Goal: Task Accomplishment & Management: Use online tool/utility

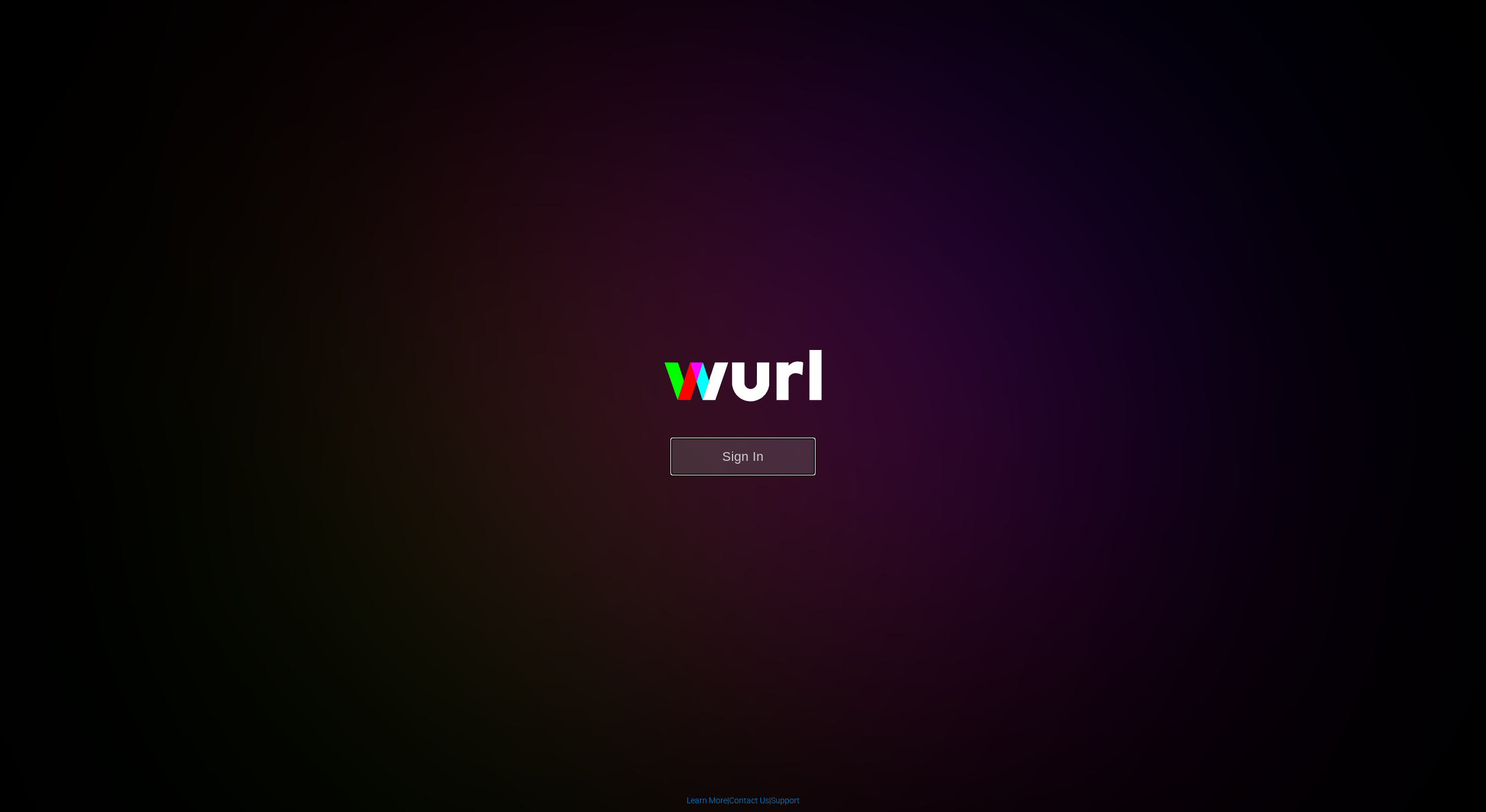
click at [792, 458] on button "Sign In" at bounding box center [743, 456] width 145 height 38
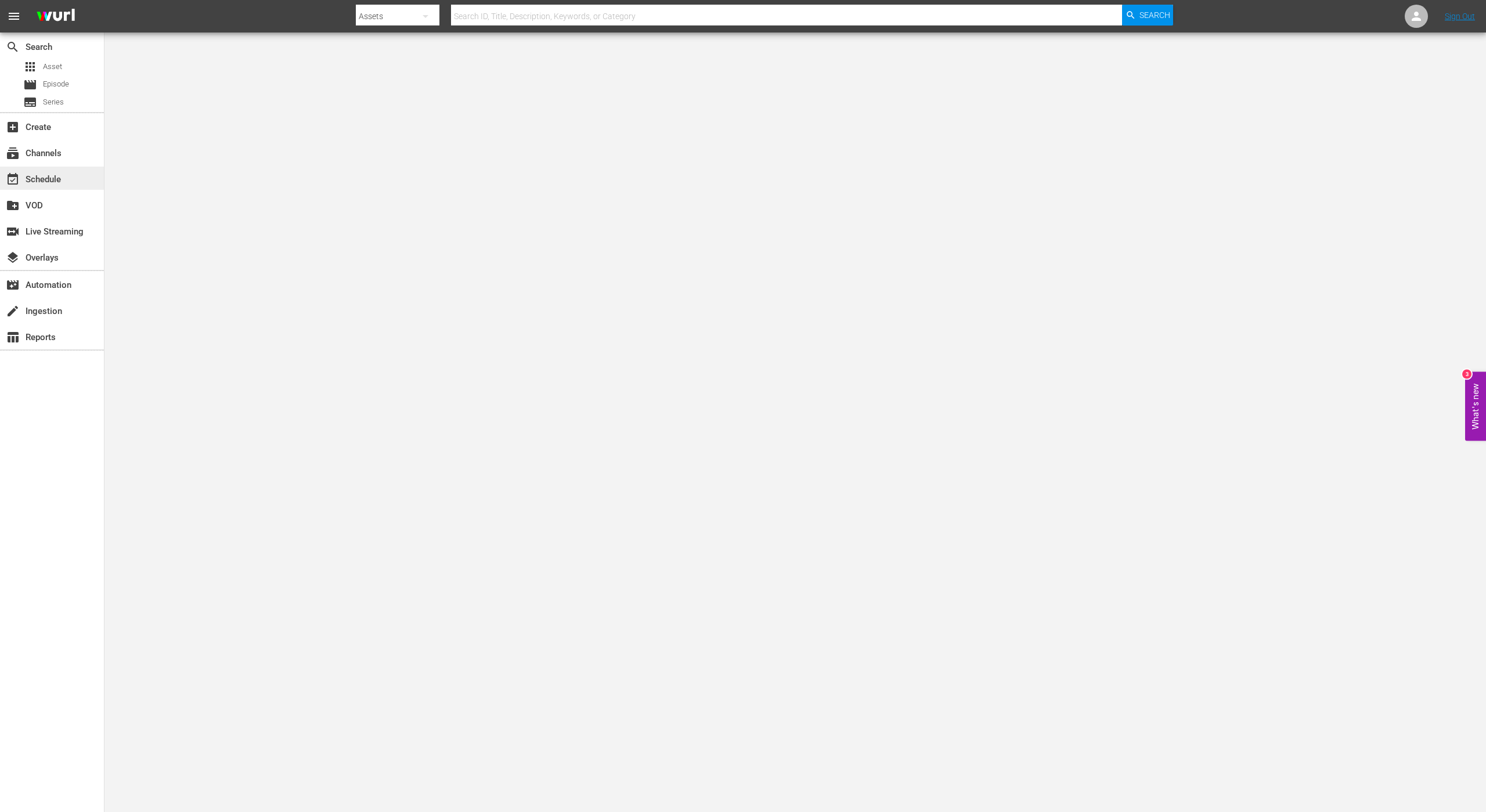
click at [47, 174] on div "event_available Schedule" at bounding box center [33, 178] width 65 height 11
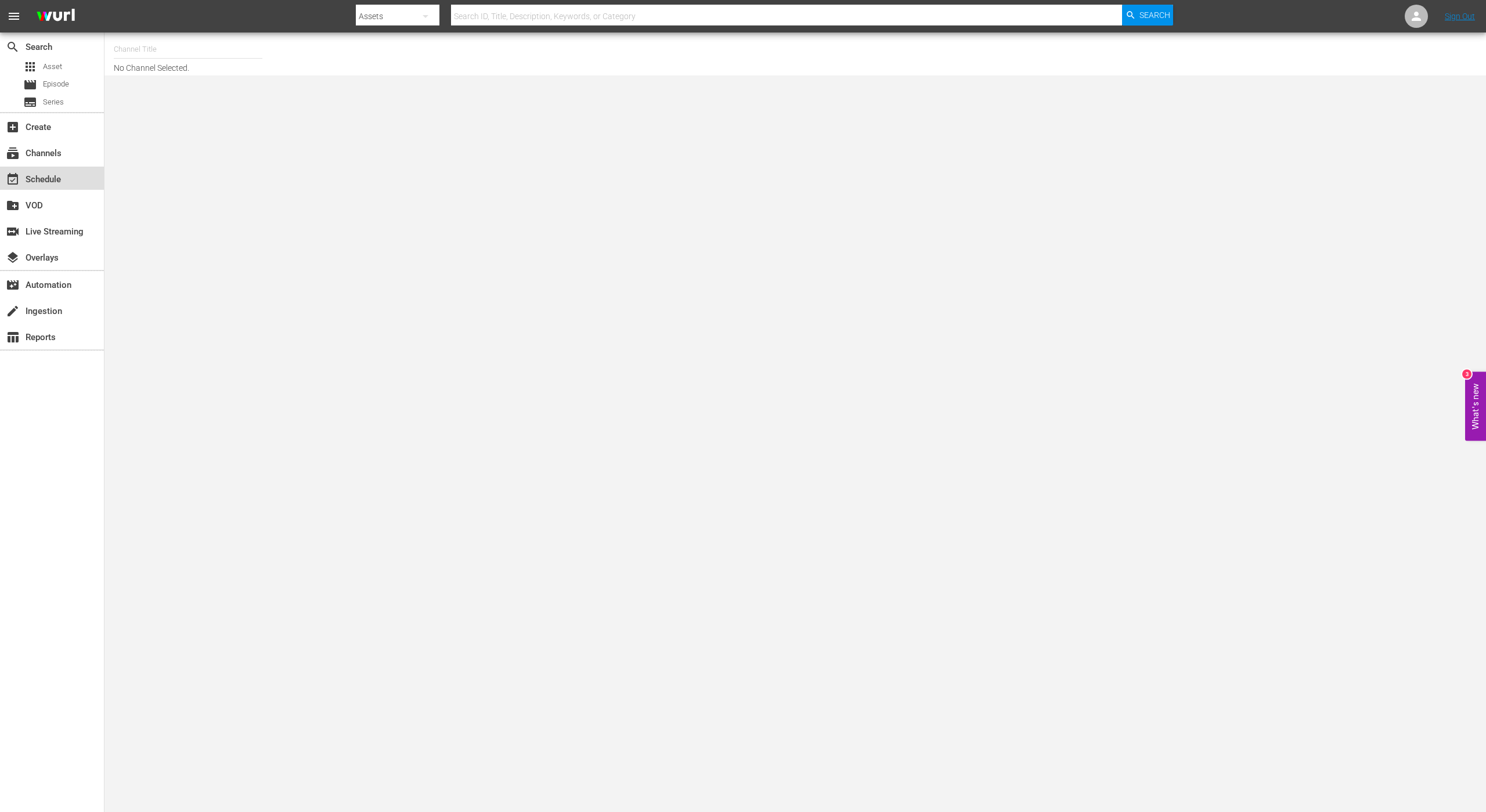
click at [53, 178] on div "event_available Schedule" at bounding box center [33, 178] width 65 height 11
click at [39, 173] on div "event_available Schedule" at bounding box center [33, 178] width 65 height 11
click at [47, 167] on div "event_available Schedule" at bounding box center [52, 178] width 104 height 23
click at [77, 146] on div "subscriptions Channels" at bounding box center [52, 152] width 104 height 23
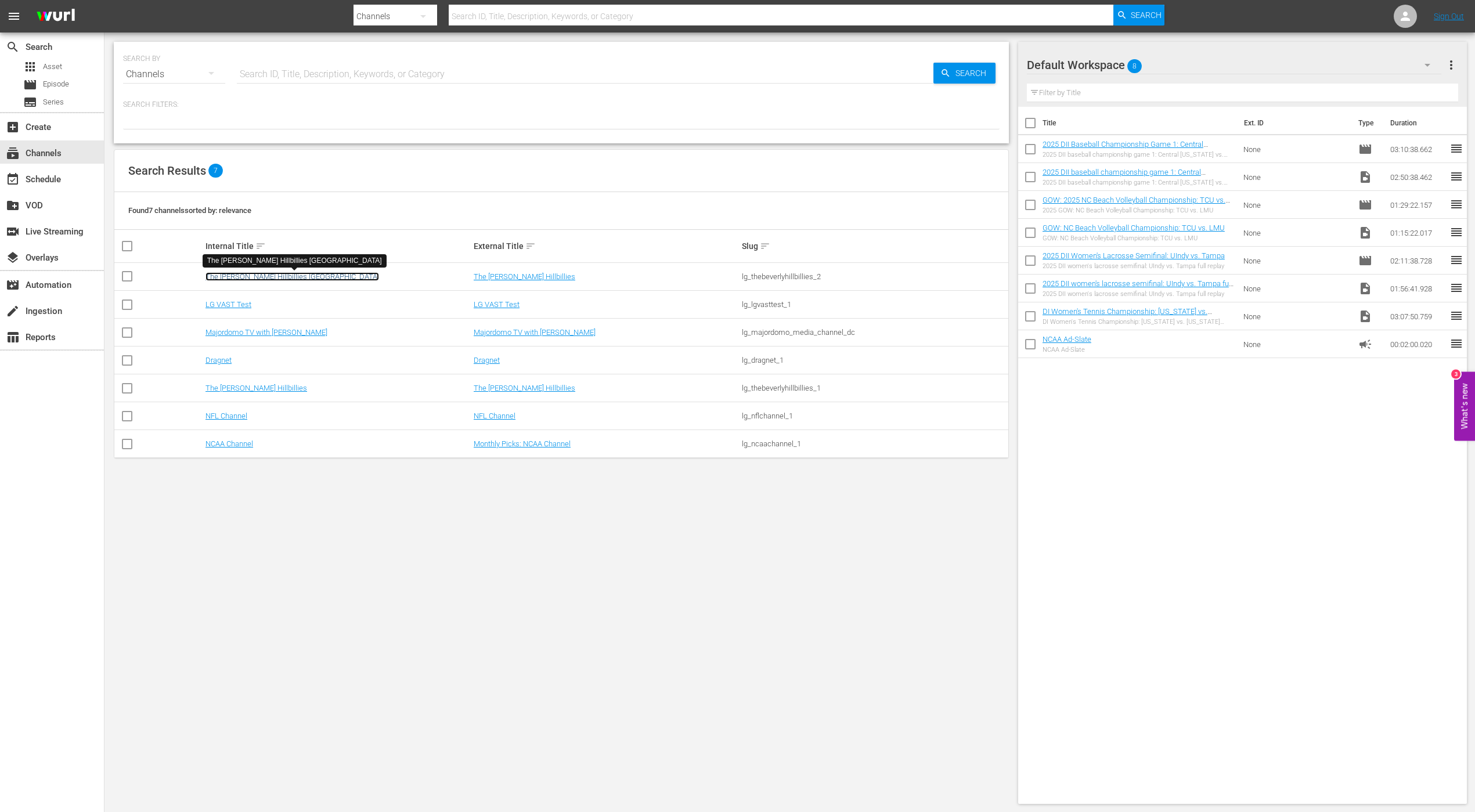
click at [292, 273] on link "The [PERSON_NAME] Hillbillies [GEOGRAPHIC_DATA]" at bounding box center [292, 276] width 174 height 9
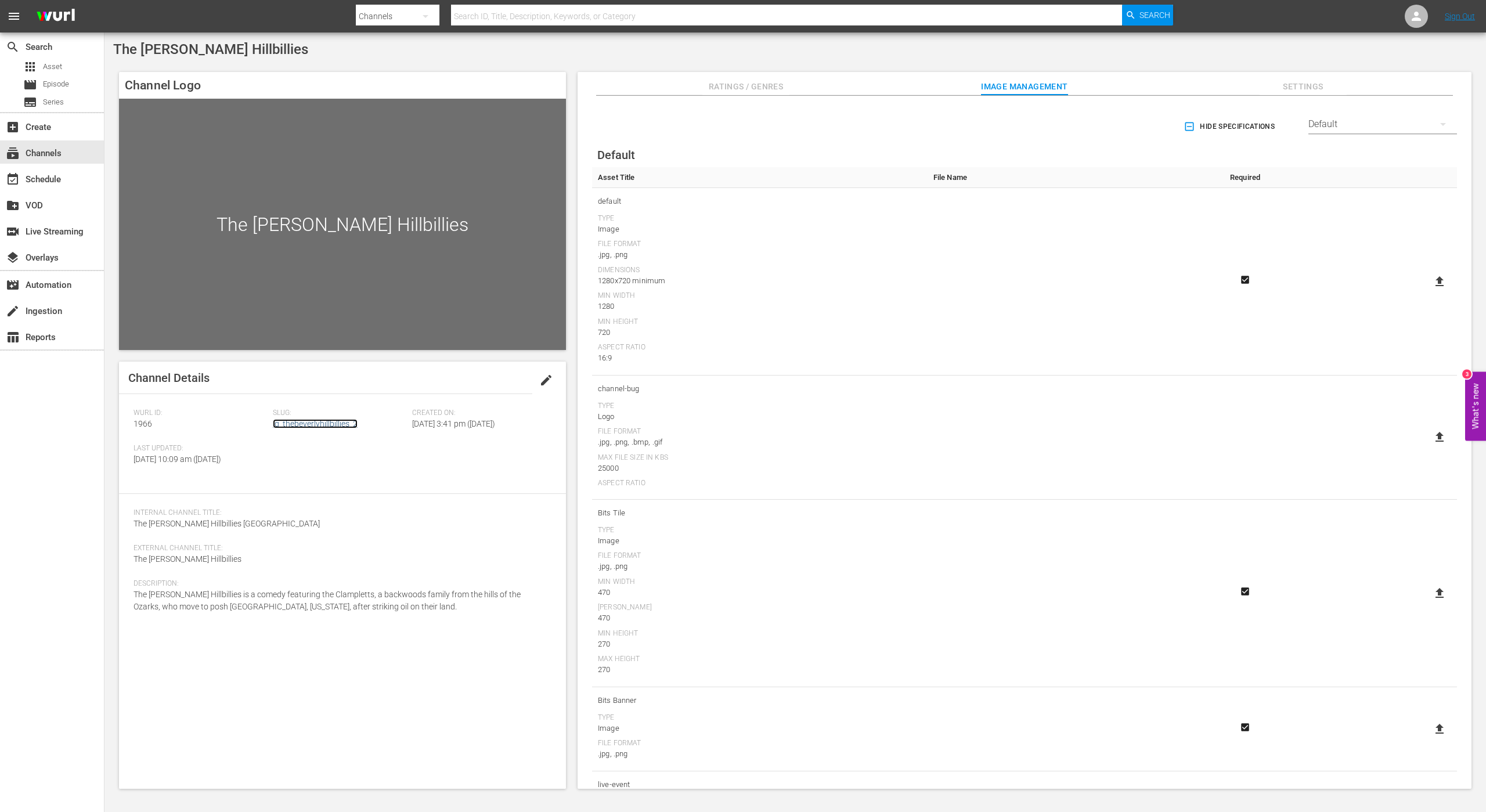
click at [323, 428] on link "lg_thebeverlyhillbillies_2" at bounding box center [315, 424] width 85 height 9
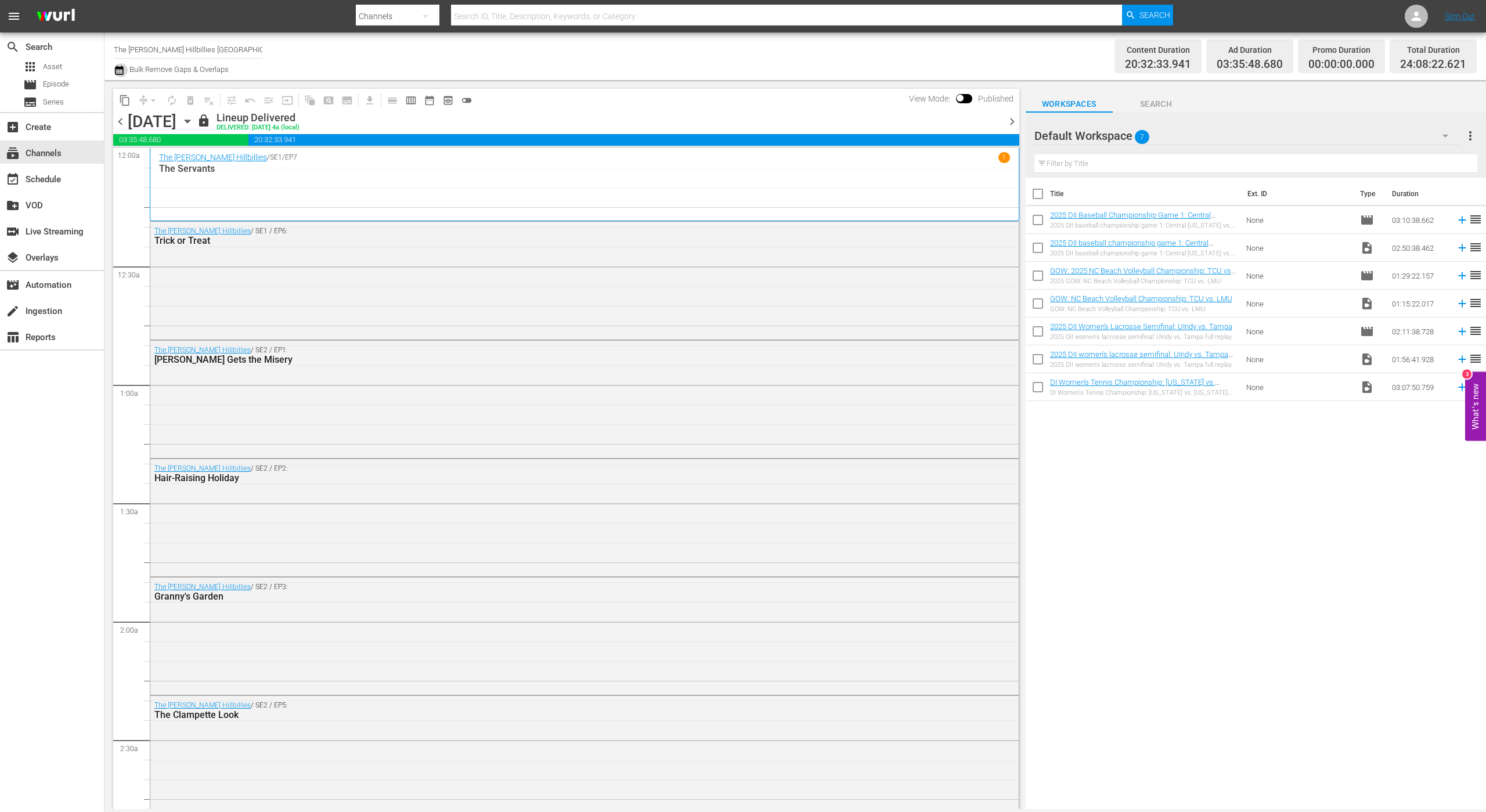
click at [123, 71] on icon "button" at bounding box center [119, 70] width 11 height 14
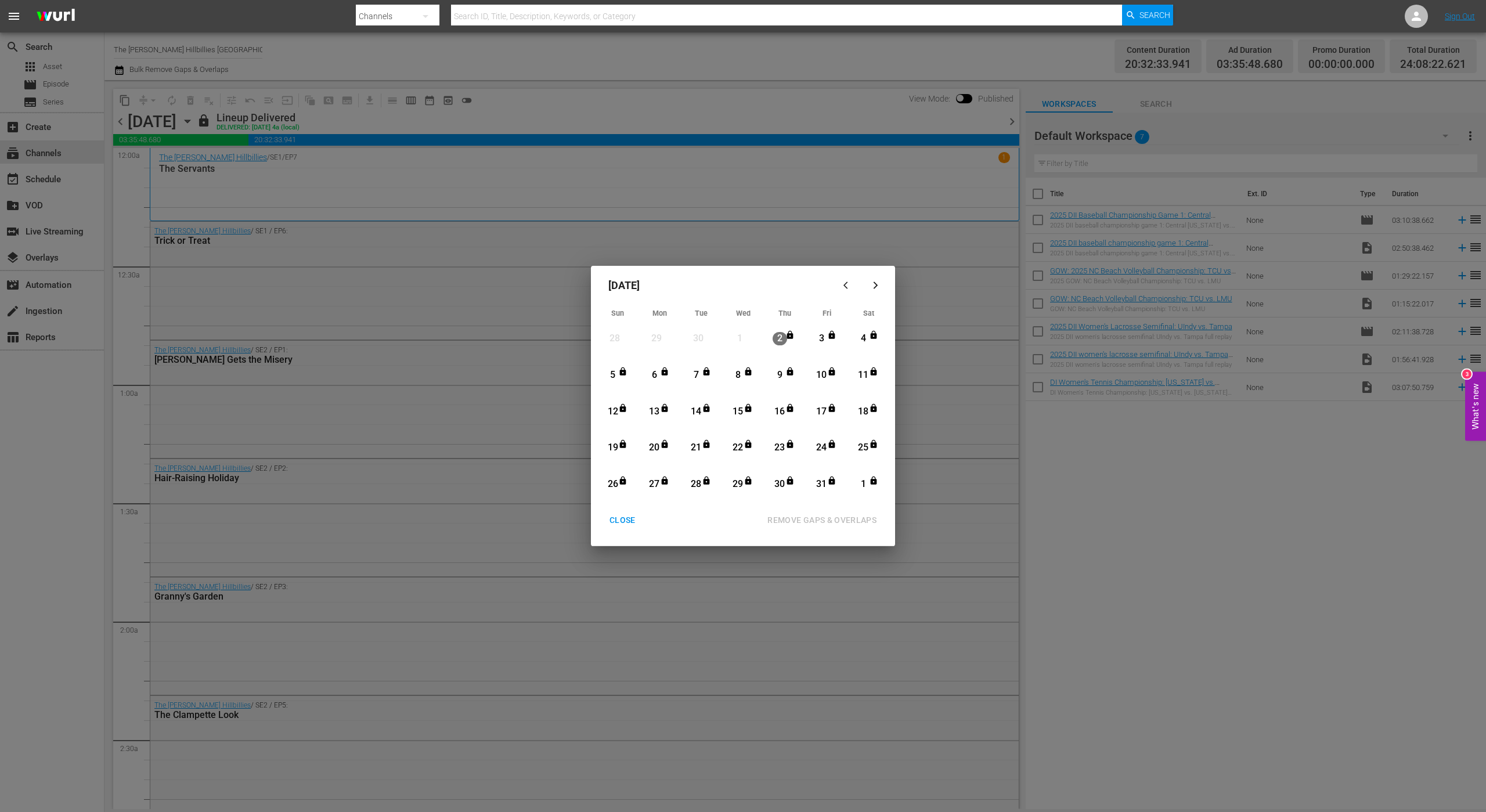
click at [869, 280] on button "button" at bounding box center [876, 286] width 28 height 28
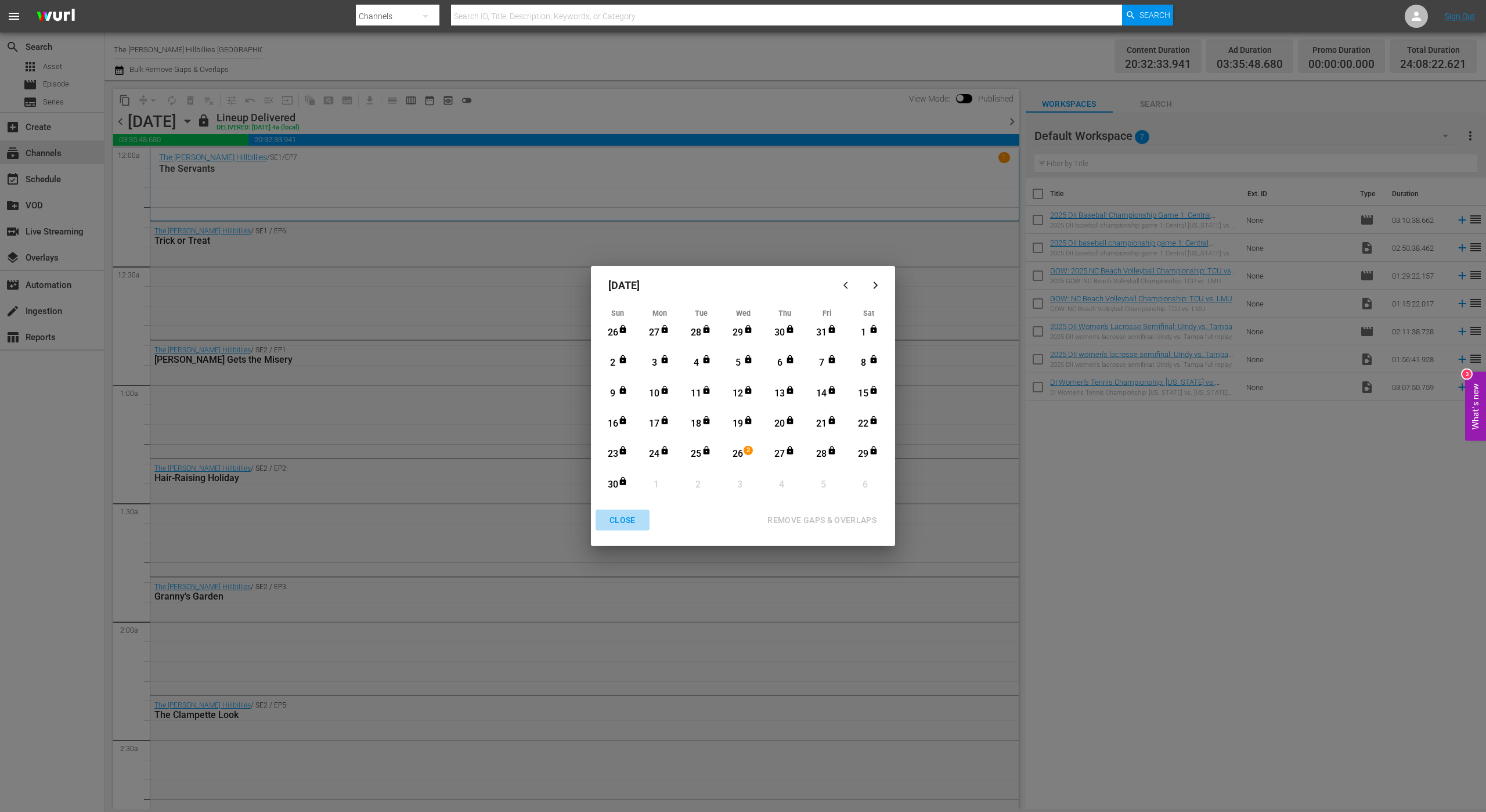
click at [628, 517] on div "CLOSE" at bounding box center [622, 520] width 45 height 15
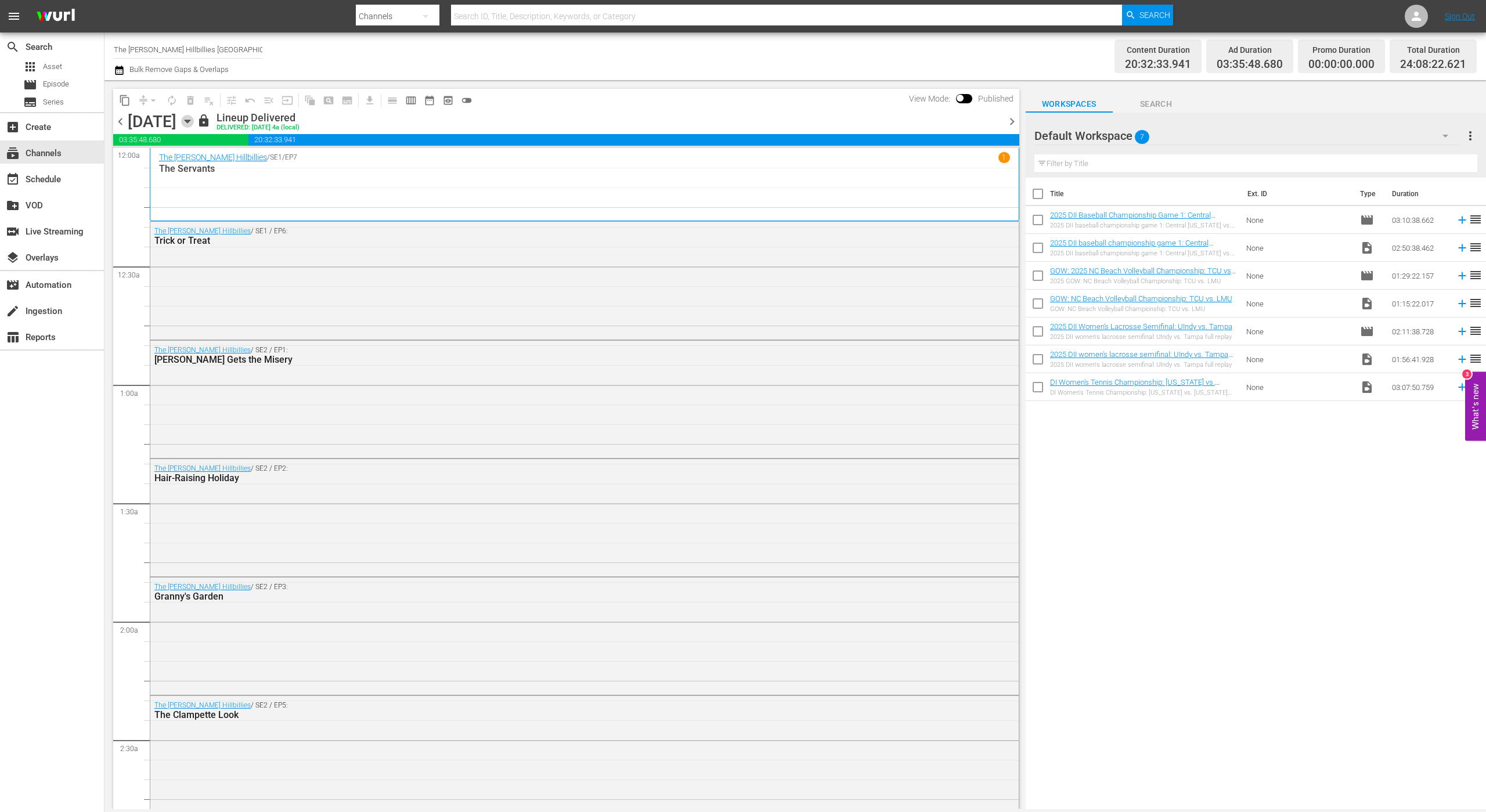
click at [190, 120] on icon "button" at bounding box center [187, 121] width 5 height 3
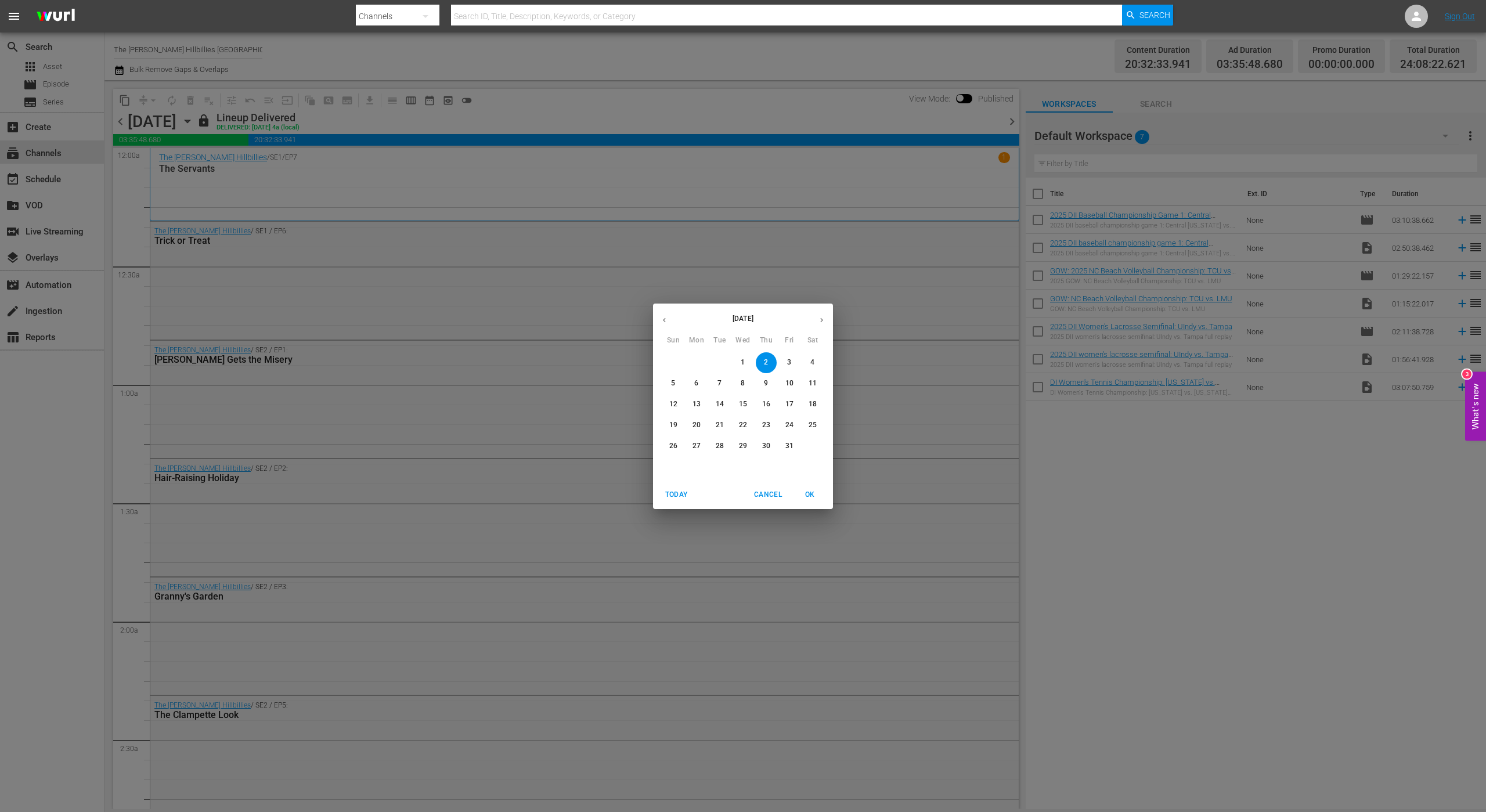
click at [817, 318] on button "button" at bounding box center [822, 320] width 23 height 23
click at [673, 444] on p "23" at bounding box center [674, 446] width 8 height 10
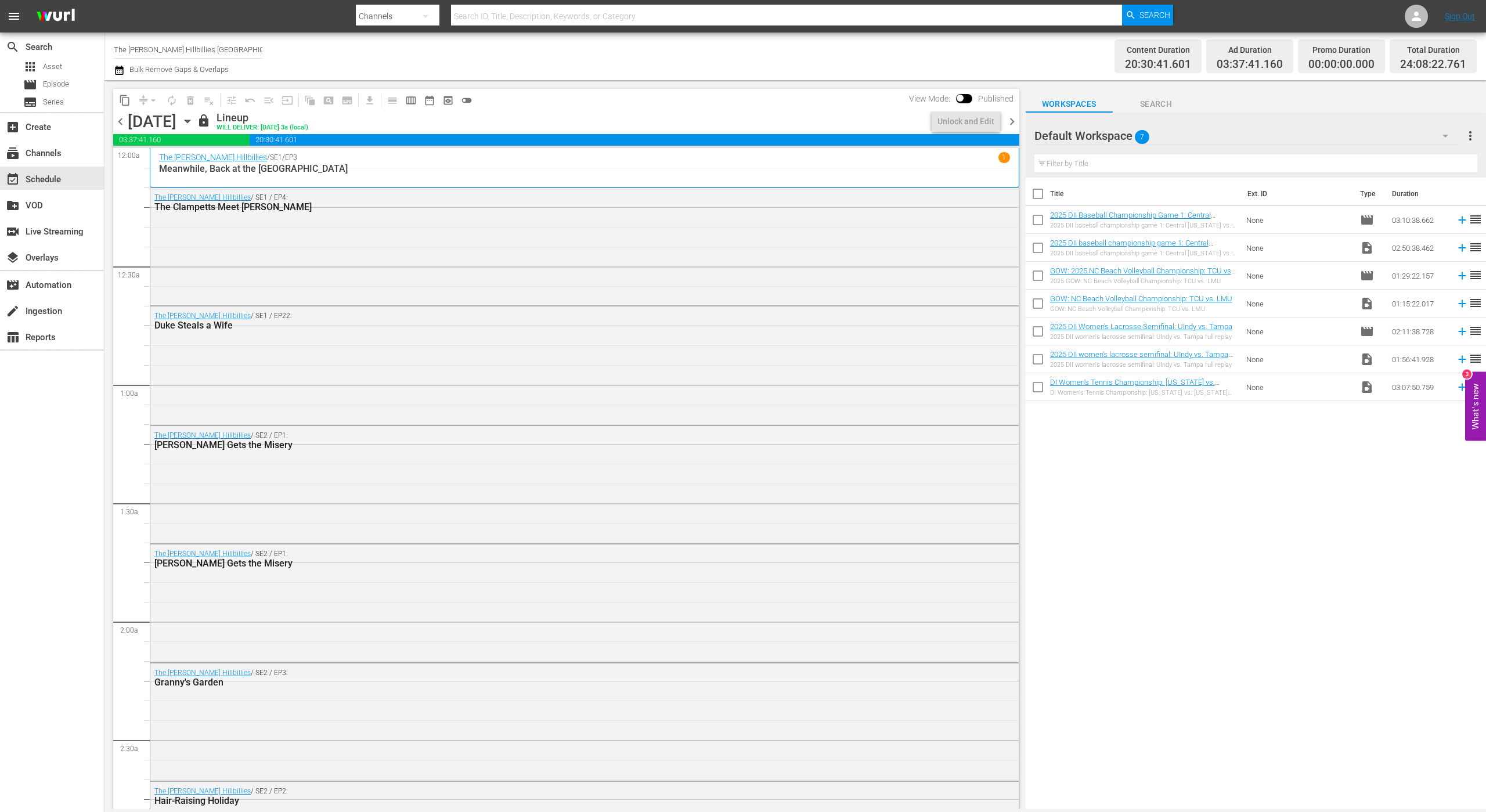
click at [1008, 121] on span "chevron_right" at bounding box center [1012, 122] width 15 height 15
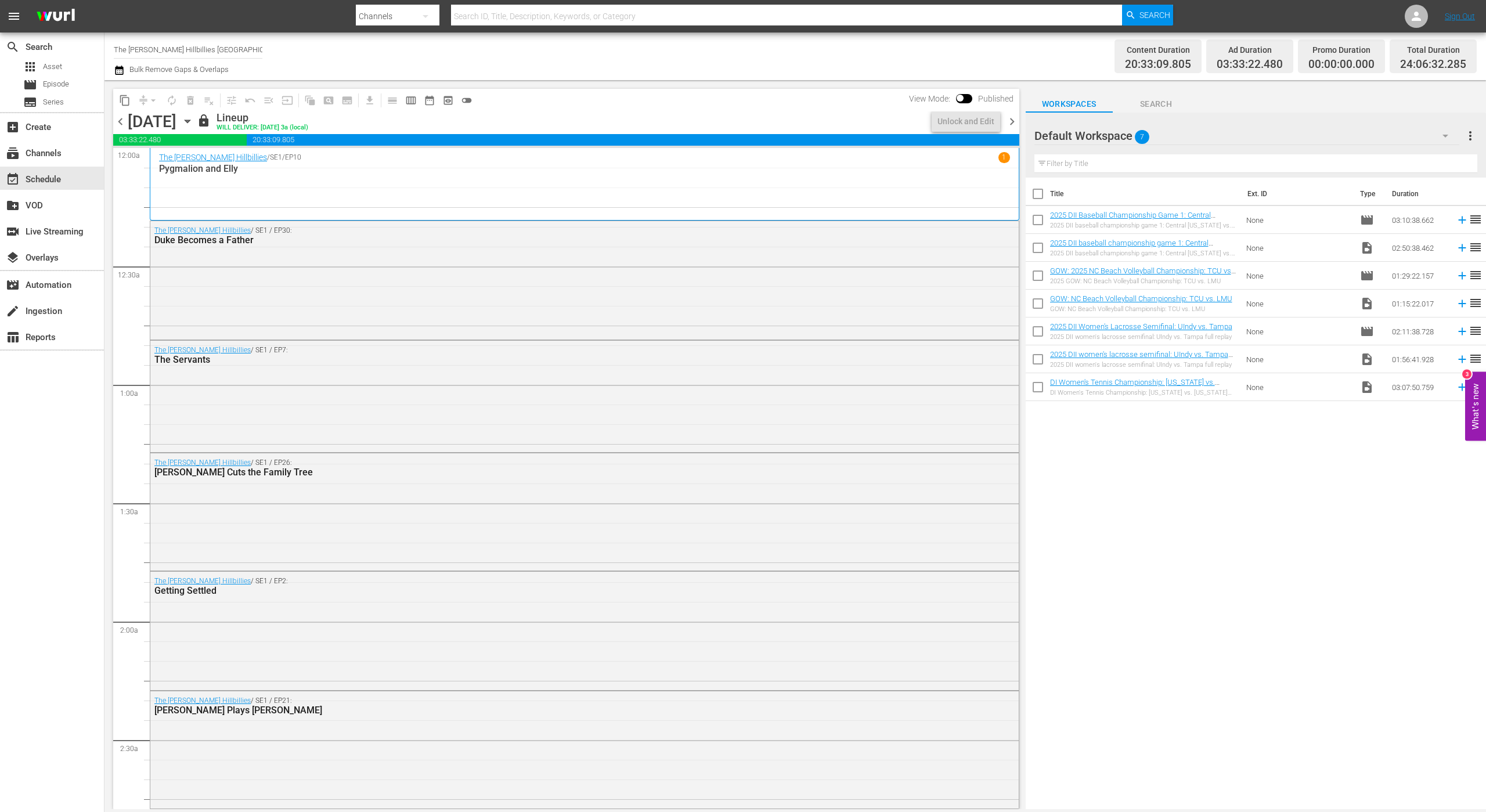
click at [1008, 121] on span "chevron_right" at bounding box center [1012, 122] width 15 height 15
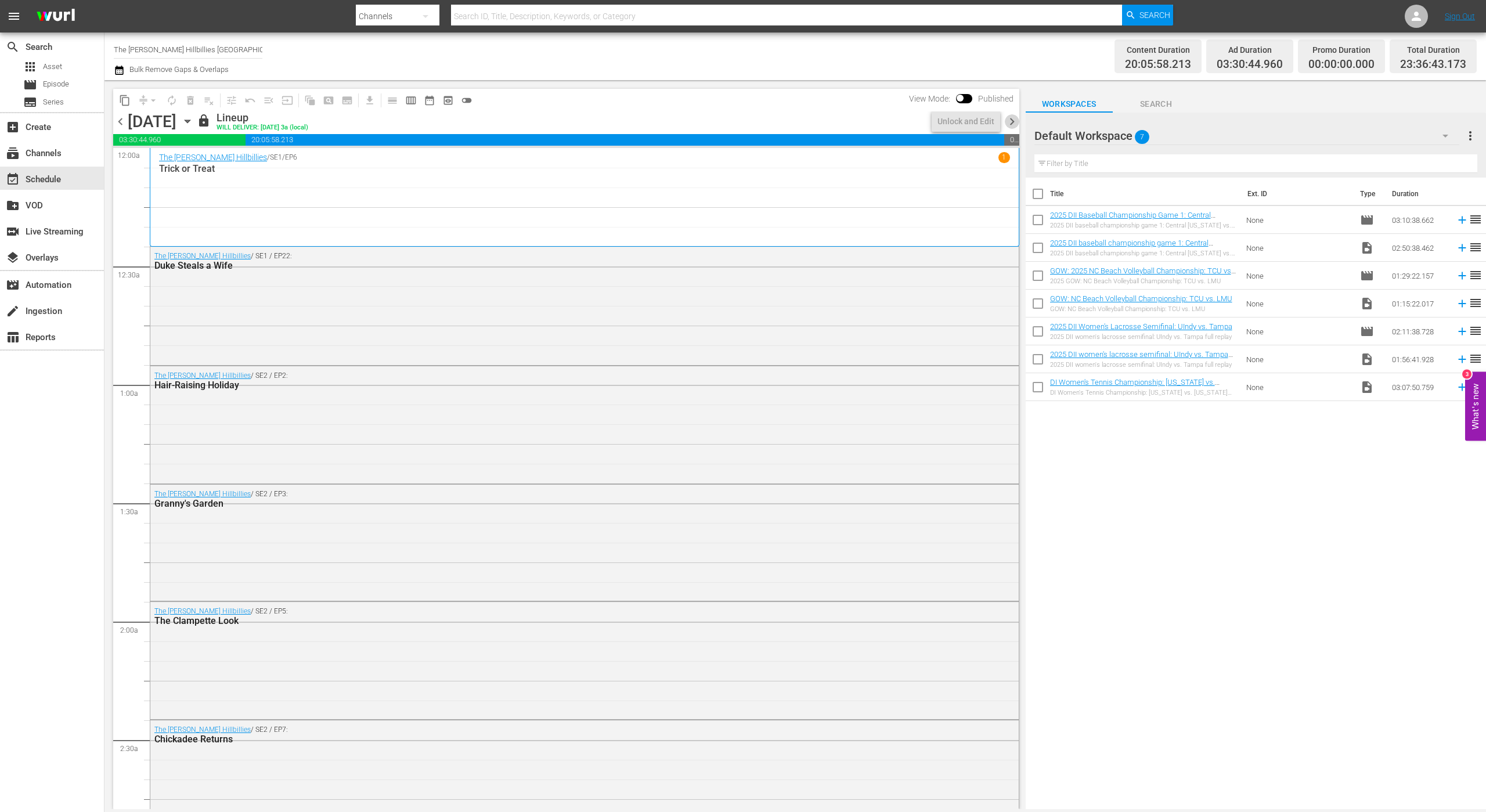
click at [1008, 121] on span "chevron_right" at bounding box center [1012, 122] width 15 height 15
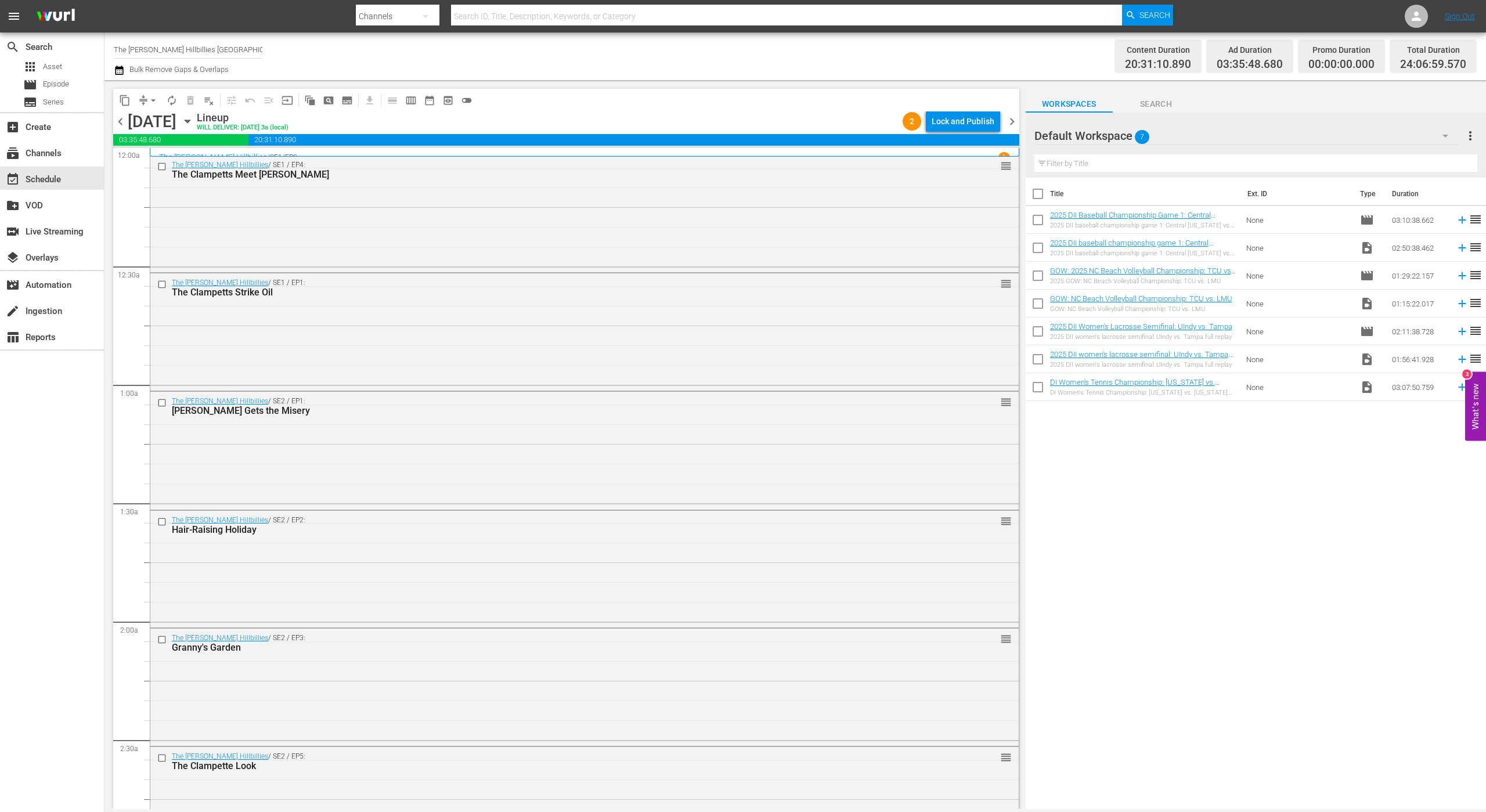
click at [968, 123] on div "Lock and Publish" at bounding box center [963, 121] width 63 height 21
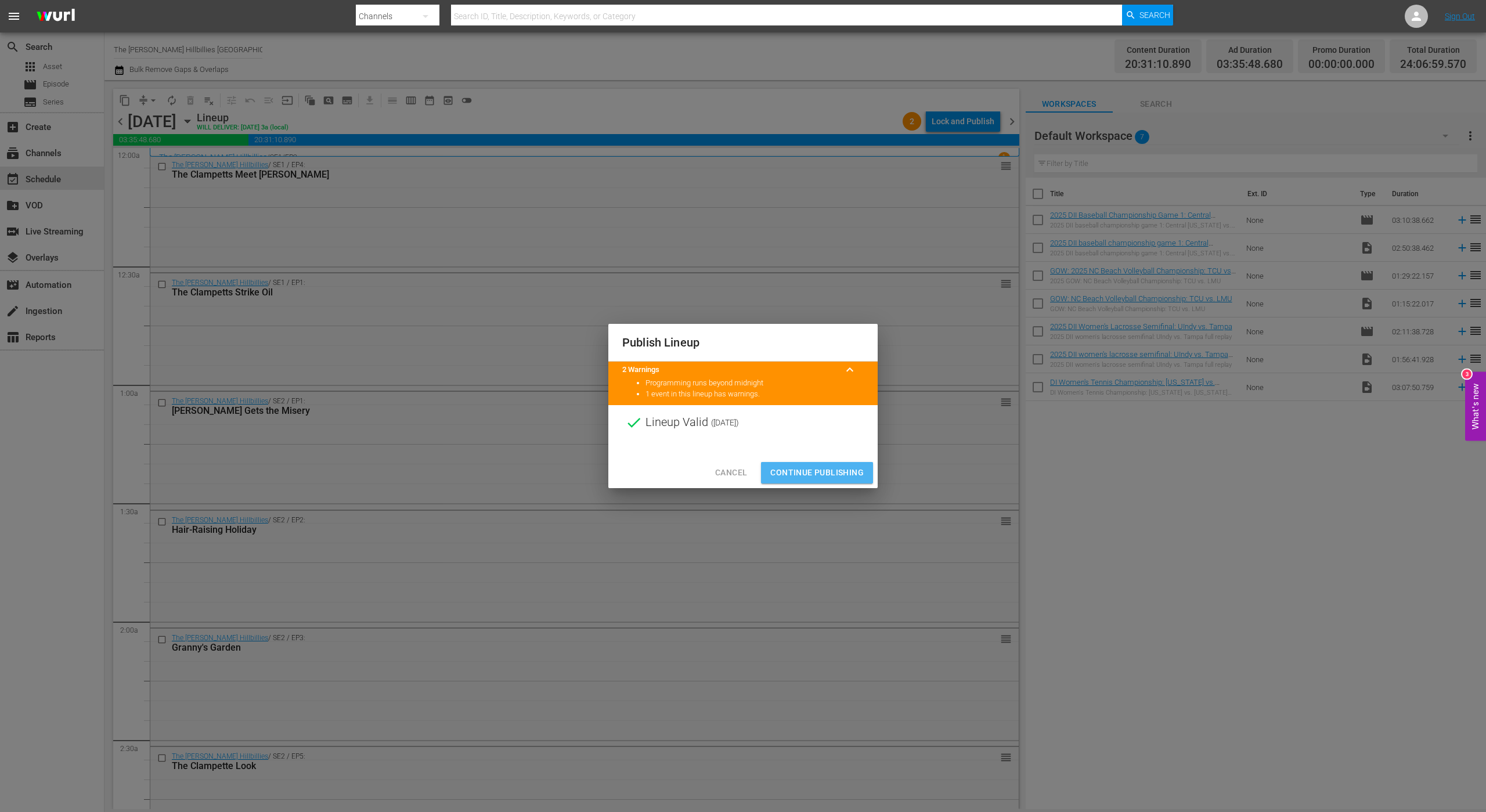
click at [810, 466] on span "Continue Publishing" at bounding box center [817, 473] width 93 height 15
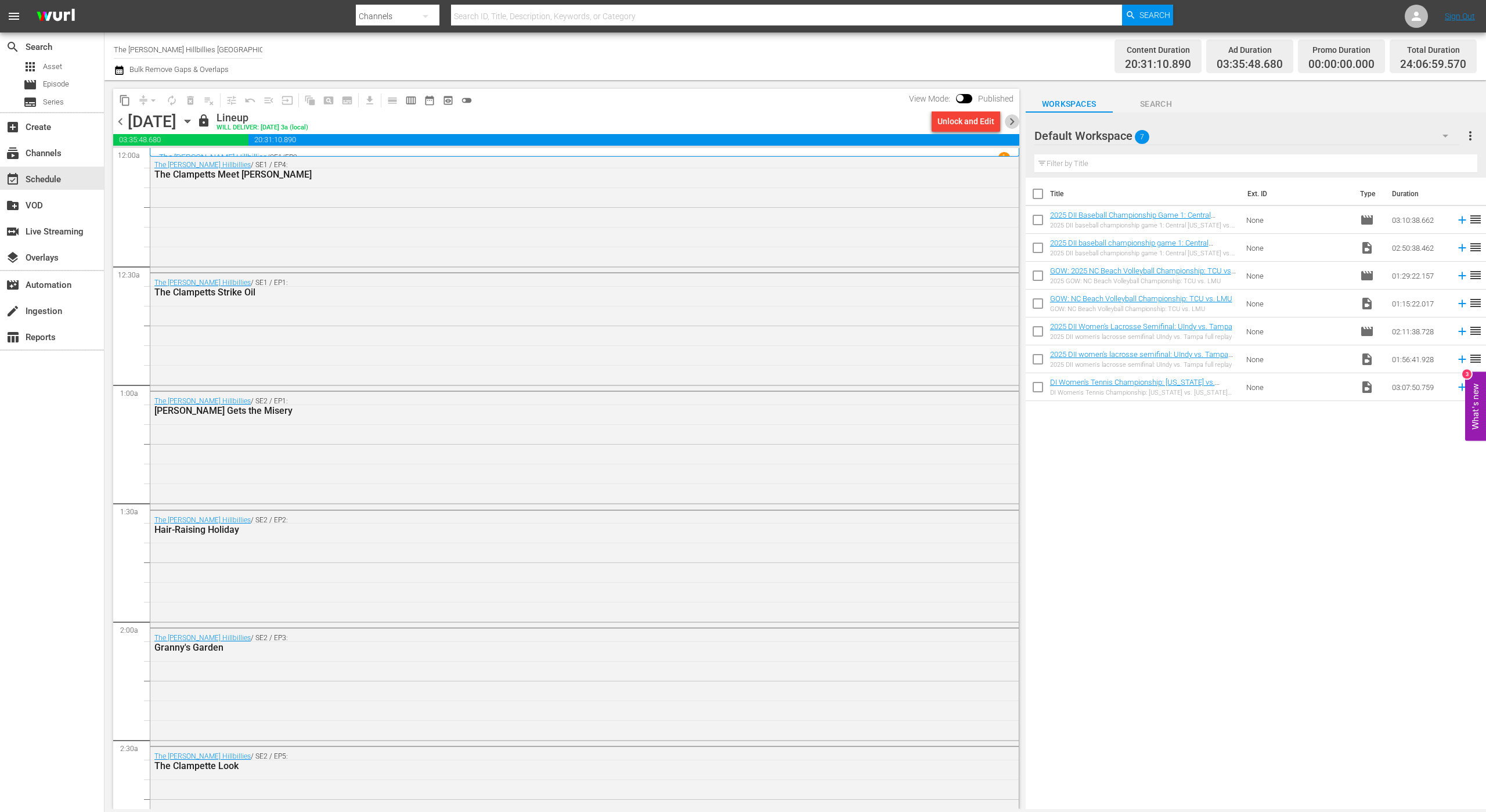
click at [1008, 123] on span "chevron_right" at bounding box center [1012, 122] width 15 height 15
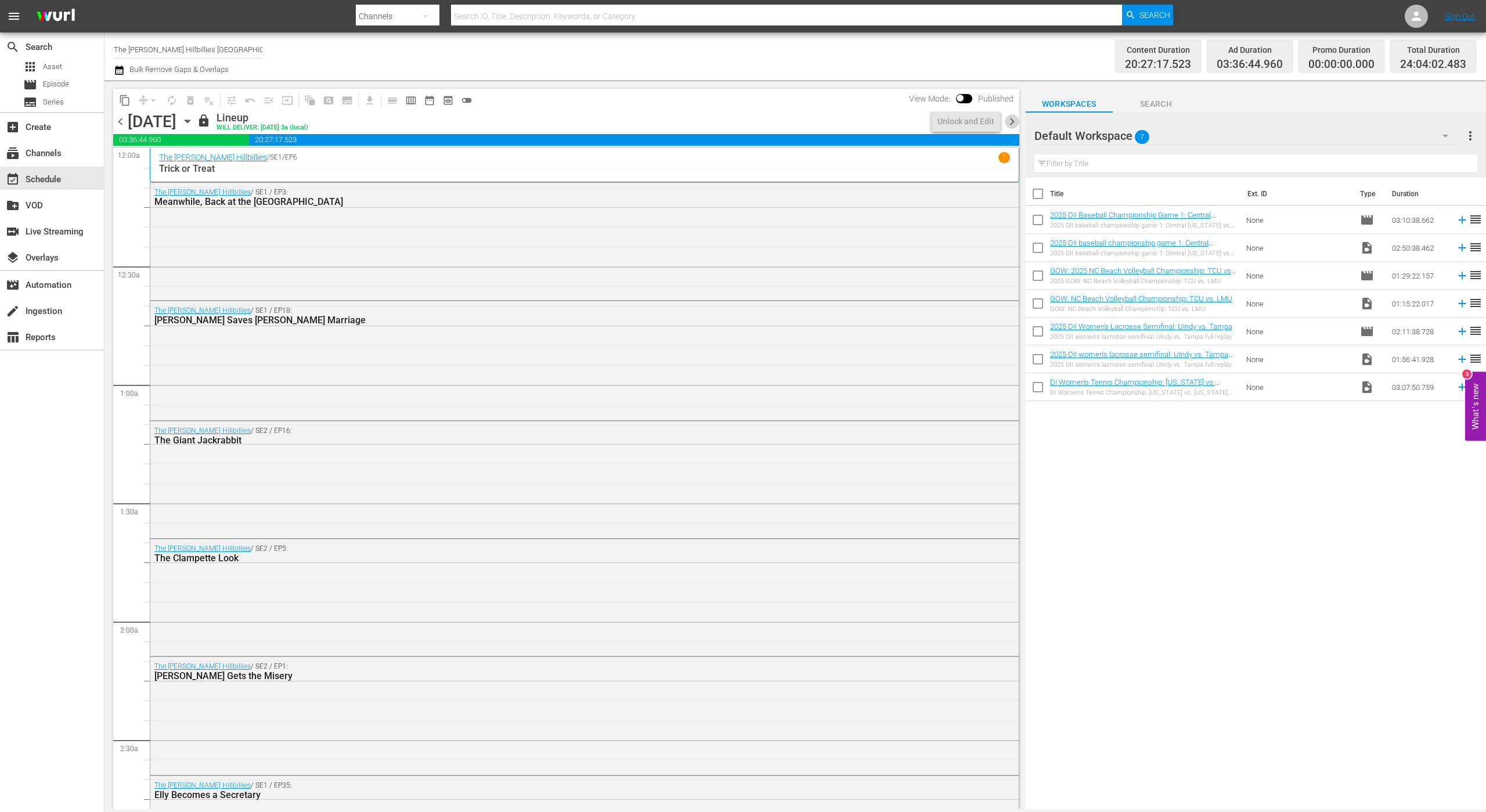
click at [1008, 123] on span "chevron_right" at bounding box center [1012, 122] width 15 height 15
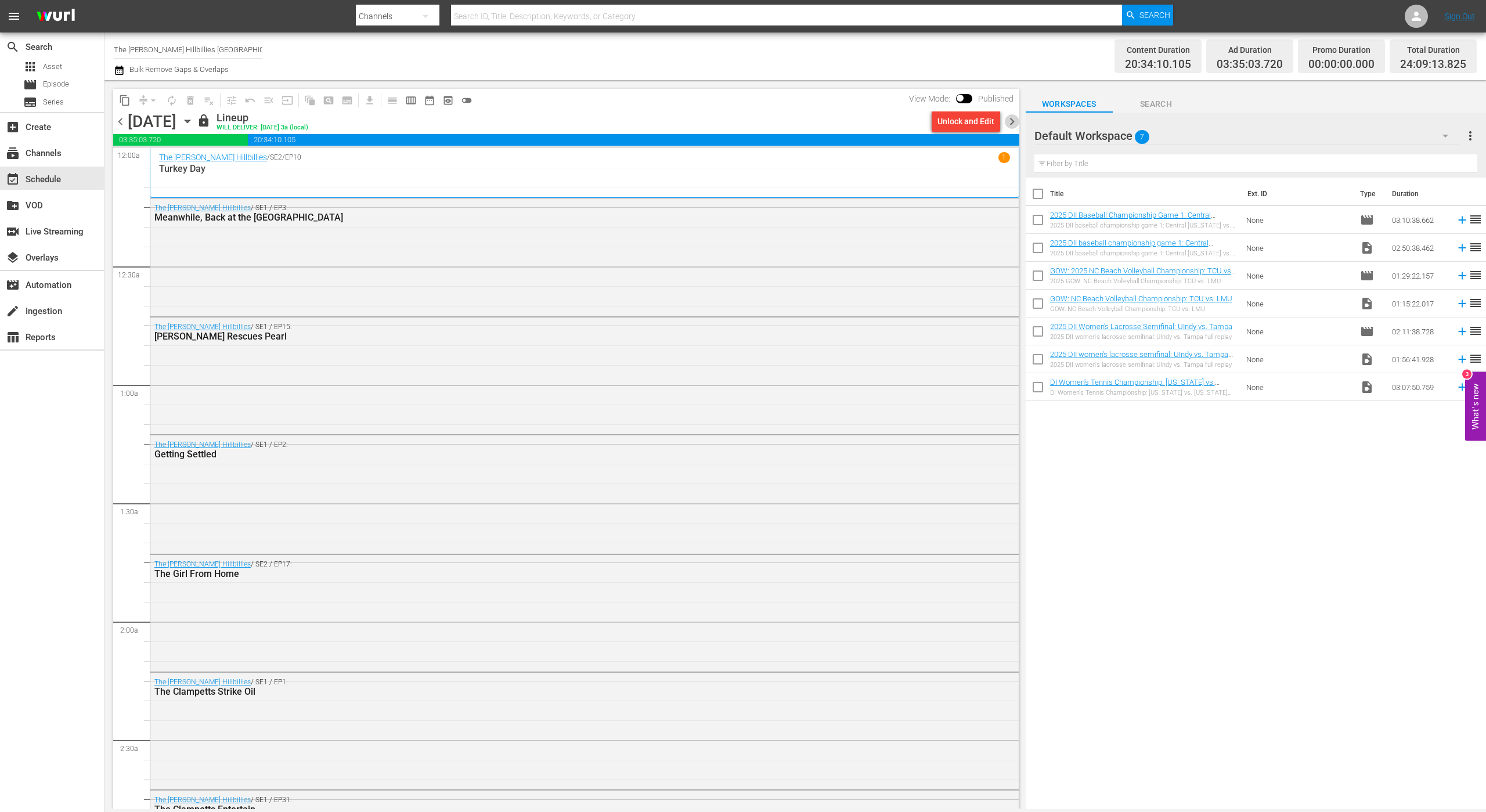
click at [1008, 123] on span "chevron_right" at bounding box center [1012, 122] width 15 height 15
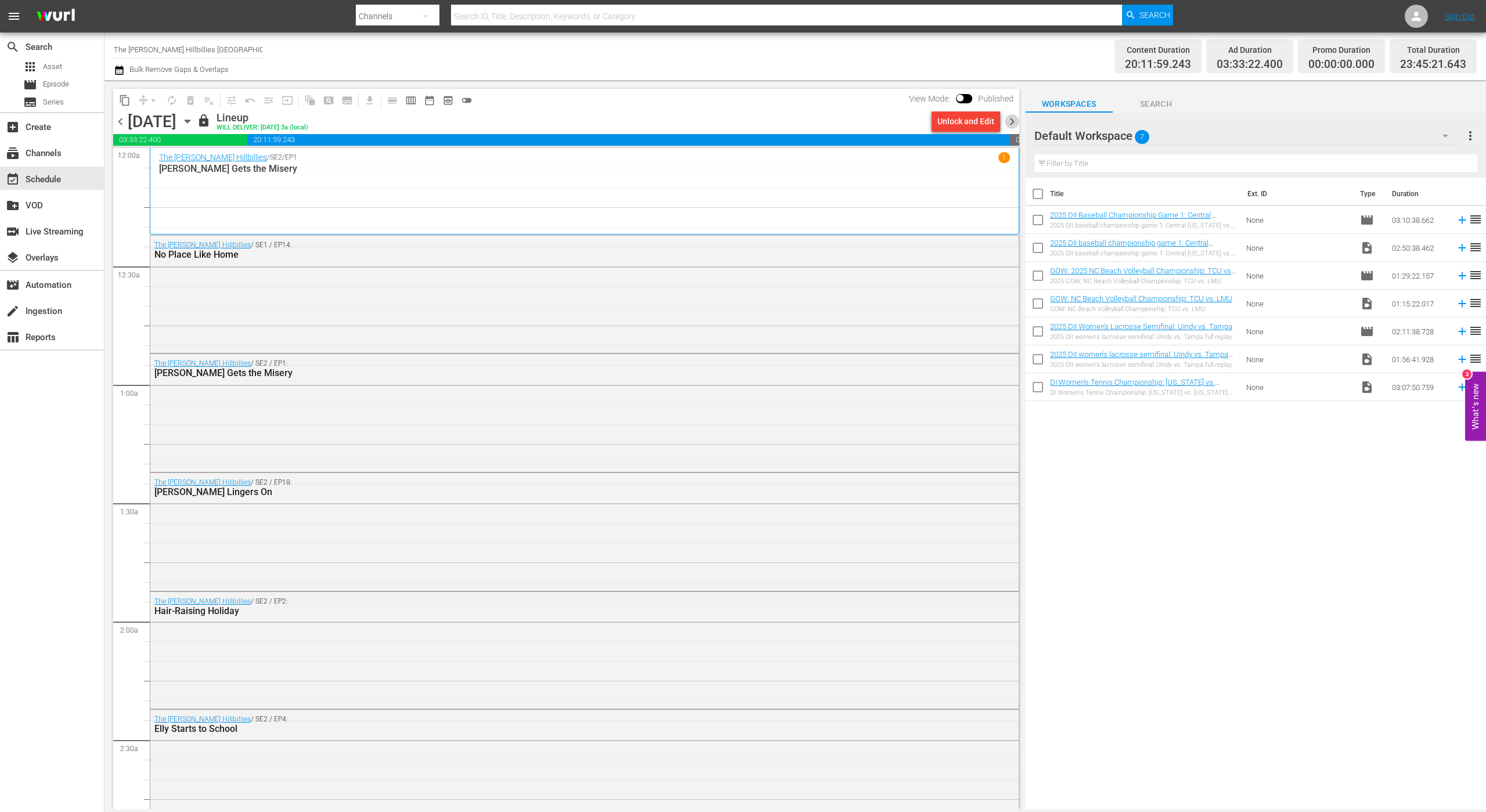
click at [1008, 123] on span "chevron_right" at bounding box center [1012, 122] width 15 height 15
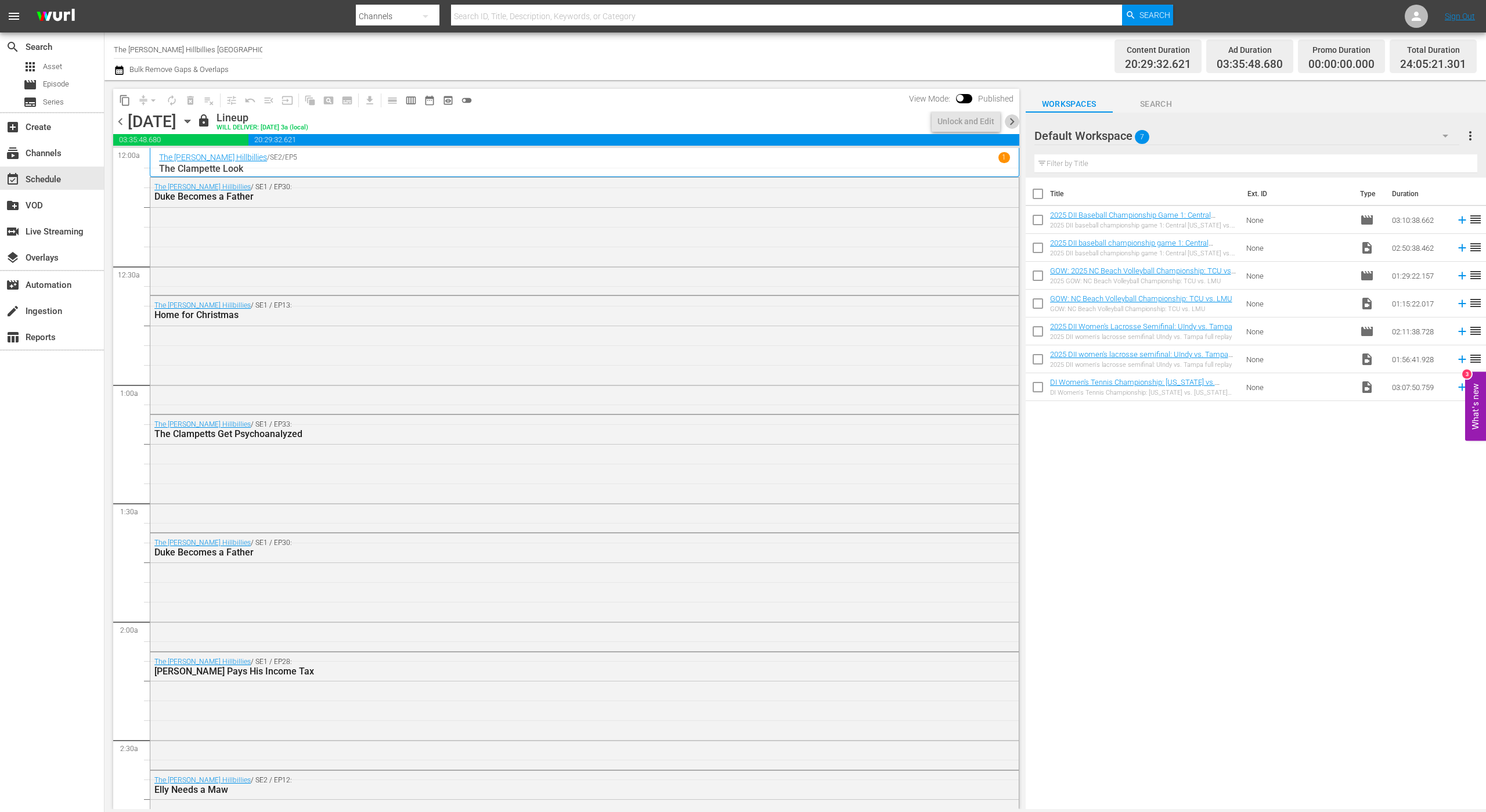
click at [1008, 123] on span "chevron_right" at bounding box center [1012, 122] width 15 height 15
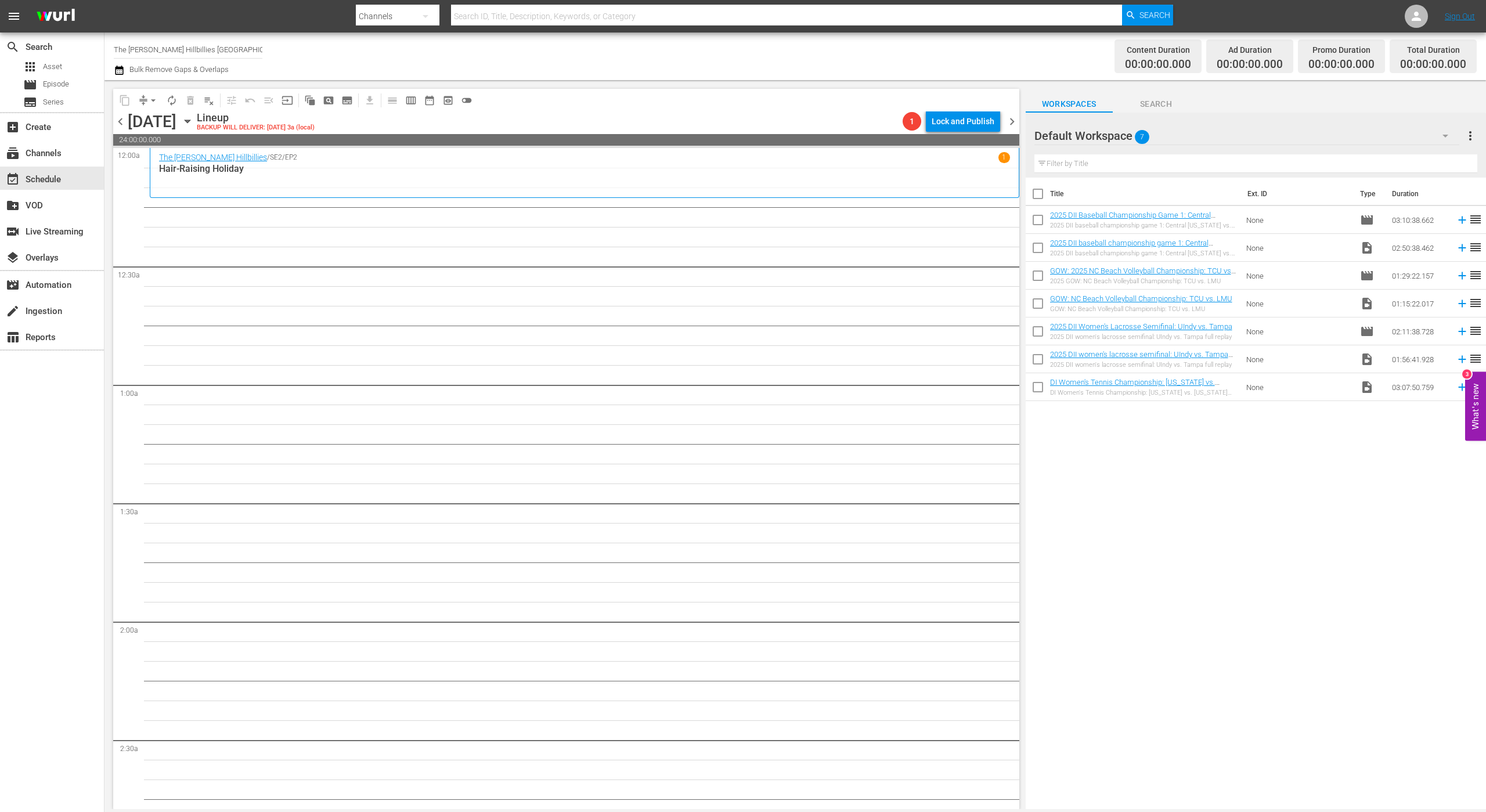
click at [208, 47] on input "The [PERSON_NAME] Hillbillies [GEOGRAPHIC_DATA]" at bounding box center [188, 49] width 149 height 28
click at [214, 81] on div "The [PERSON_NAME] Hillbillies (1342 - lg_thebeverlyhillbillies_1)" at bounding box center [273, 82] width 301 height 28
type input "The [PERSON_NAME] Hillbillies (1342 - lg_thebeverlyhillbillies_1)"
click at [194, 125] on icon "button" at bounding box center [187, 121] width 13 height 13
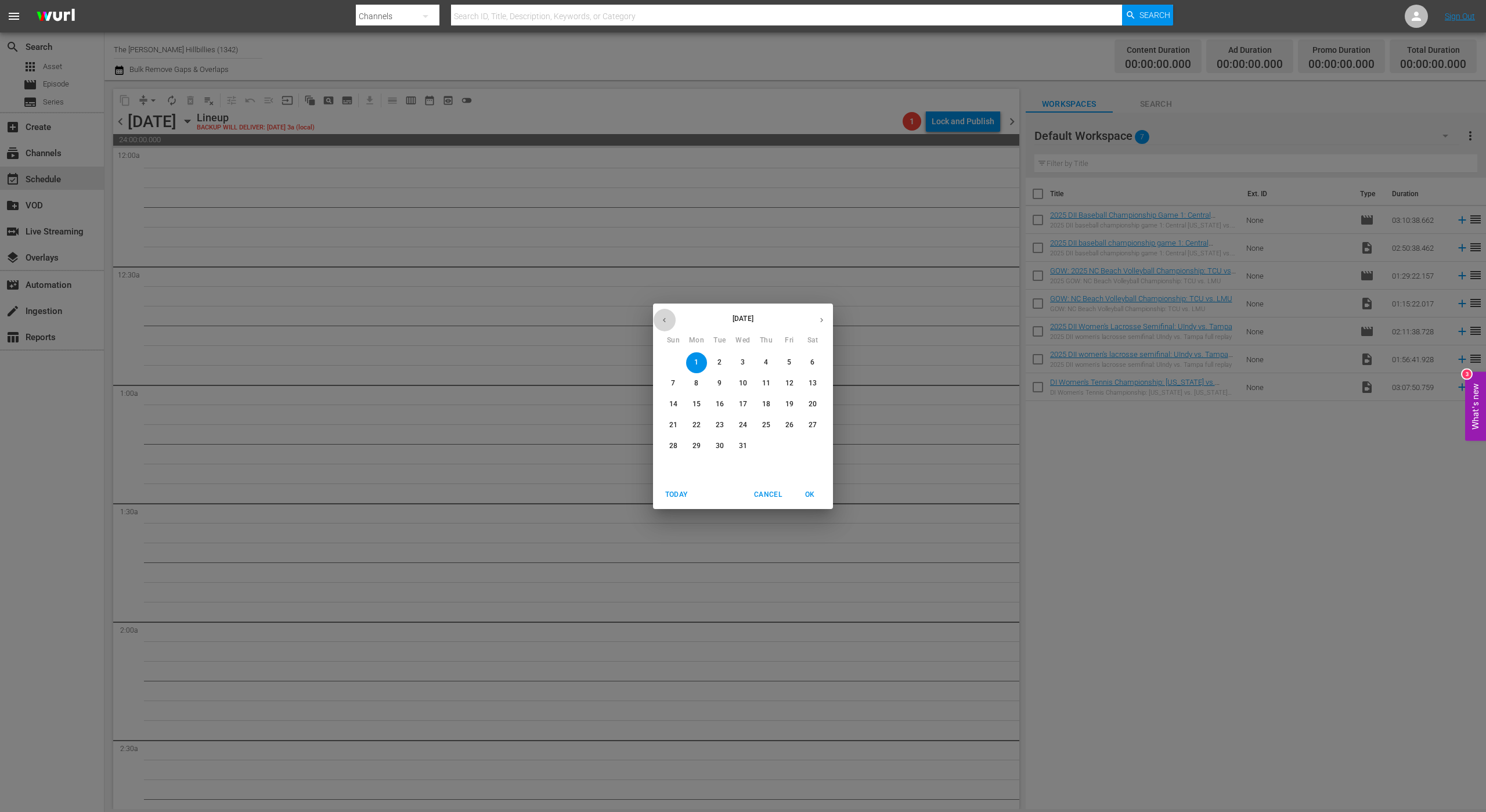
click at [670, 318] on button "button" at bounding box center [664, 320] width 23 height 23
click at [766, 358] on p "2" at bounding box center [766, 362] width 4 height 10
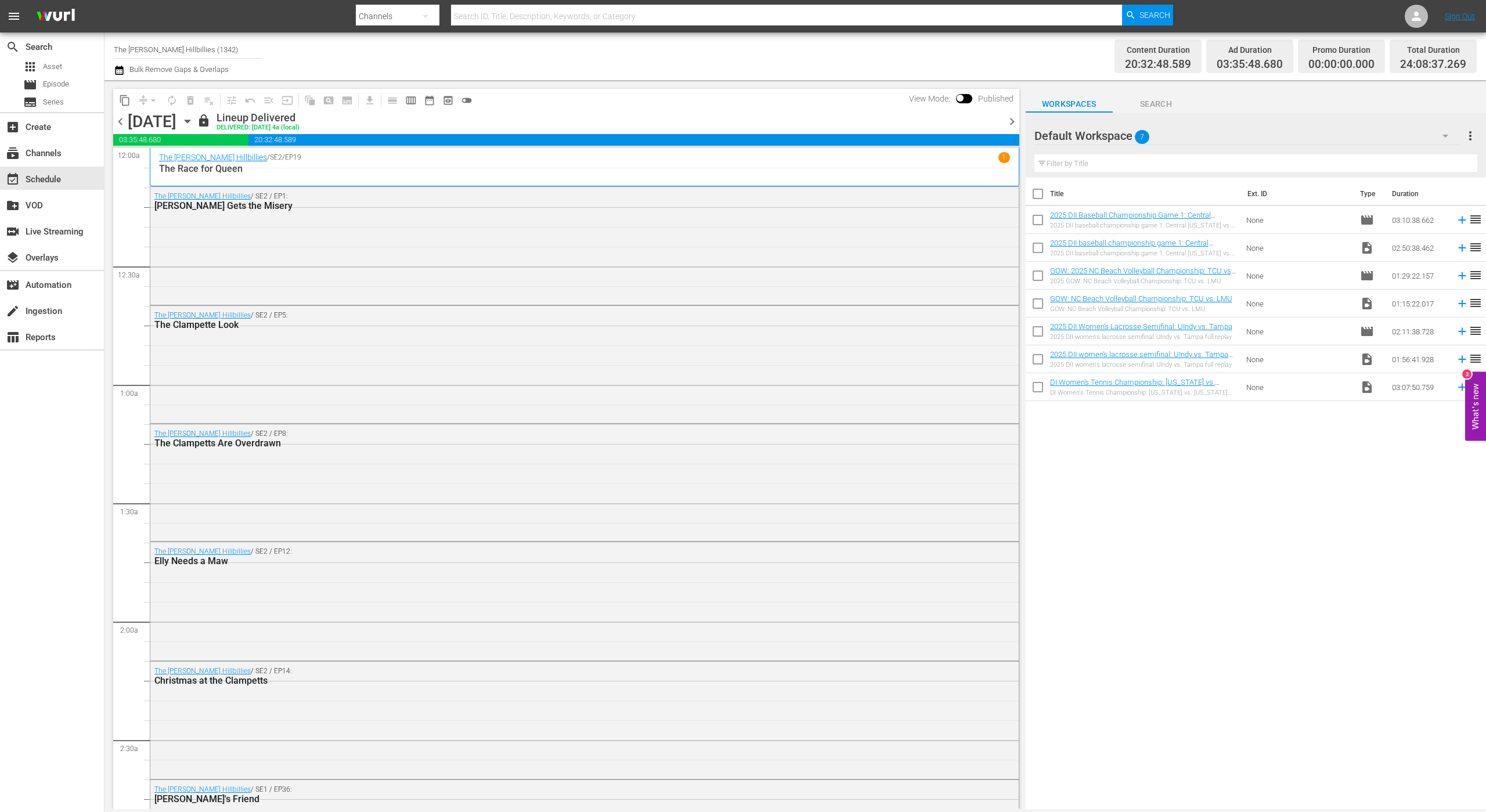
click at [121, 75] on icon "button" at bounding box center [119, 70] width 8 height 9
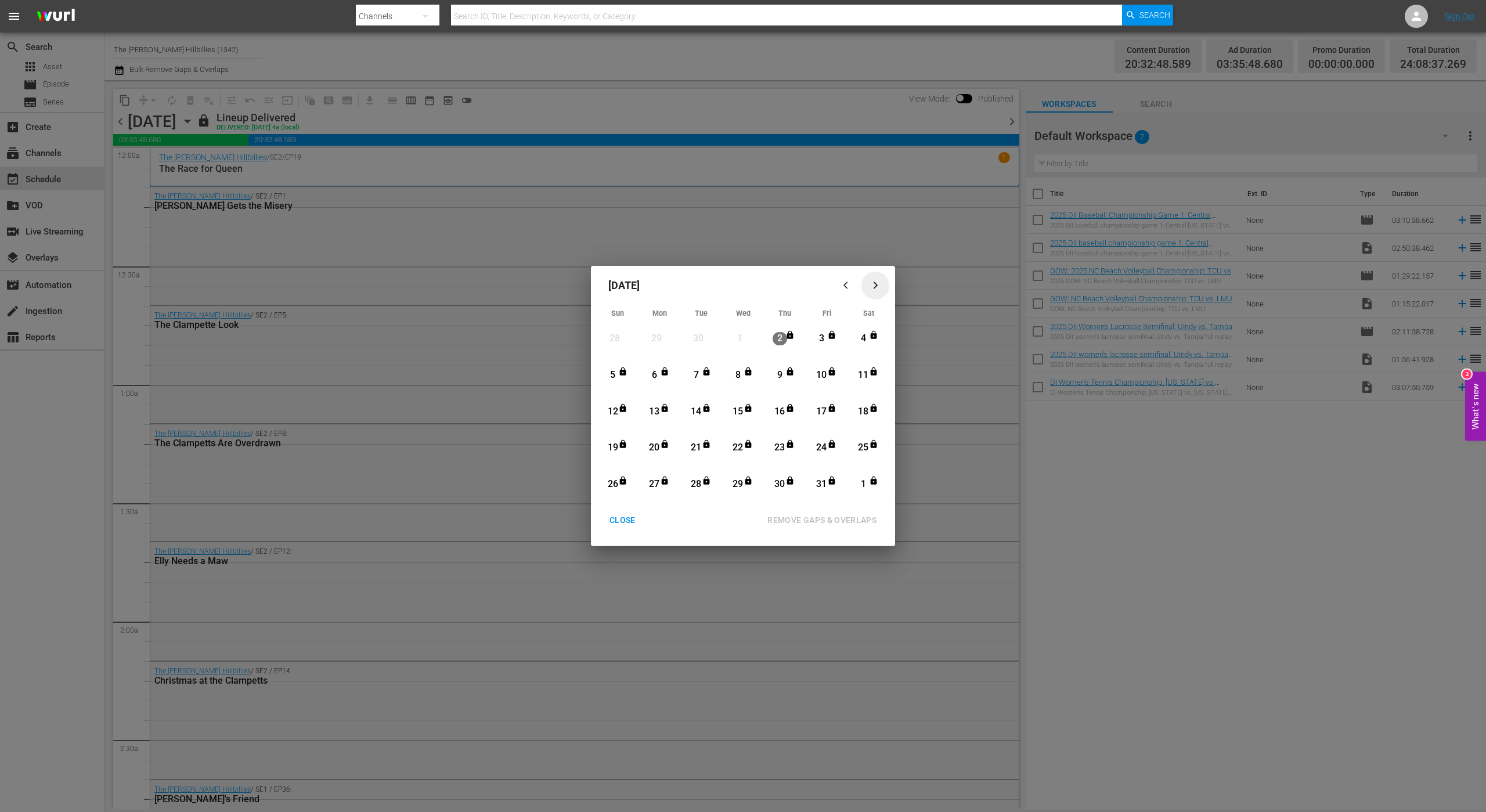
click at [873, 286] on icon "button" at bounding box center [876, 285] width 9 height 9
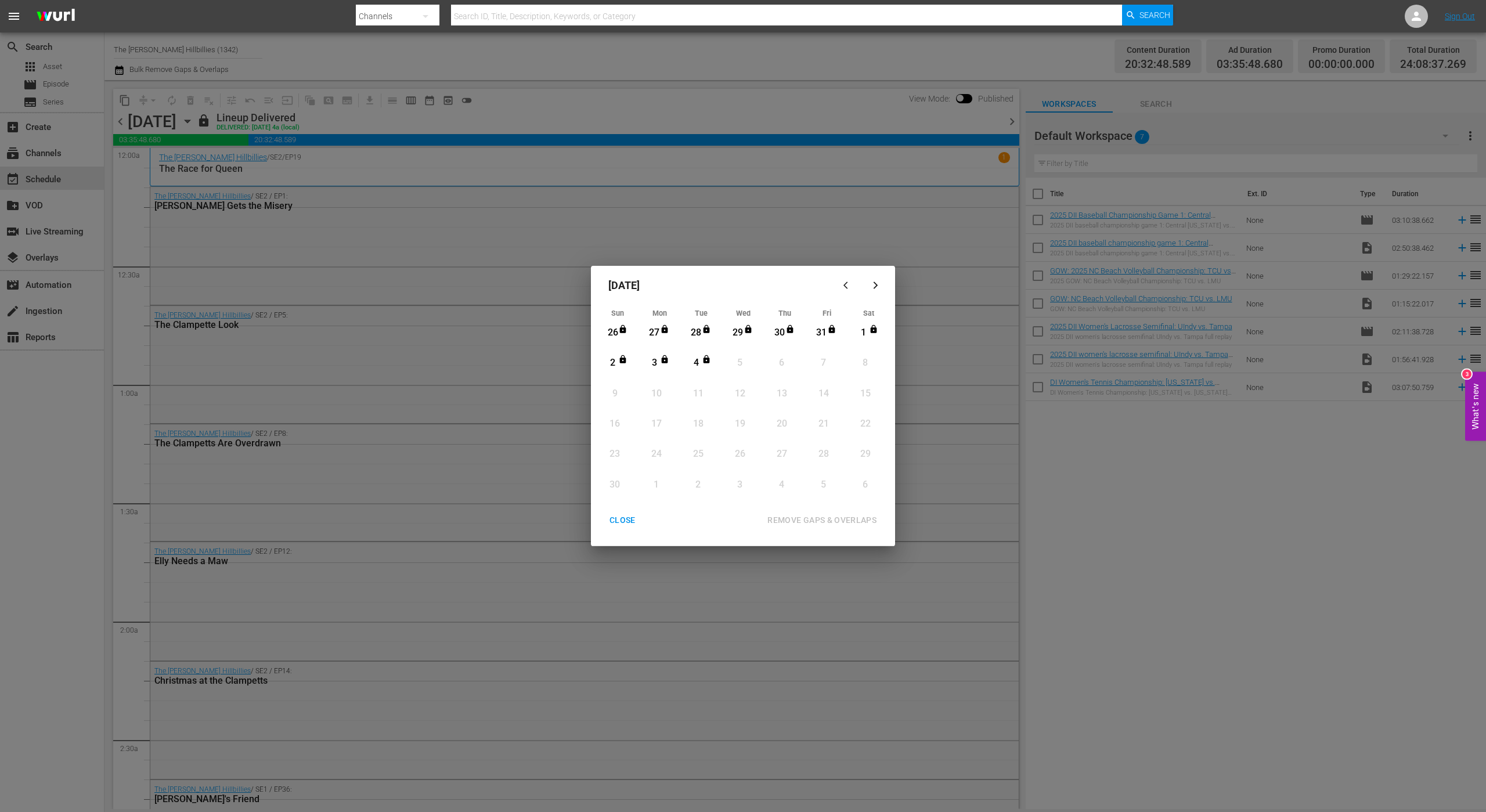
click at [622, 521] on div "CLOSE" at bounding box center [622, 520] width 45 height 15
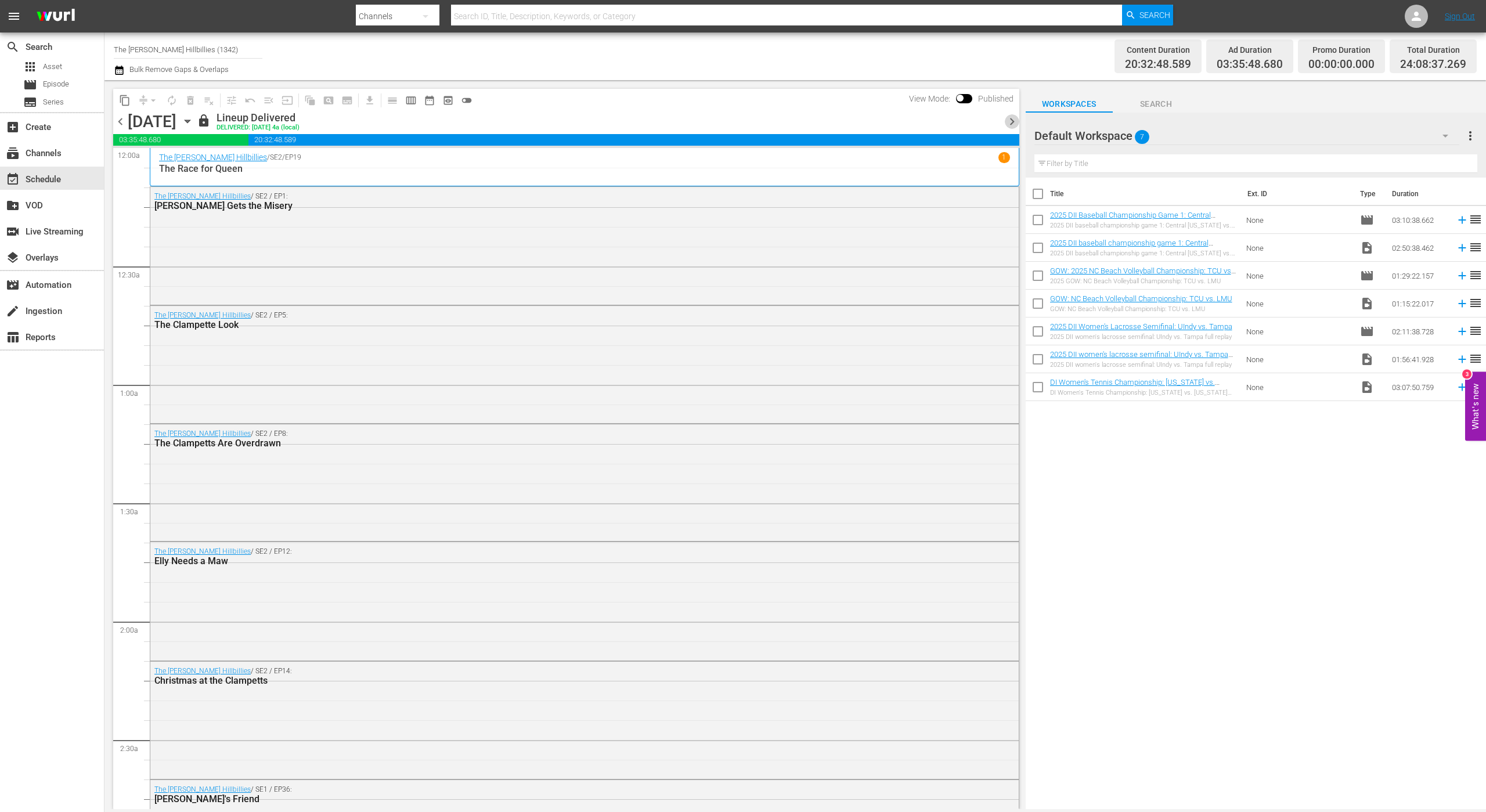
click at [1008, 120] on span "chevron_right" at bounding box center [1012, 122] width 15 height 15
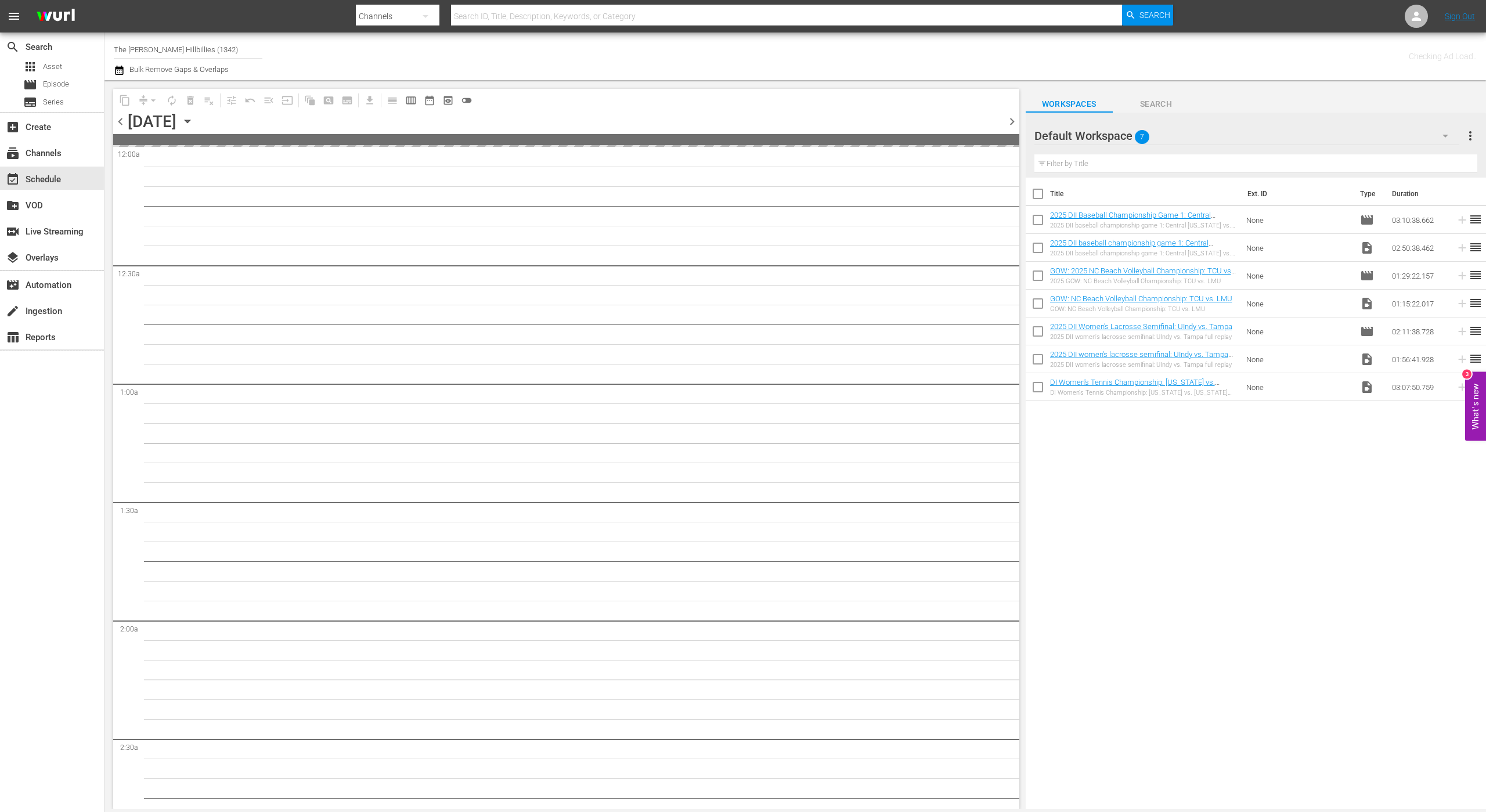
click at [1008, 120] on span "chevron_right" at bounding box center [1012, 122] width 15 height 15
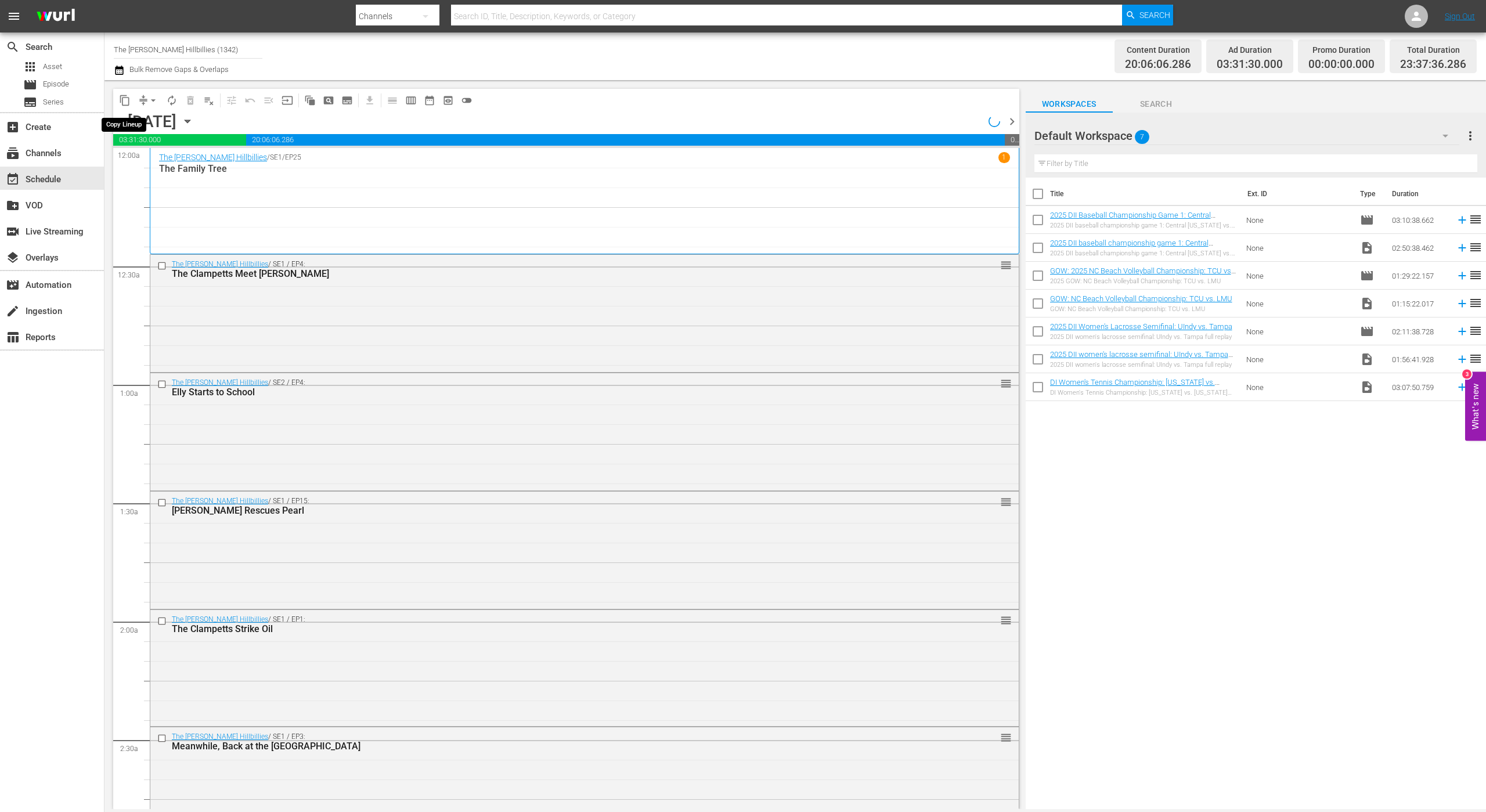
click at [127, 100] on span "content_copy" at bounding box center [125, 100] width 11 height 11
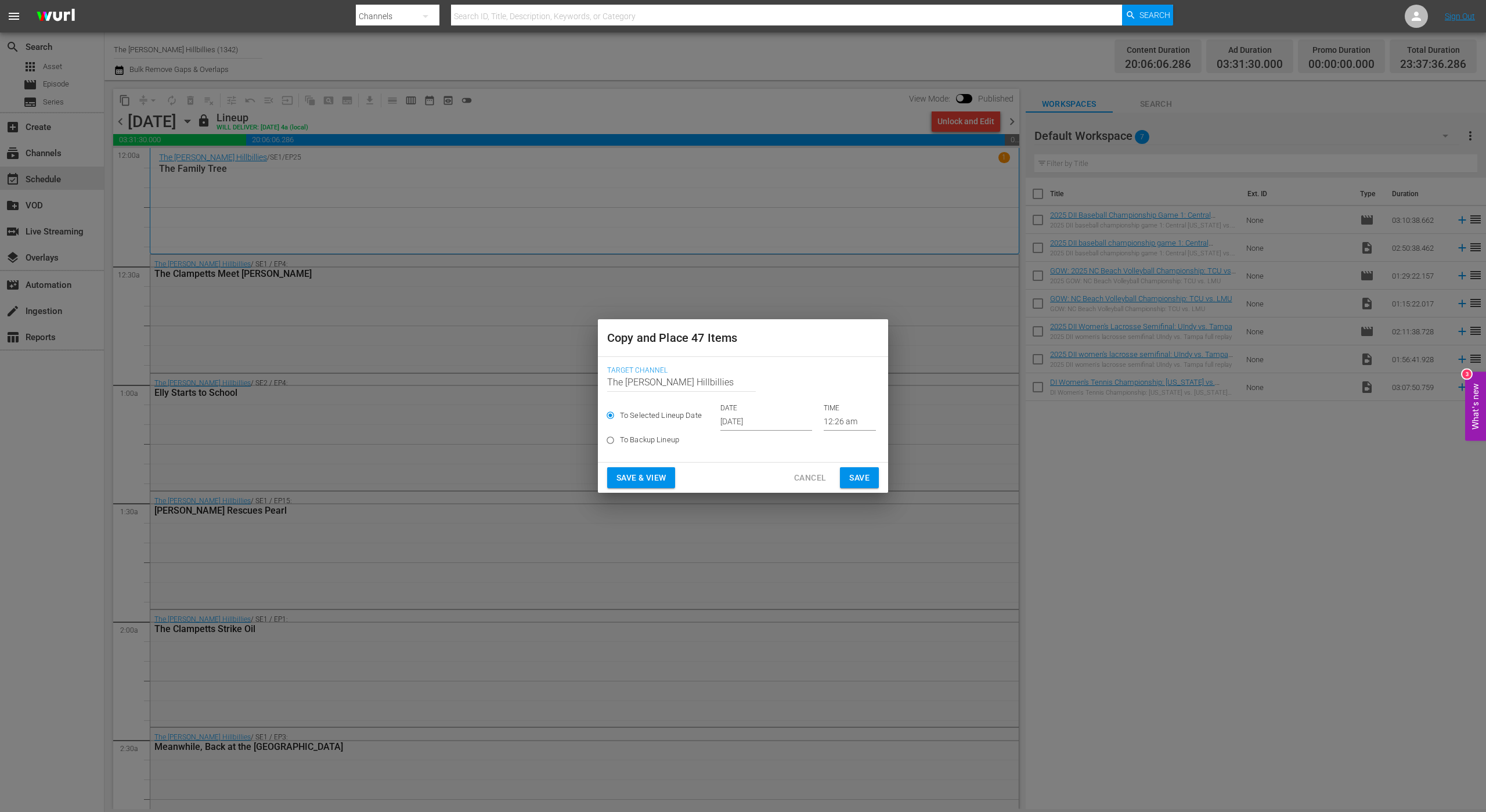
click at [760, 422] on input "[DATE]" at bounding box center [766, 422] width 92 height 17
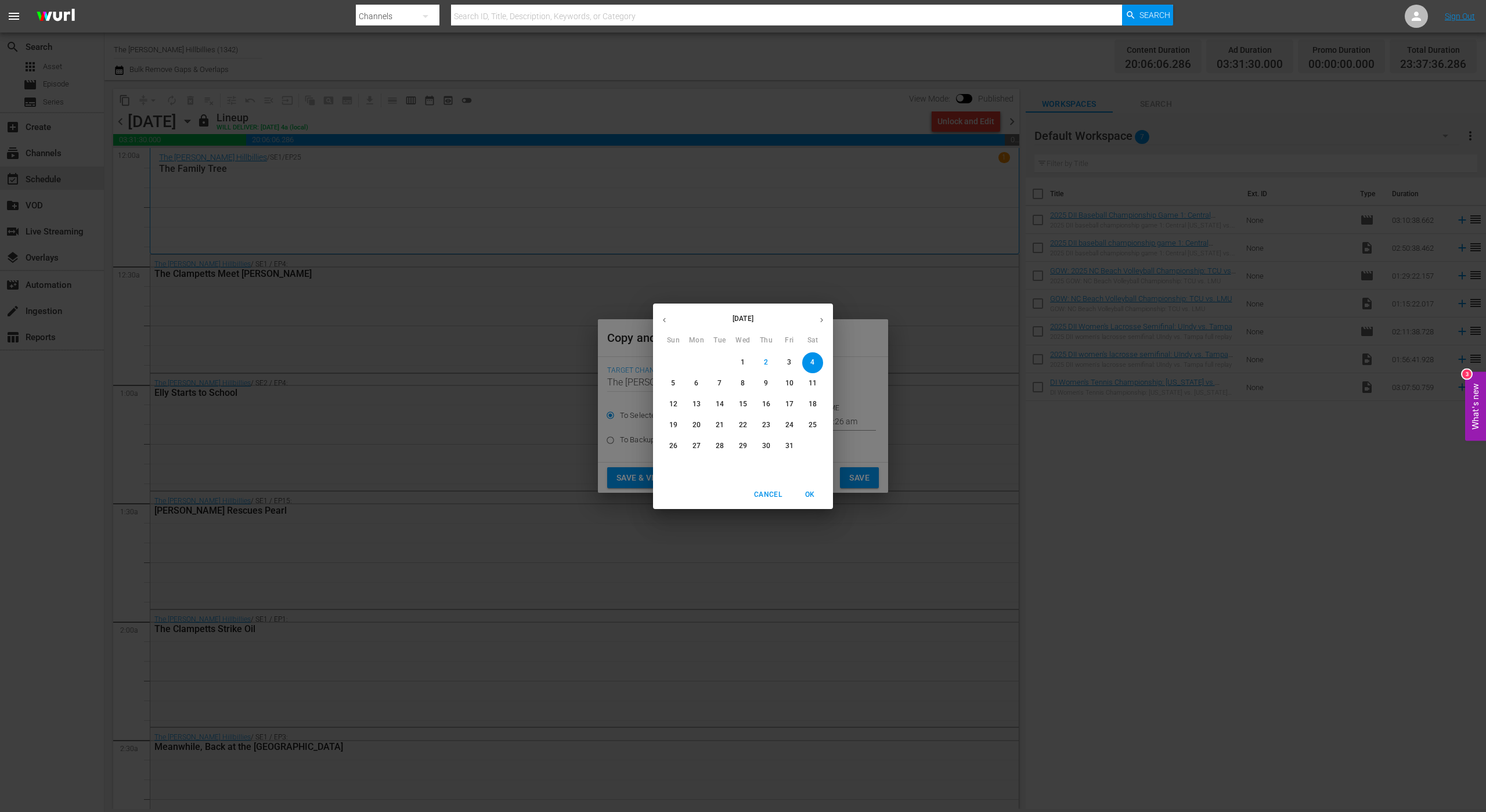
click at [824, 316] on icon "button" at bounding box center [822, 320] width 9 height 9
click at [723, 380] on span "4" at bounding box center [720, 383] width 21 height 10
type input "[DATE]"
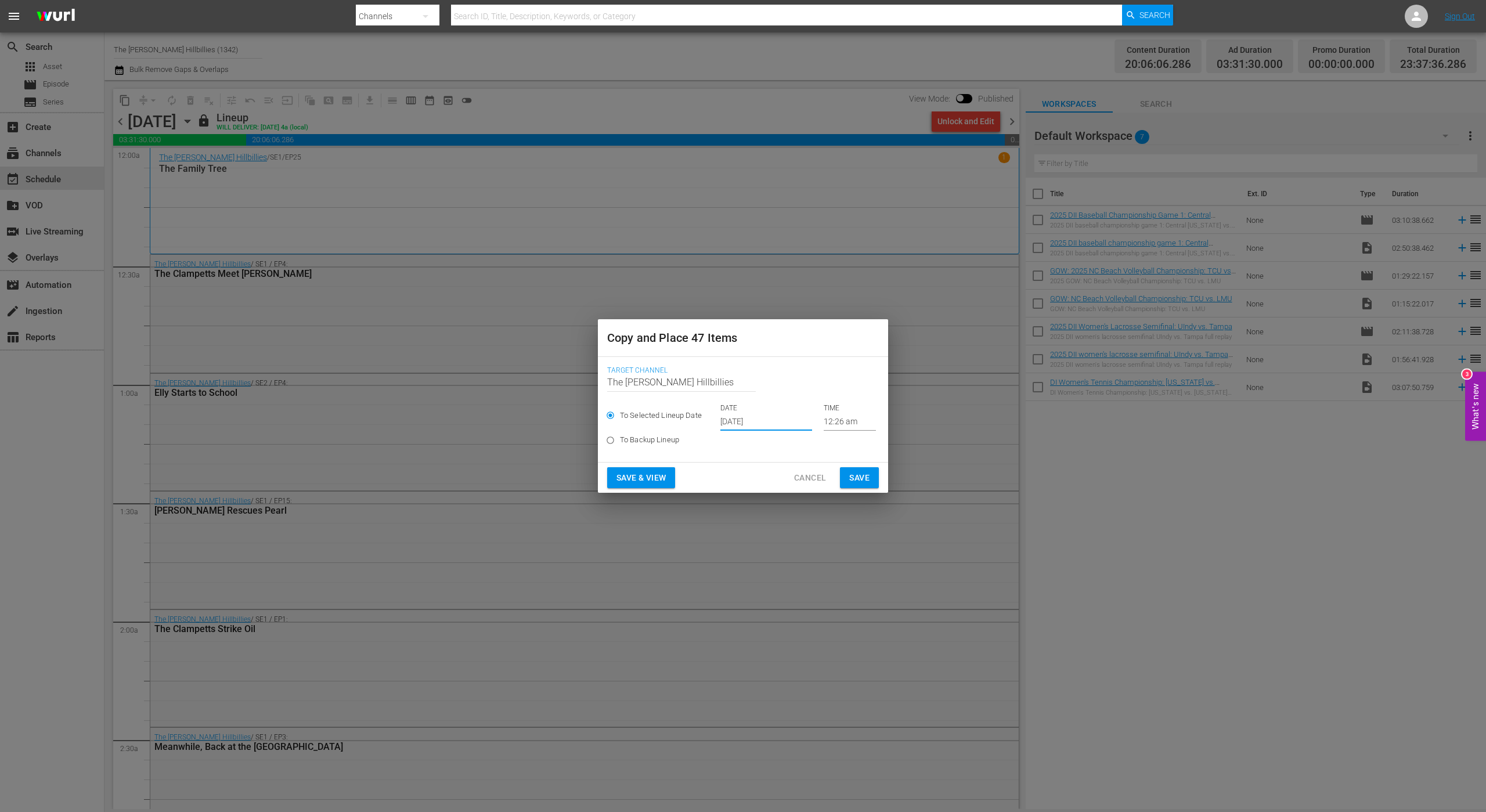
click at [862, 474] on span "Save" at bounding box center [860, 478] width 20 height 15
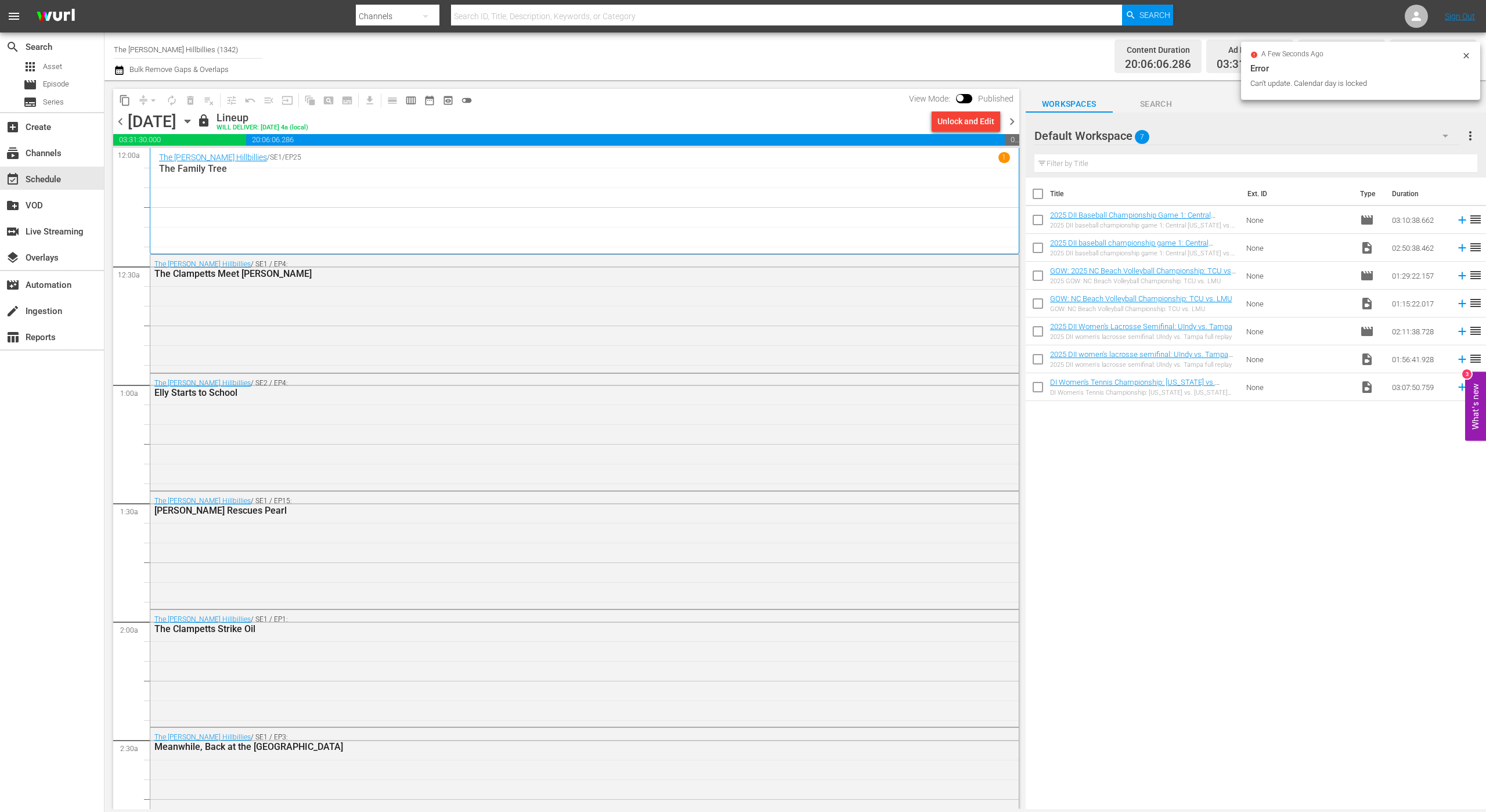
click at [1012, 117] on span "chevron_right" at bounding box center [1012, 122] width 15 height 15
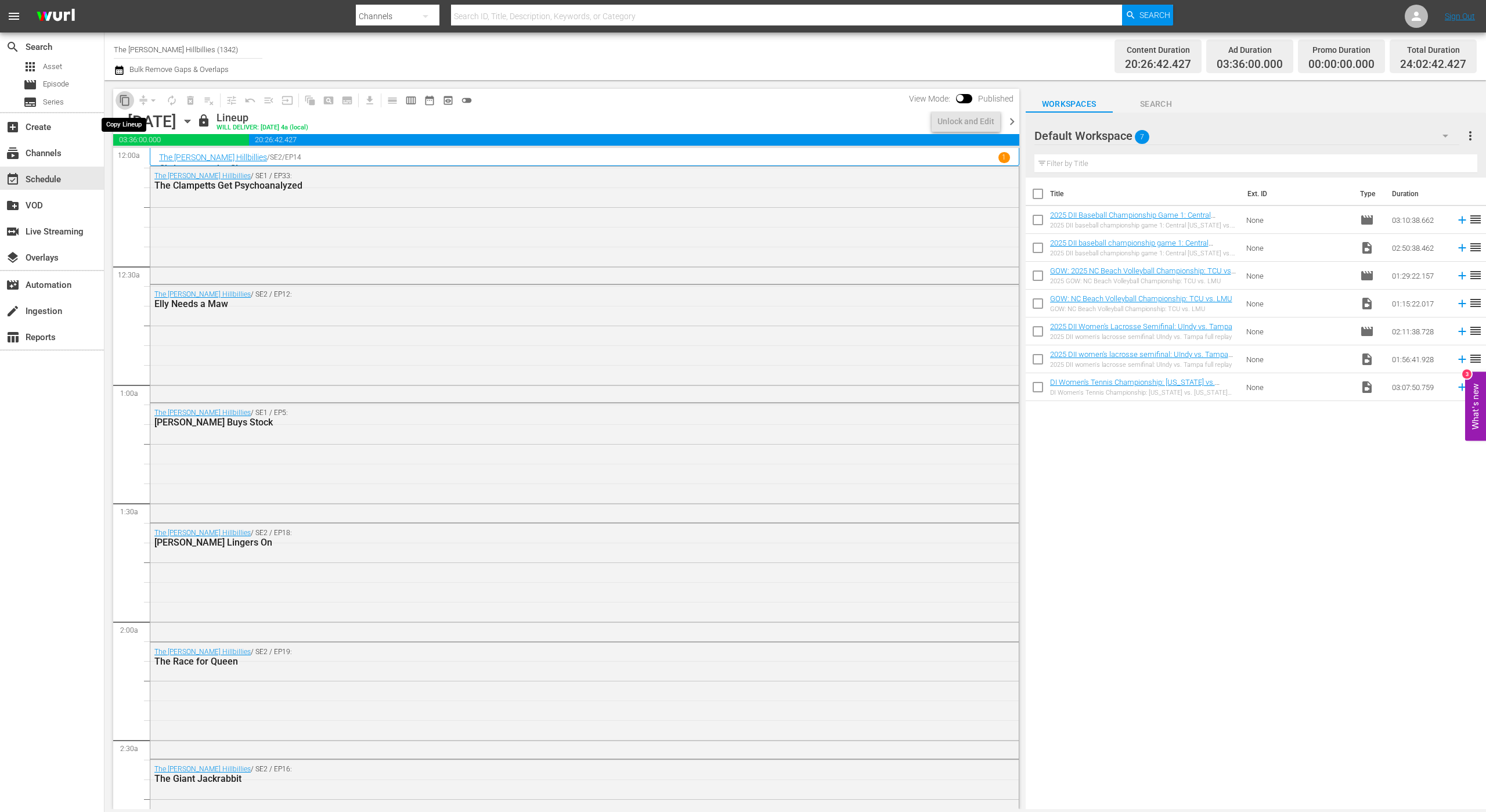
click at [126, 101] on span "content_copy" at bounding box center [125, 100] width 11 height 11
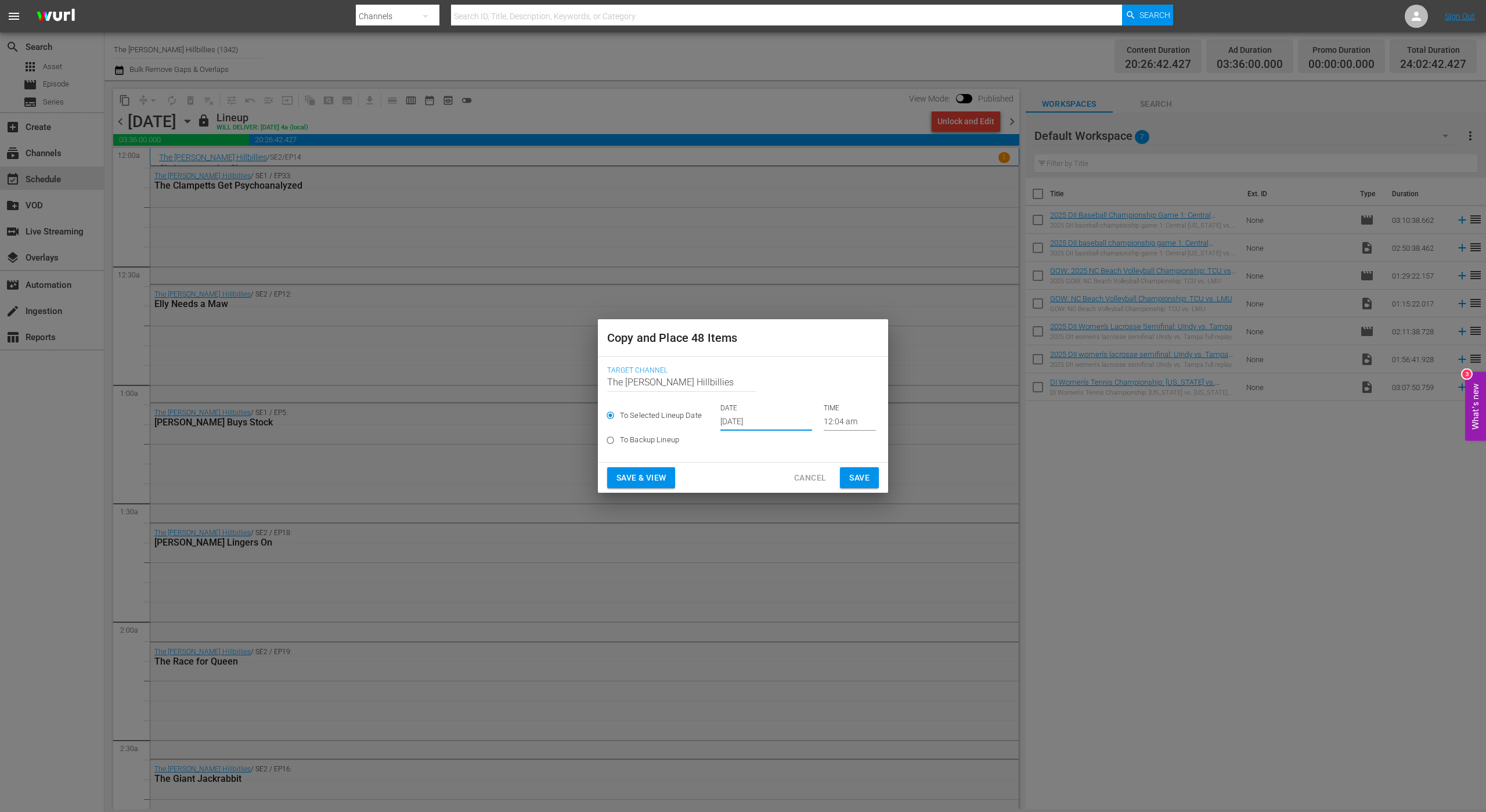
click at [752, 417] on input "[DATE]" at bounding box center [766, 422] width 92 height 17
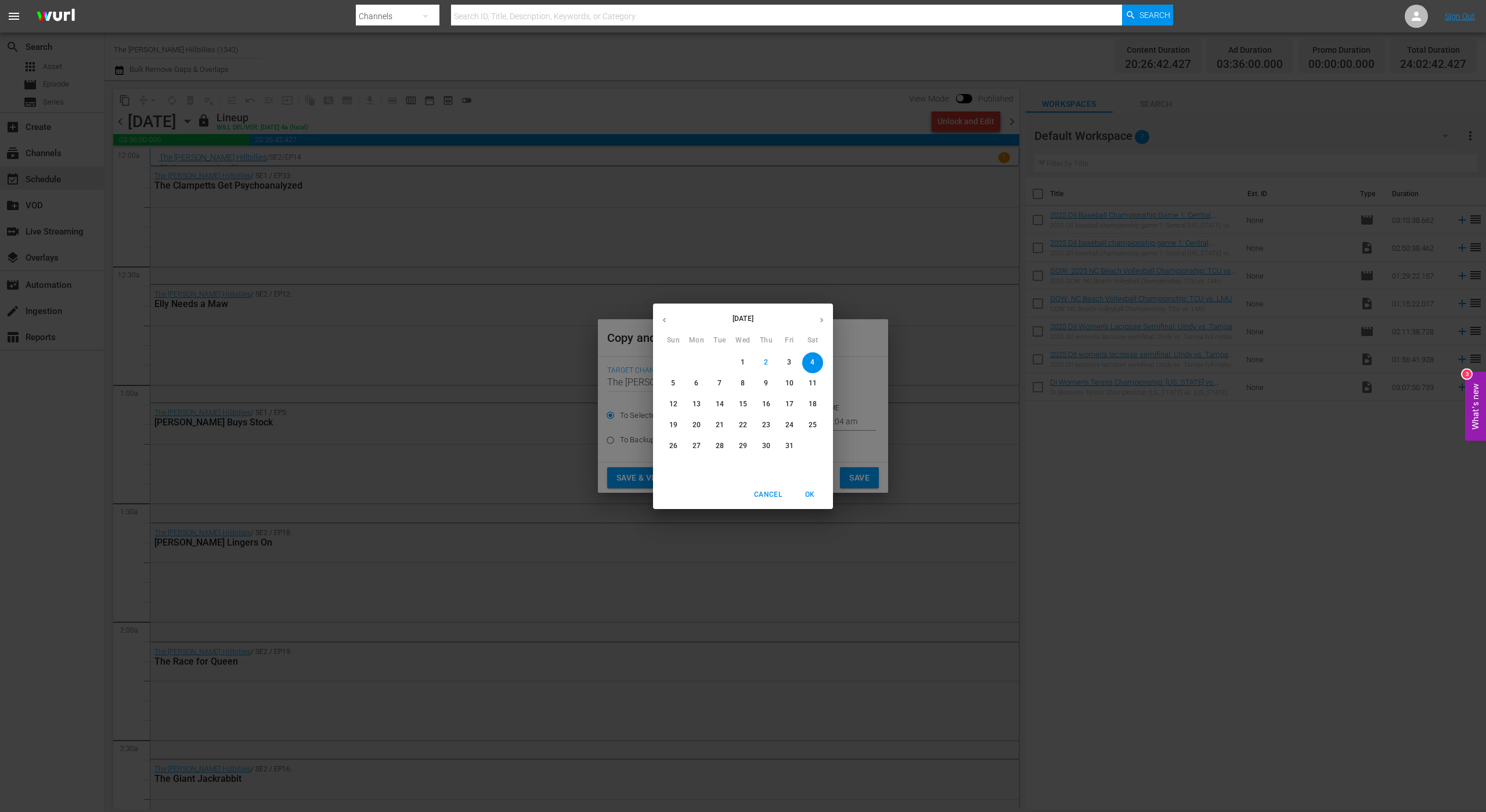
click at [816, 314] on button "button" at bounding box center [822, 320] width 23 height 23
click at [738, 381] on span "5" at bounding box center [743, 383] width 21 height 10
type input "[DATE]"
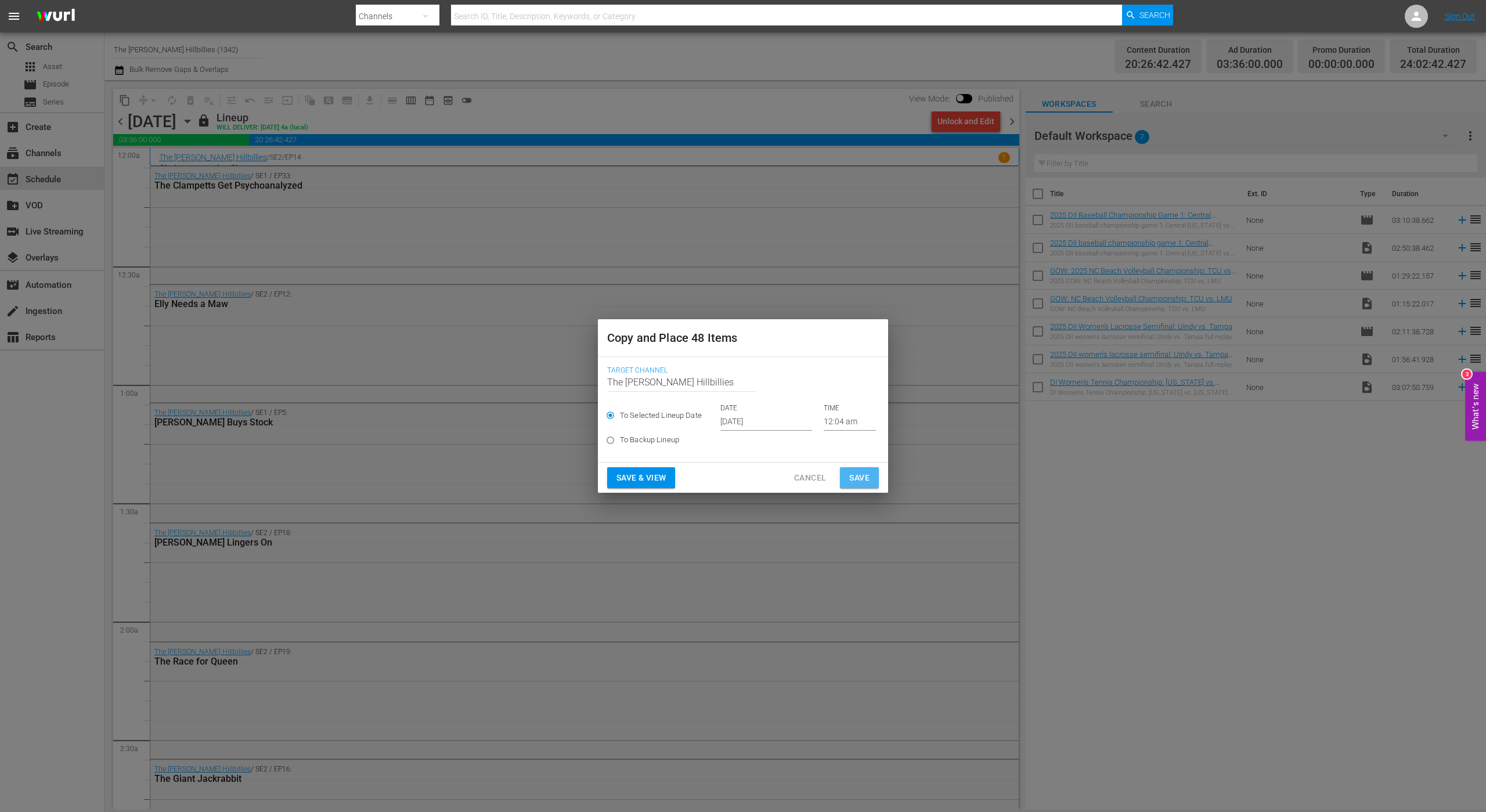
click at [868, 480] on span "Save" at bounding box center [860, 478] width 20 height 15
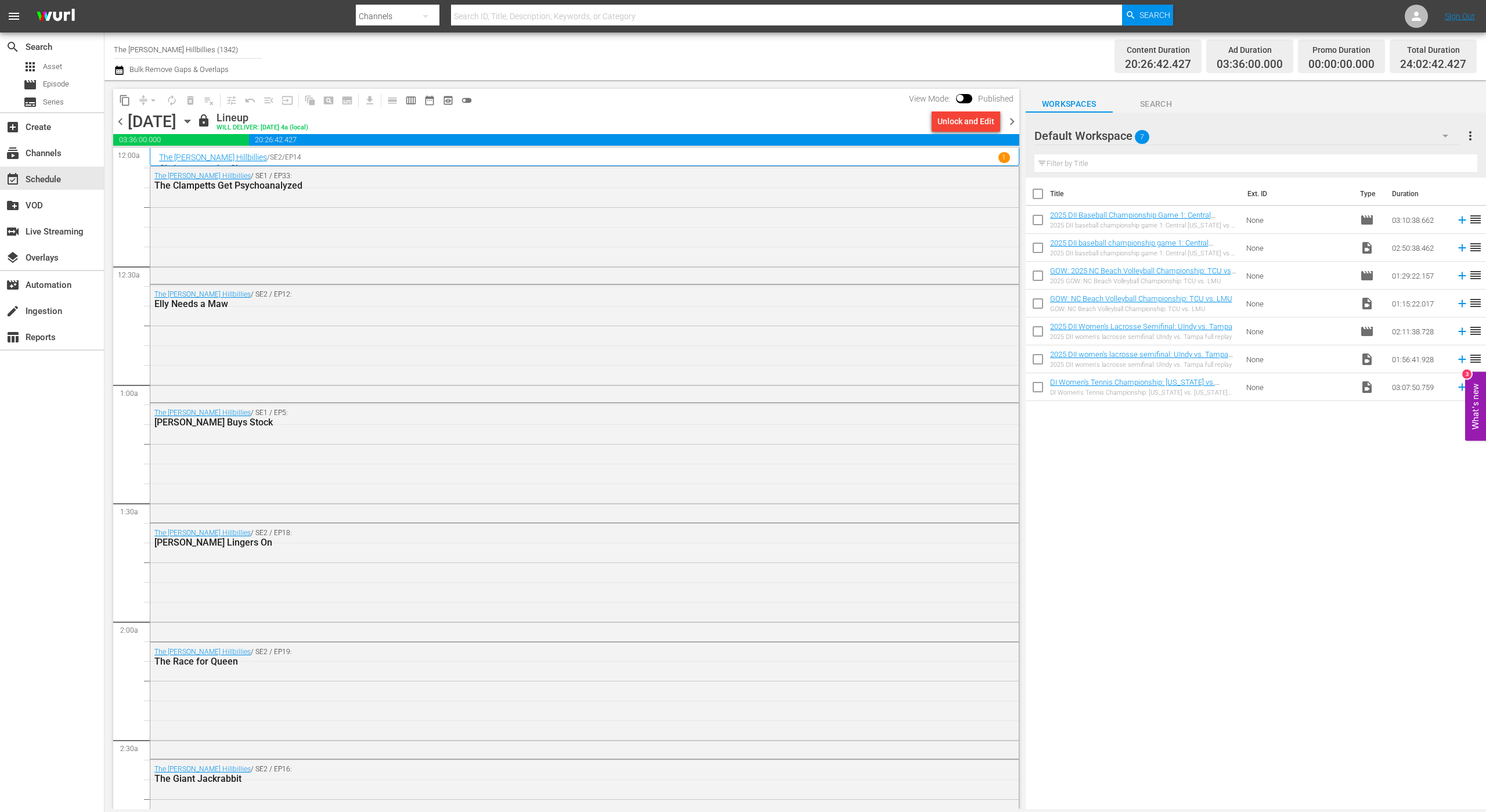
click at [1016, 123] on span "chevron_right" at bounding box center [1012, 122] width 15 height 15
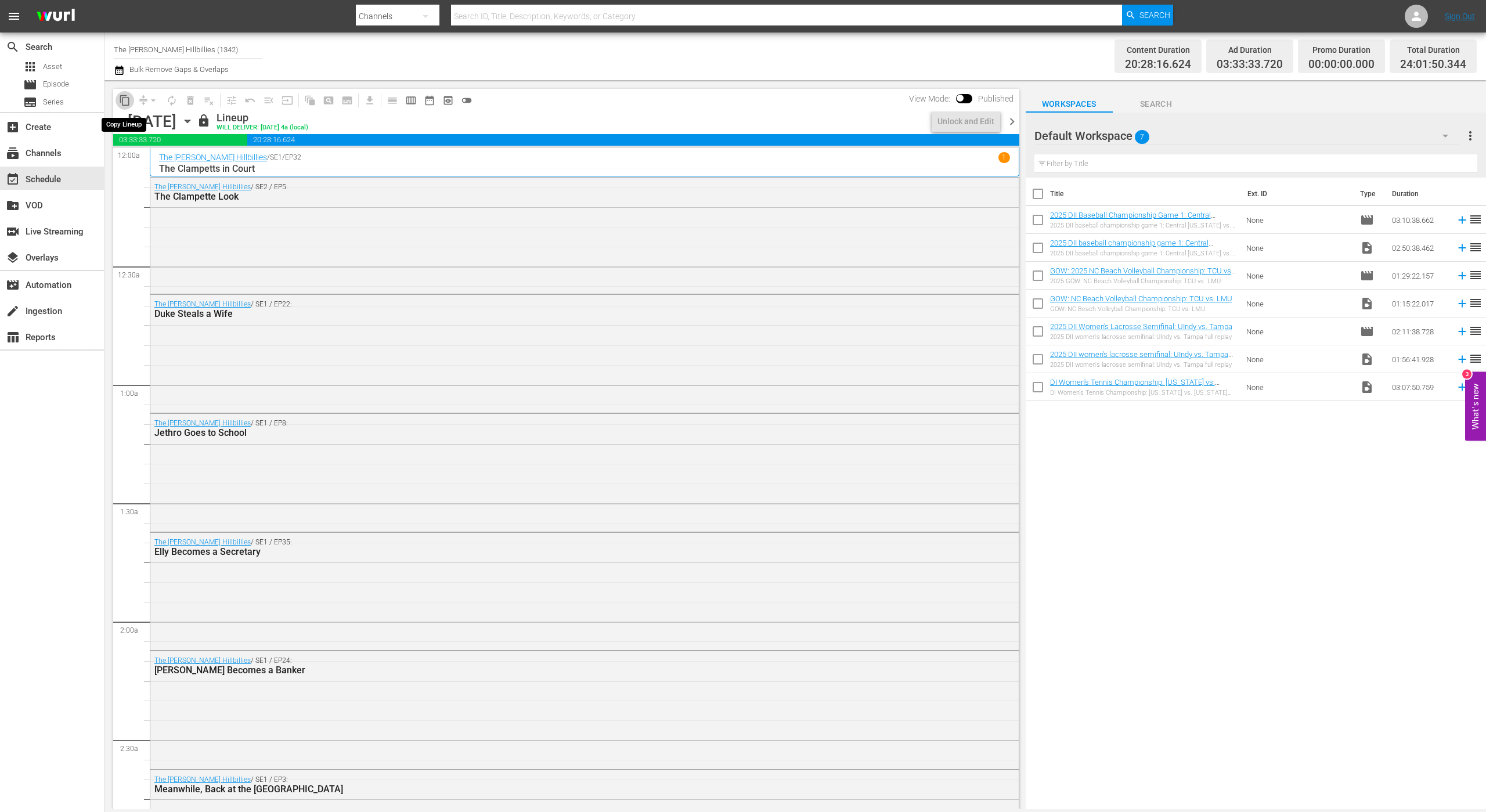
click at [126, 101] on span "content_copy" at bounding box center [125, 100] width 11 height 11
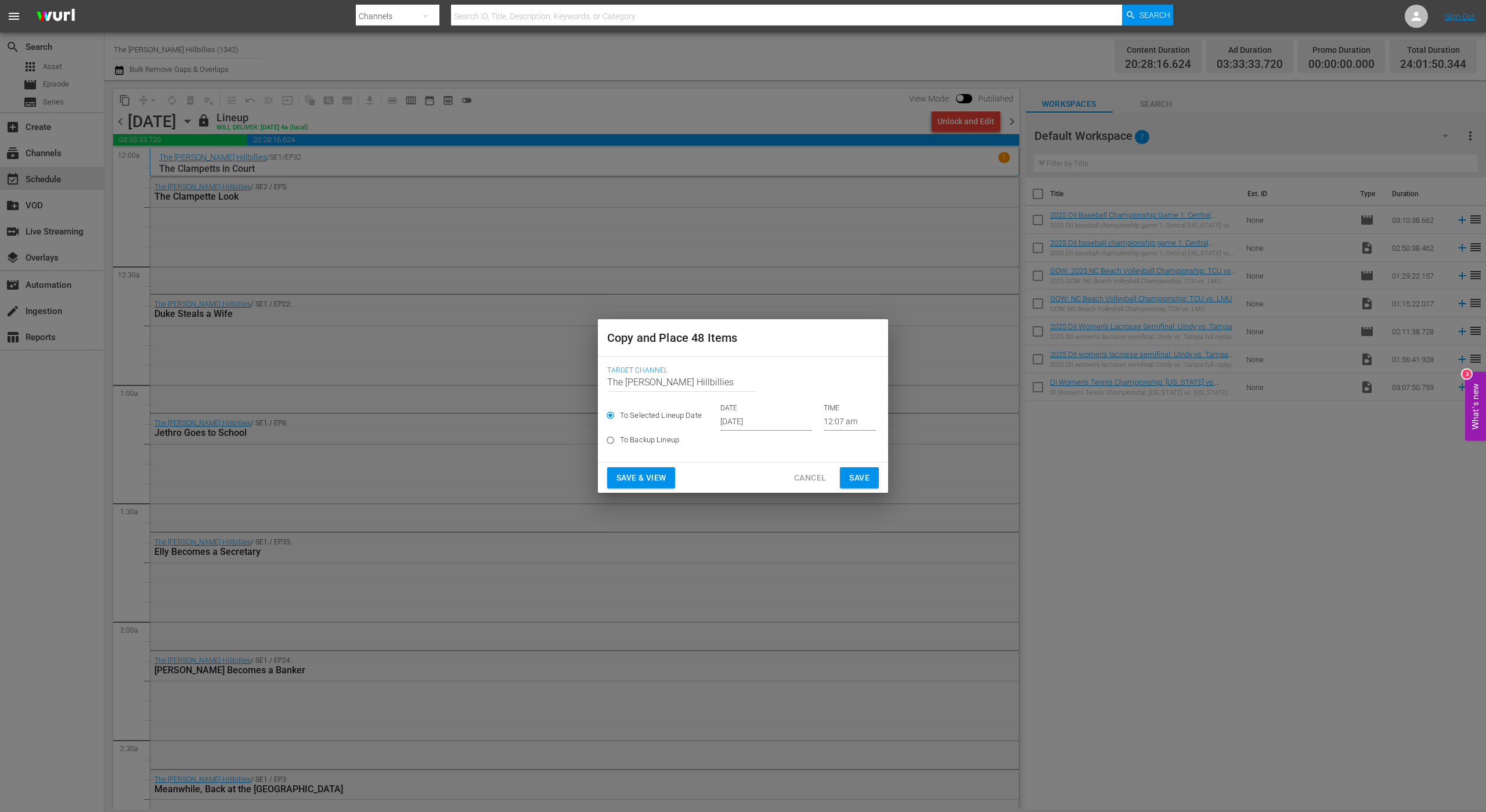
click at [729, 423] on input "[DATE]" at bounding box center [766, 422] width 92 height 17
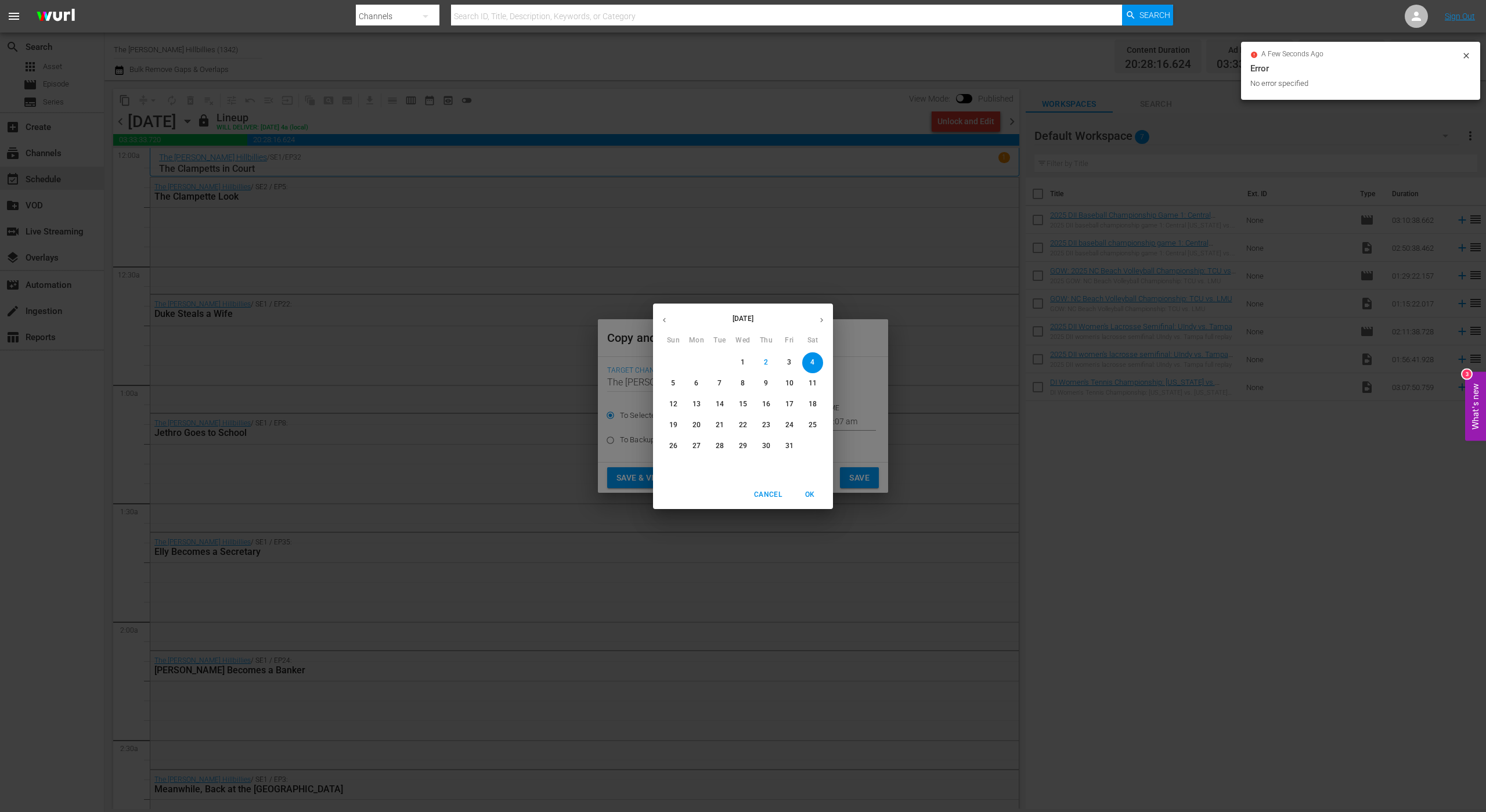
click at [826, 318] on icon "button" at bounding box center [822, 320] width 9 height 9
click at [762, 380] on span "6" at bounding box center [766, 383] width 21 height 10
type input "[DATE]"
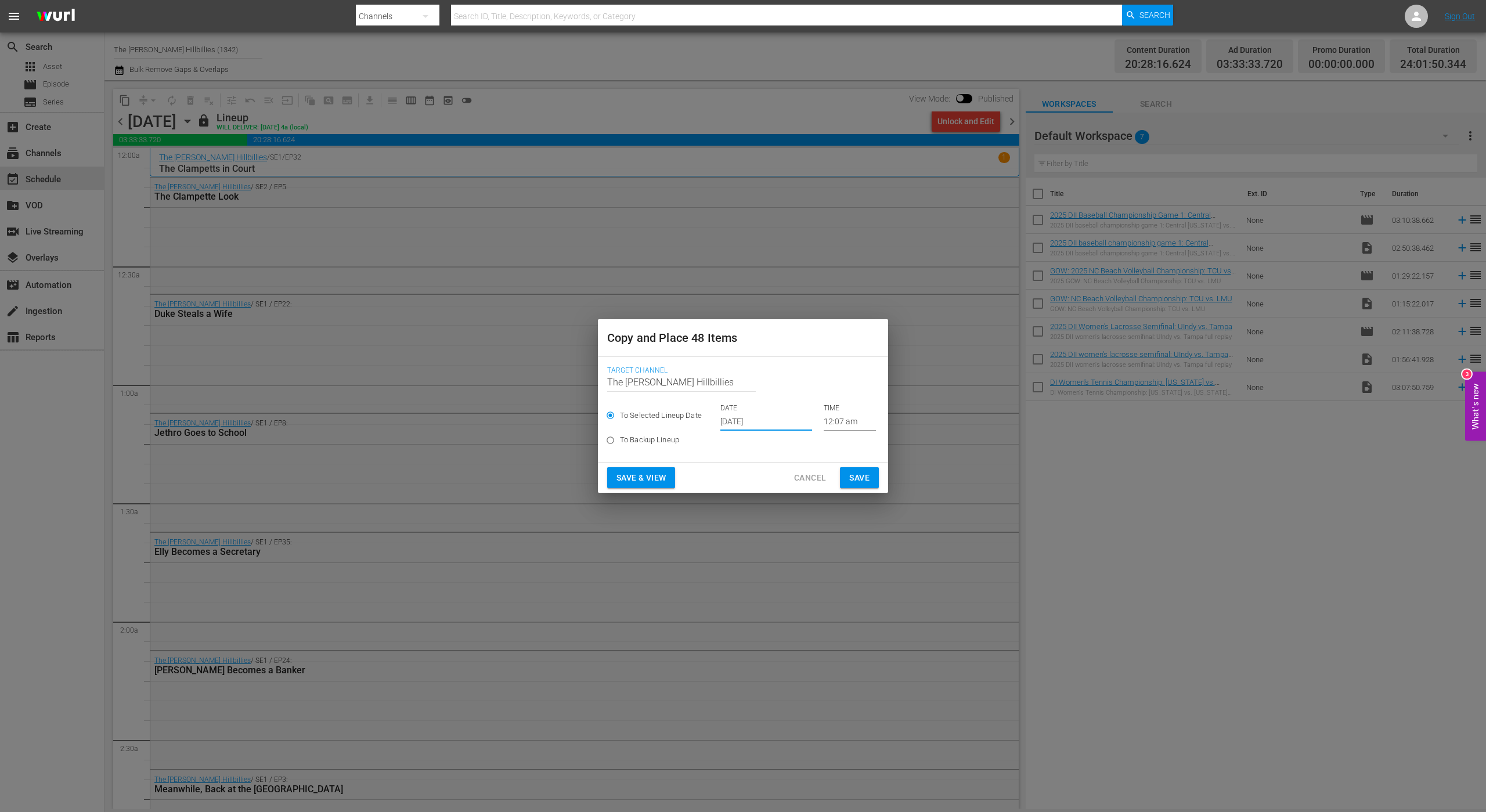
click at [860, 479] on span "Save" at bounding box center [860, 478] width 20 height 15
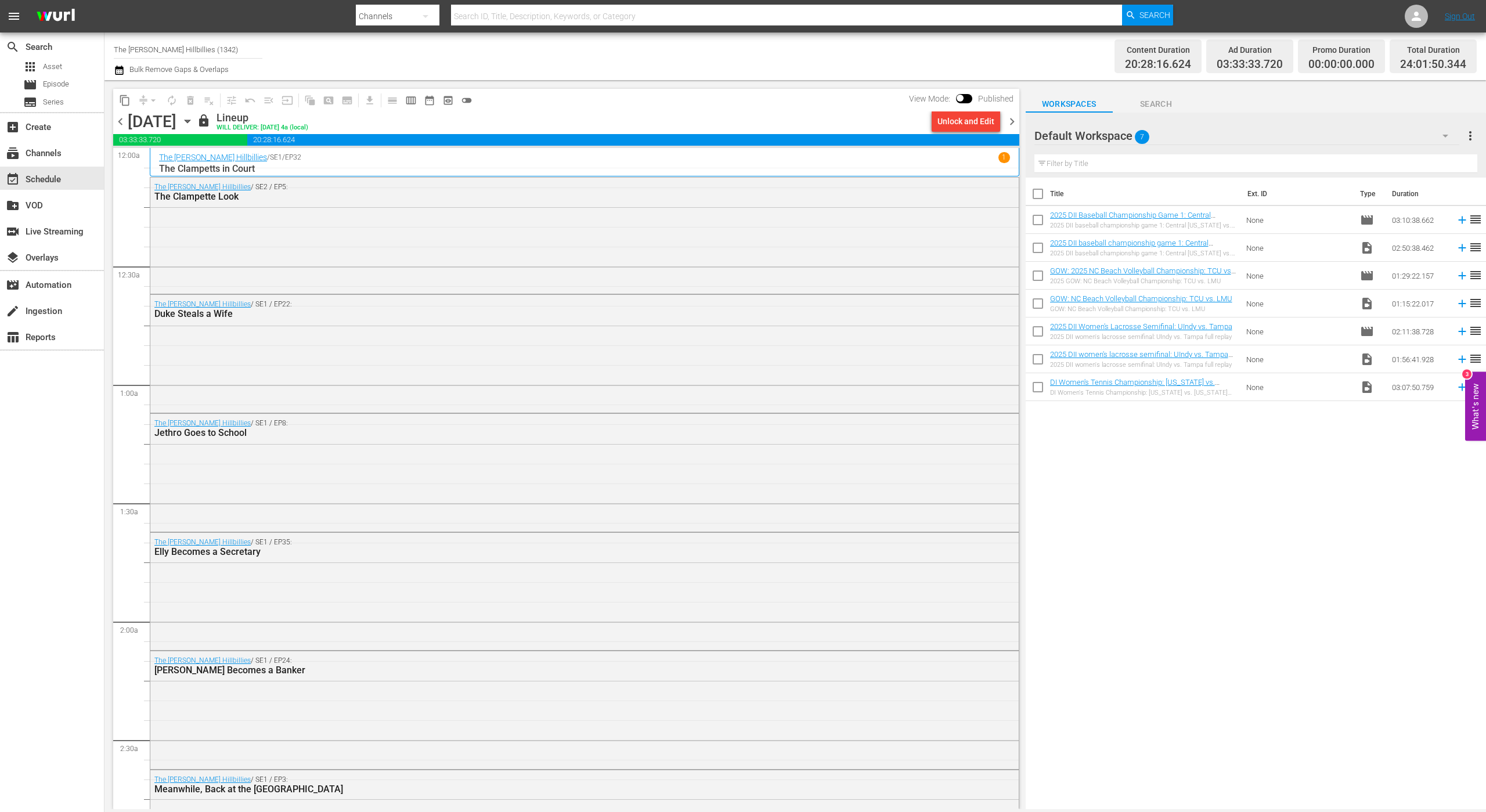
click at [1006, 126] on span "chevron_right" at bounding box center [1012, 122] width 15 height 15
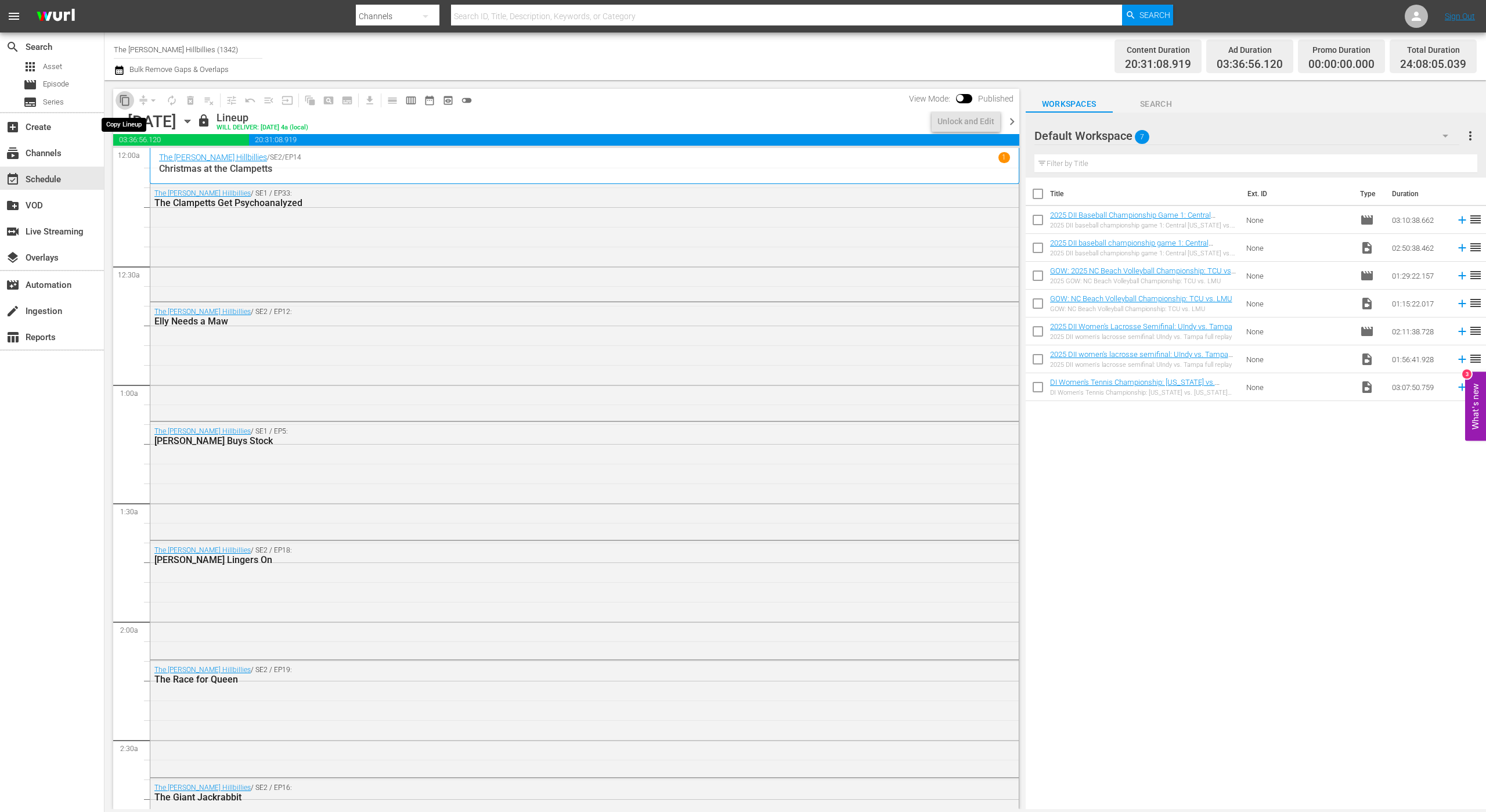
click at [119, 102] on button "content_copy" at bounding box center [125, 101] width 19 height 19
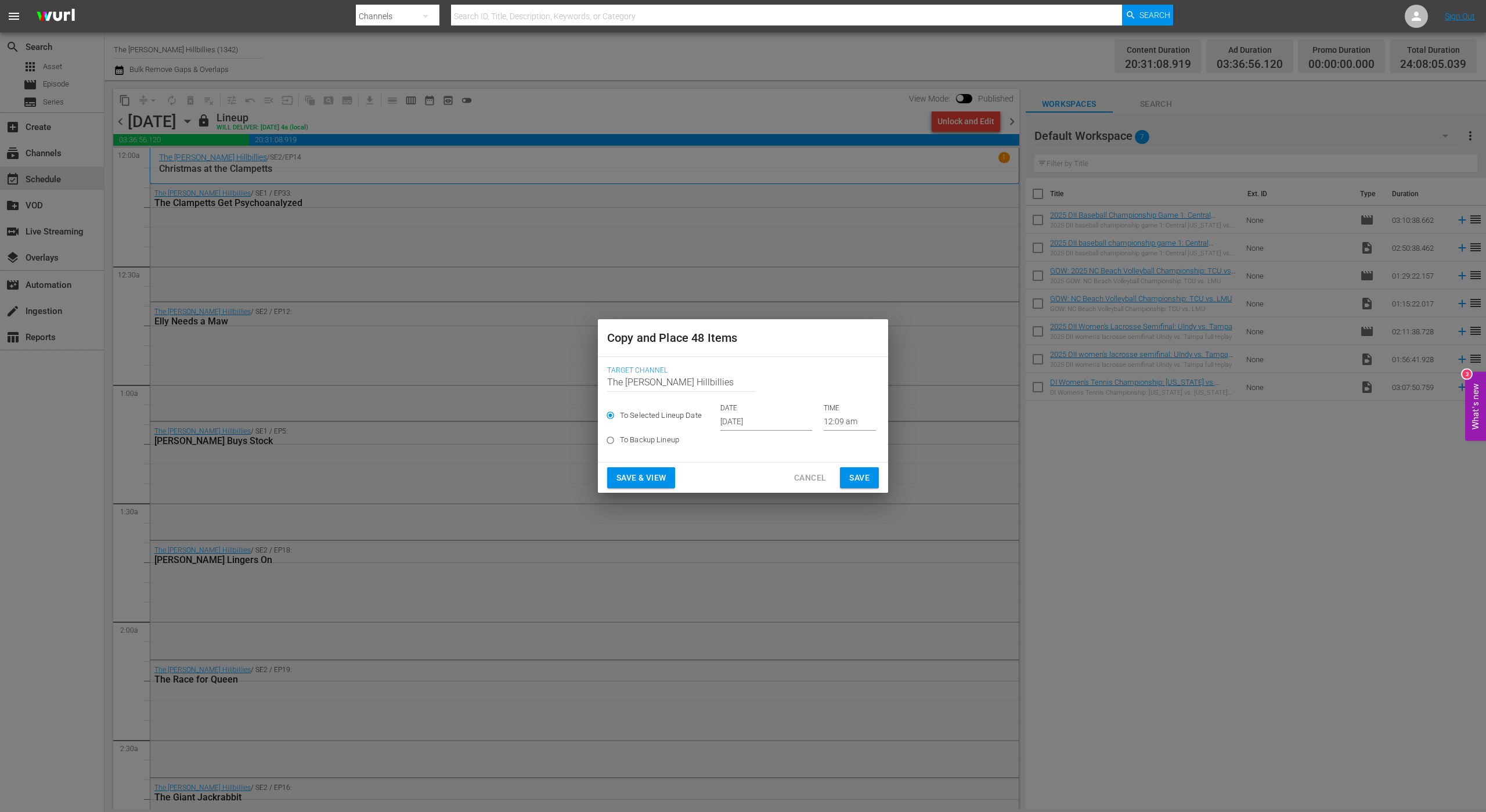
click at [764, 416] on input "[DATE]" at bounding box center [766, 422] width 92 height 17
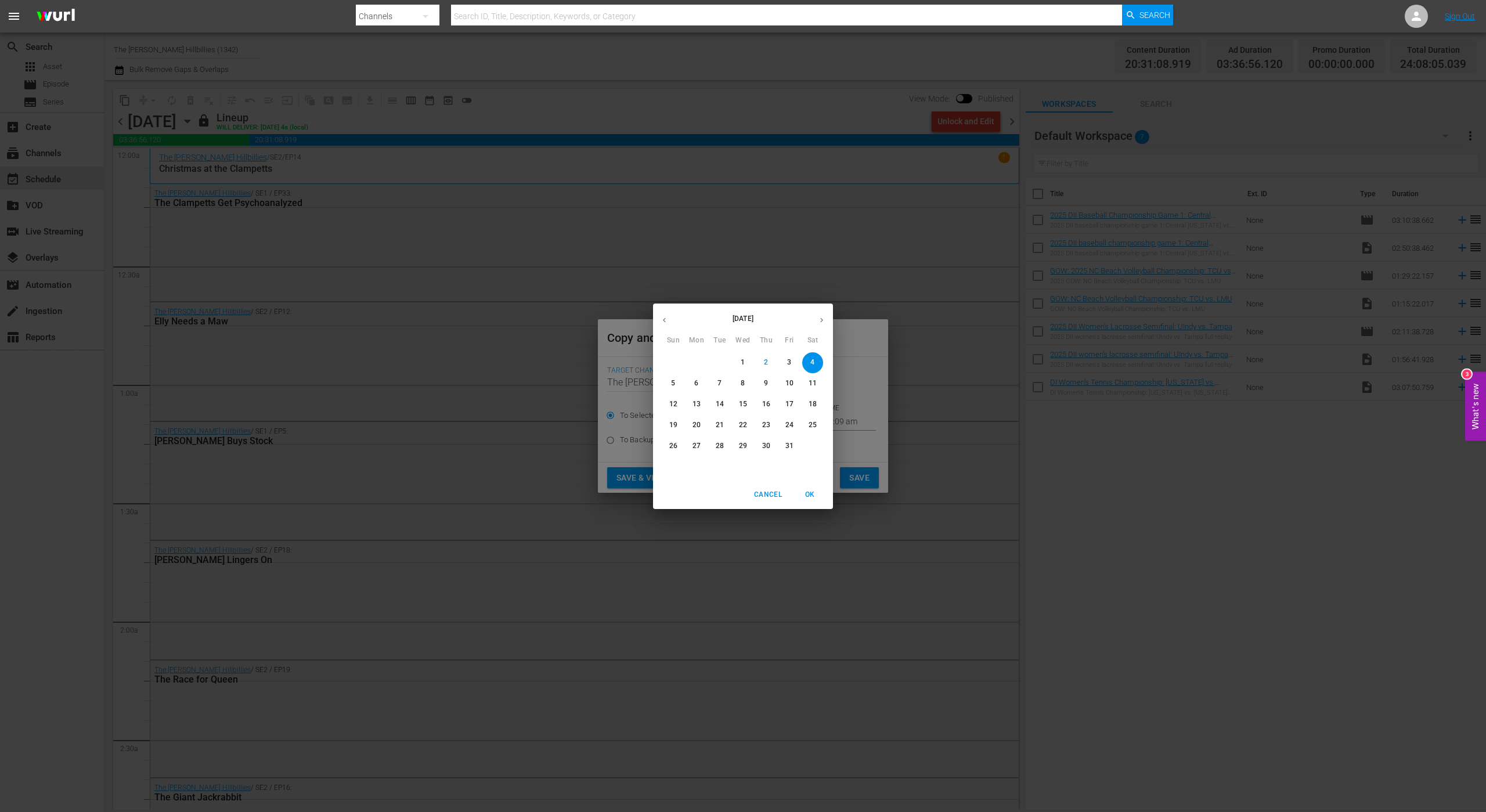
click at [818, 316] on icon "button" at bounding box center [822, 320] width 9 height 9
click at [787, 384] on span "7" at bounding box center [789, 383] width 21 height 10
type input "[DATE]"
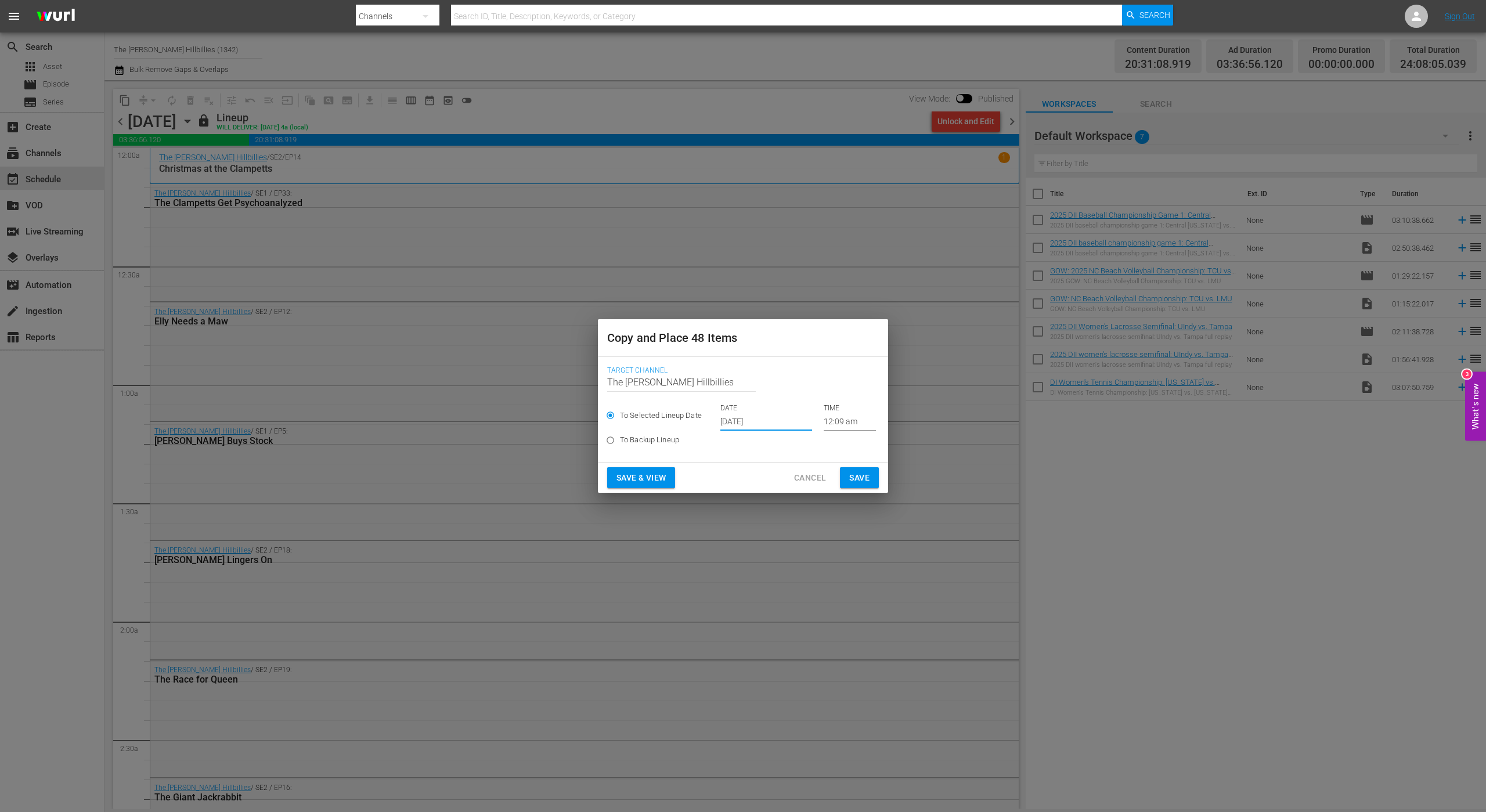
click at [869, 476] on span "Save" at bounding box center [860, 478] width 20 height 15
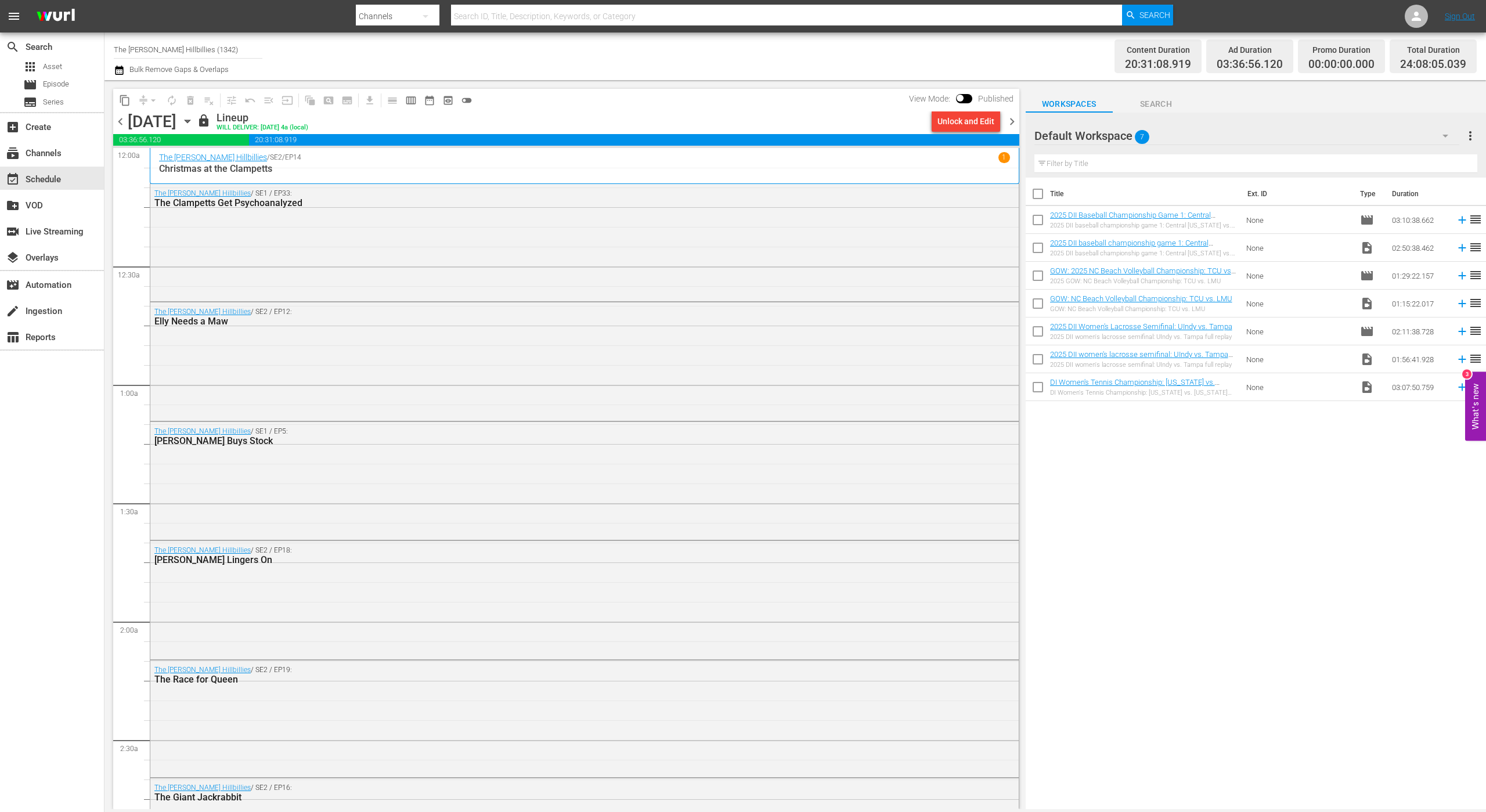
click at [1011, 122] on span "chevron_right" at bounding box center [1012, 122] width 15 height 15
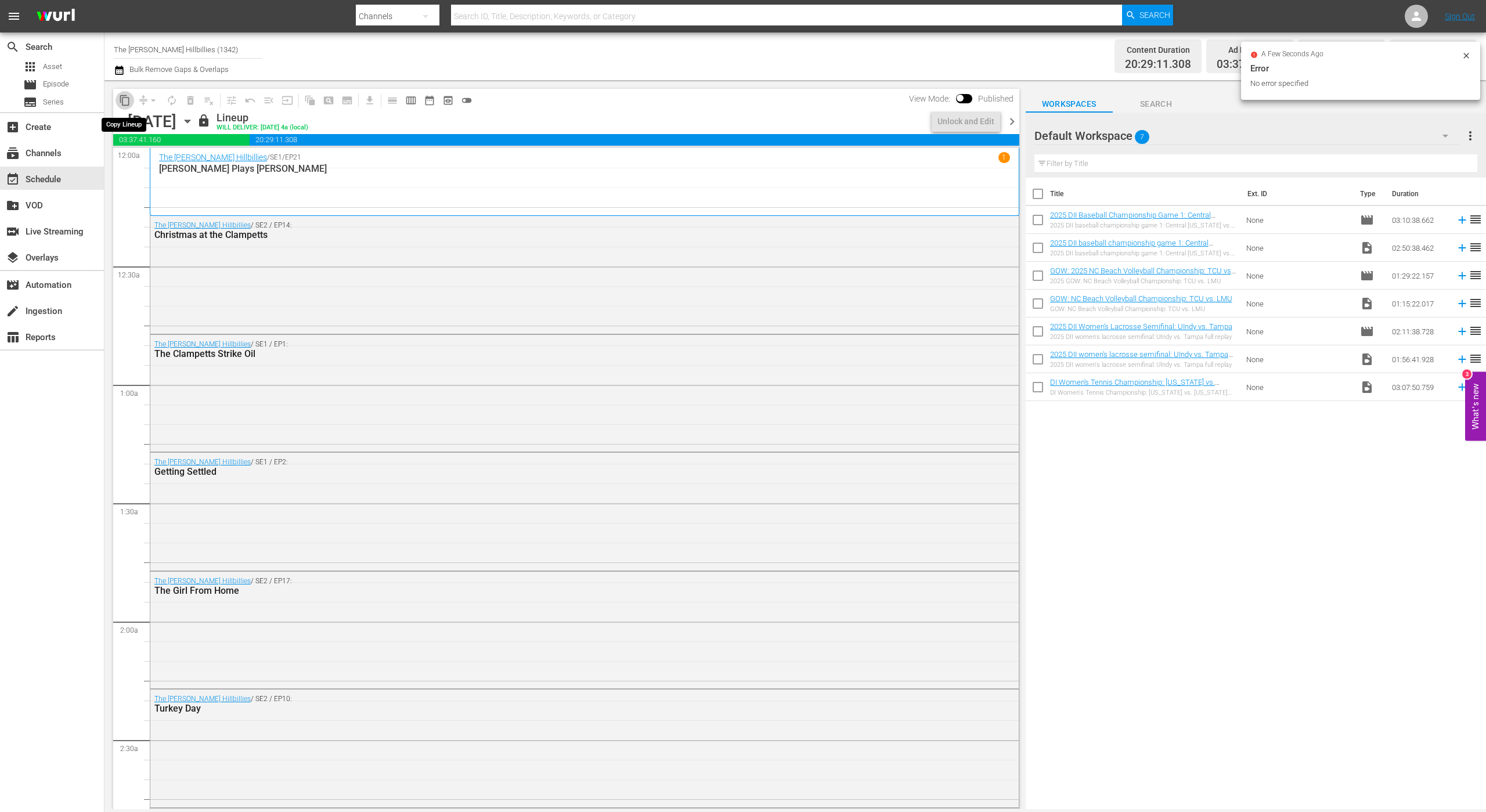
click at [128, 101] on span "content_copy" at bounding box center [125, 100] width 11 height 11
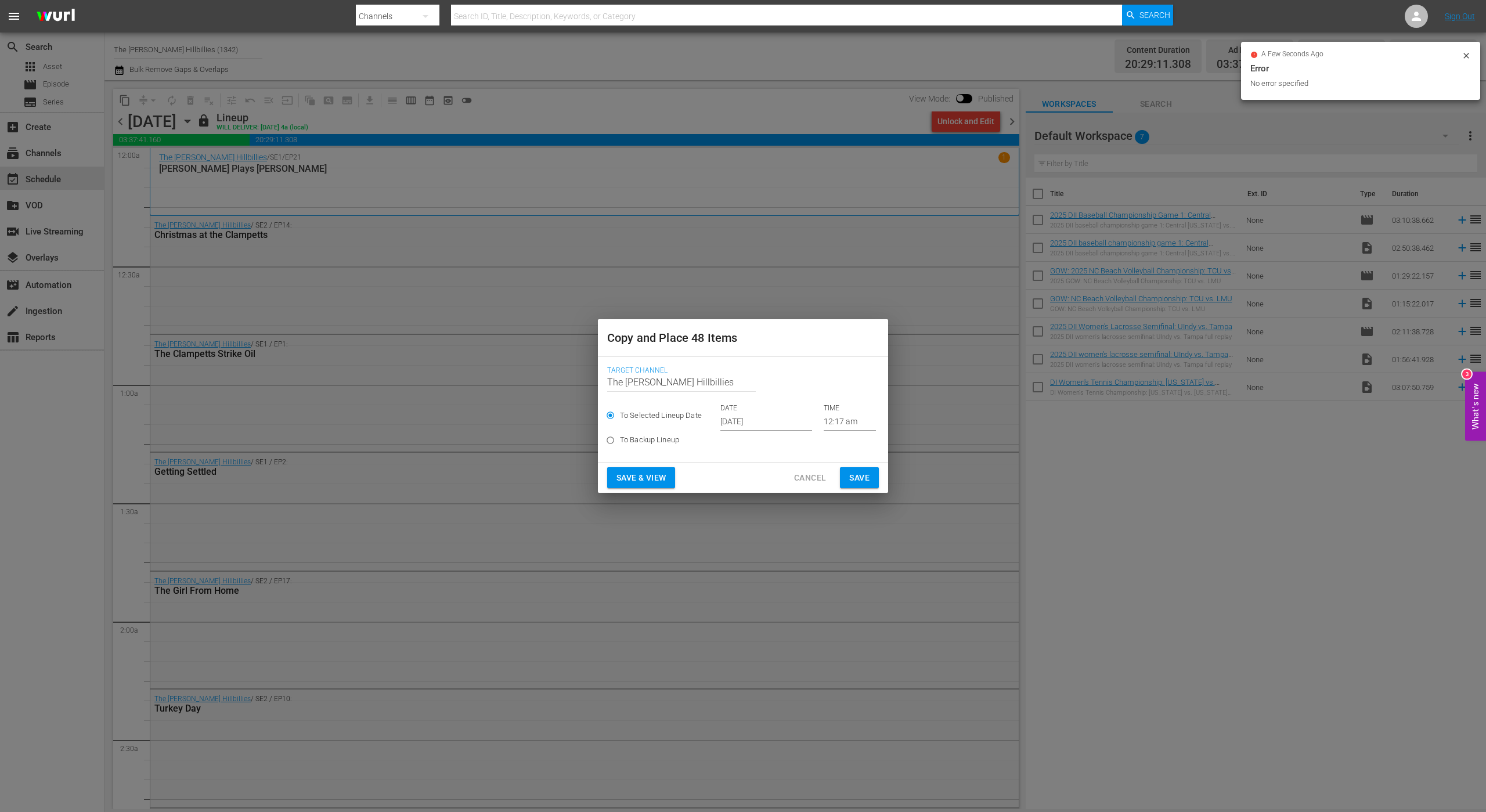
click at [683, 376] on input "The [PERSON_NAME] Hillbillies" at bounding box center [681, 382] width 149 height 28
click at [752, 421] on input "[DATE]" at bounding box center [766, 422] width 92 height 17
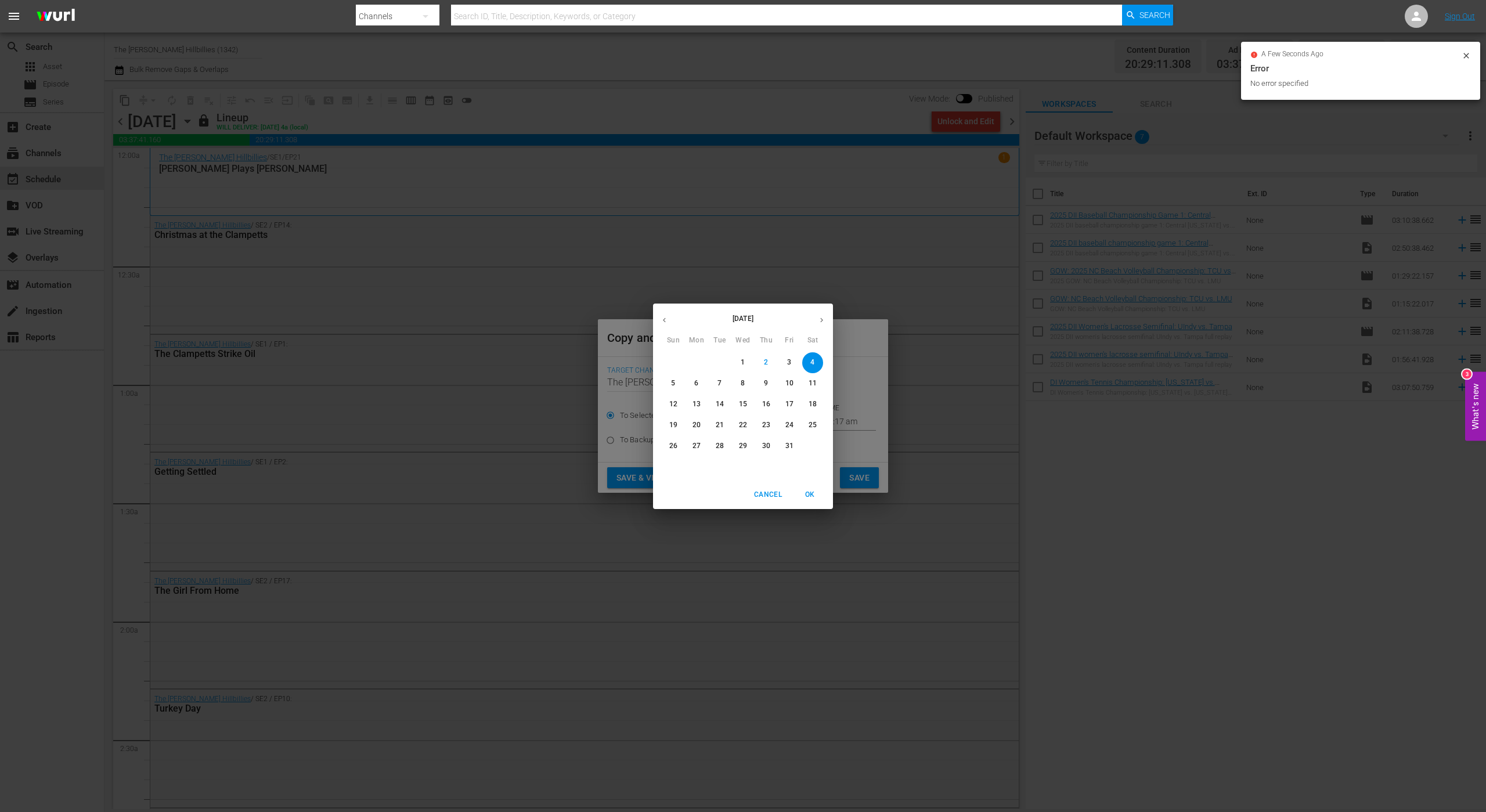
click at [822, 321] on icon "button" at bounding box center [822, 320] width 9 height 9
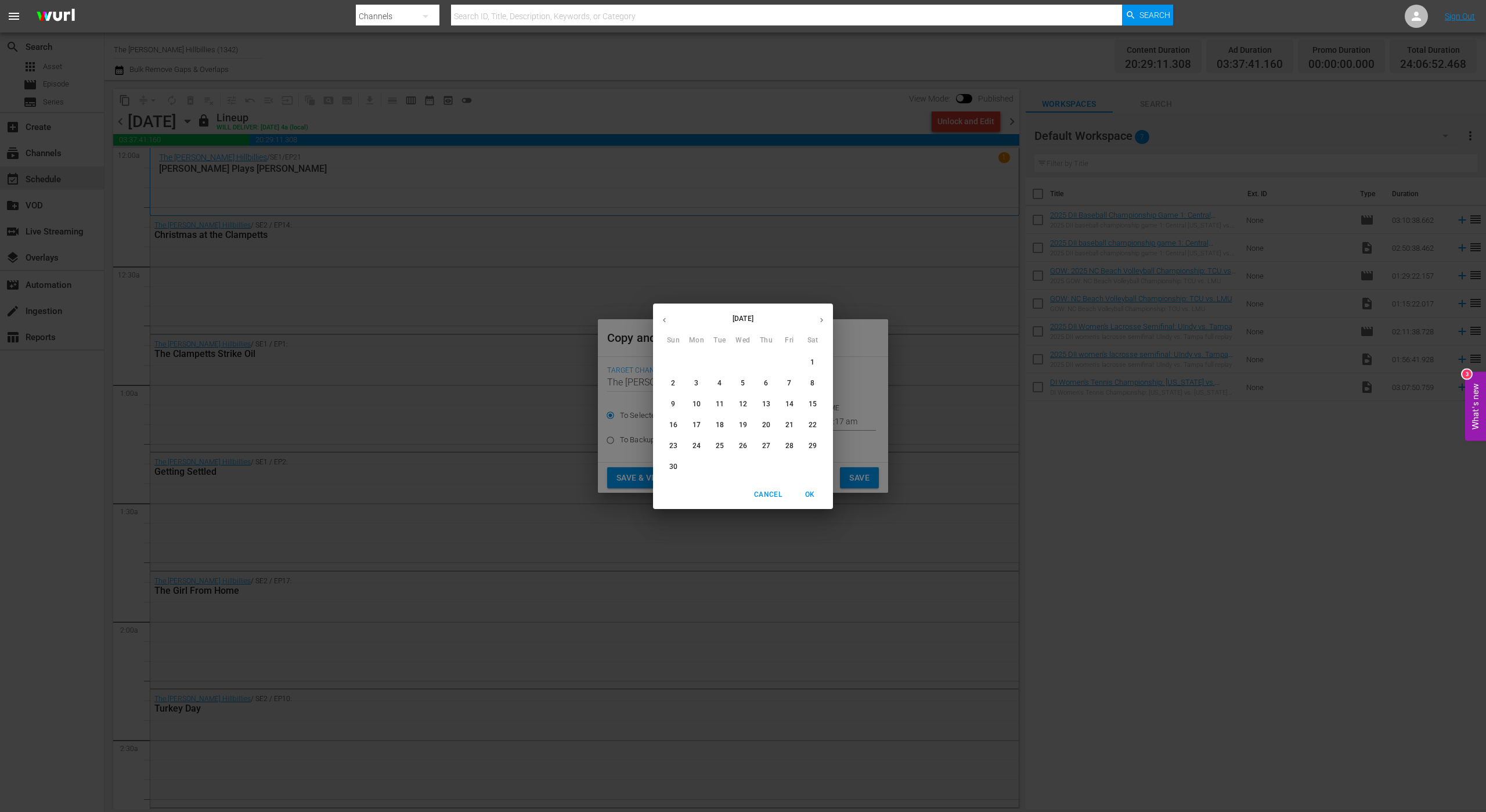
click at [814, 386] on p "8" at bounding box center [812, 383] width 4 height 10
type input "[DATE]"
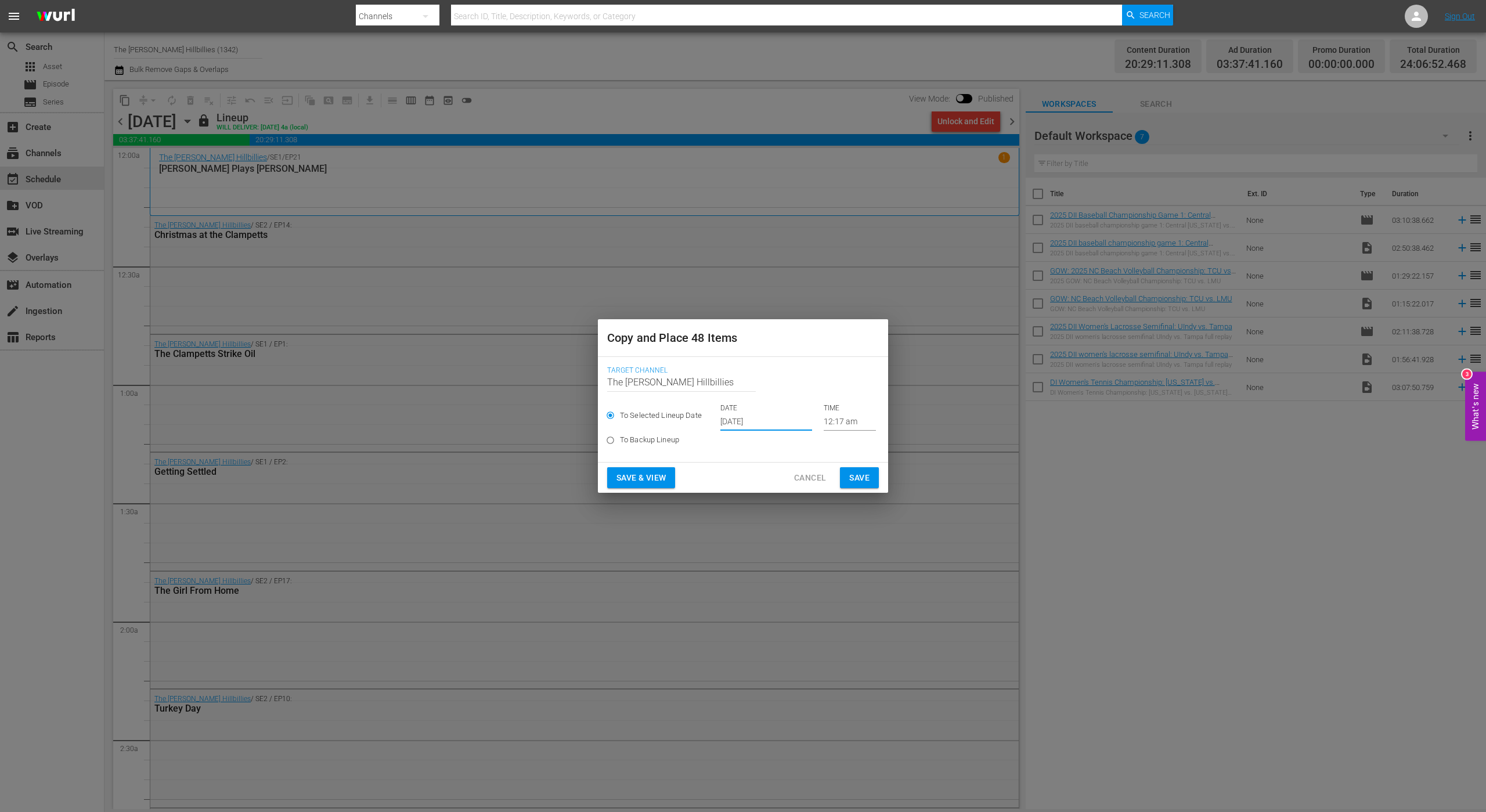
click at [859, 478] on span "Save" at bounding box center [860, 478] width 20 height 15
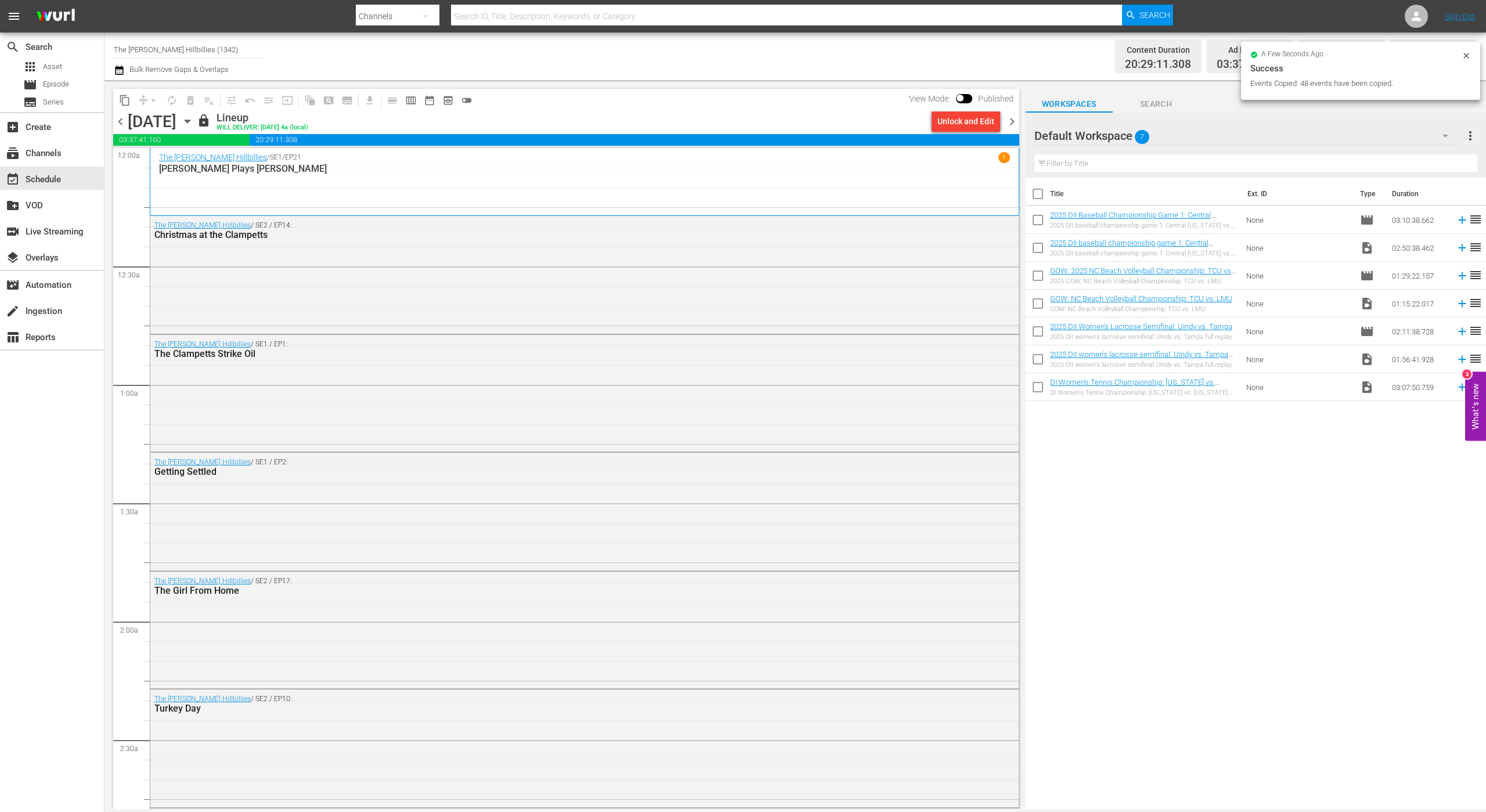
click at [1012, 123] on span "chevron_right" at bounding box center [1012, 122] width 15 height 15
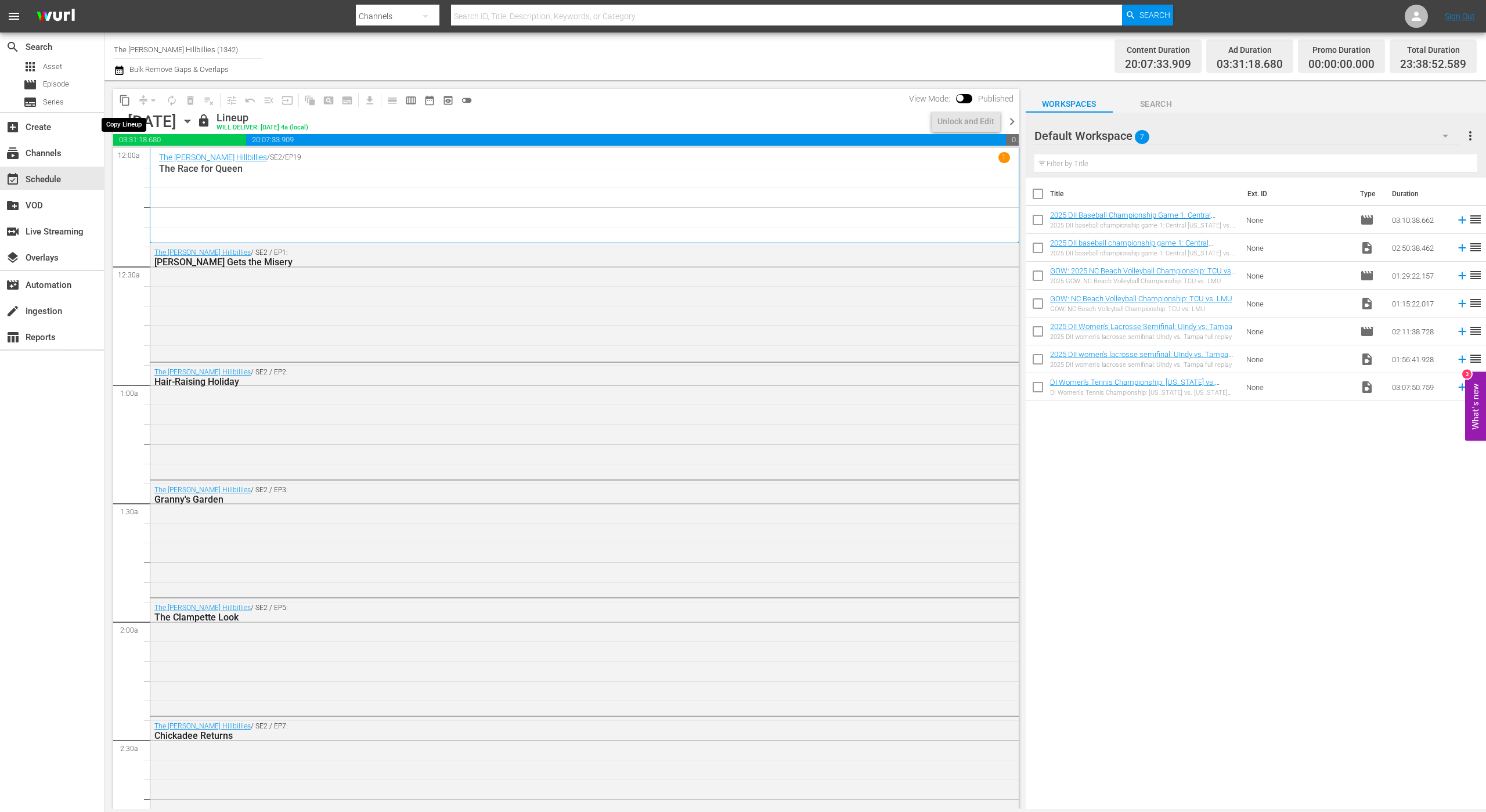
click at [129, 98] on span "content_copy" at bounding box center [125, 100] width 11 height 11
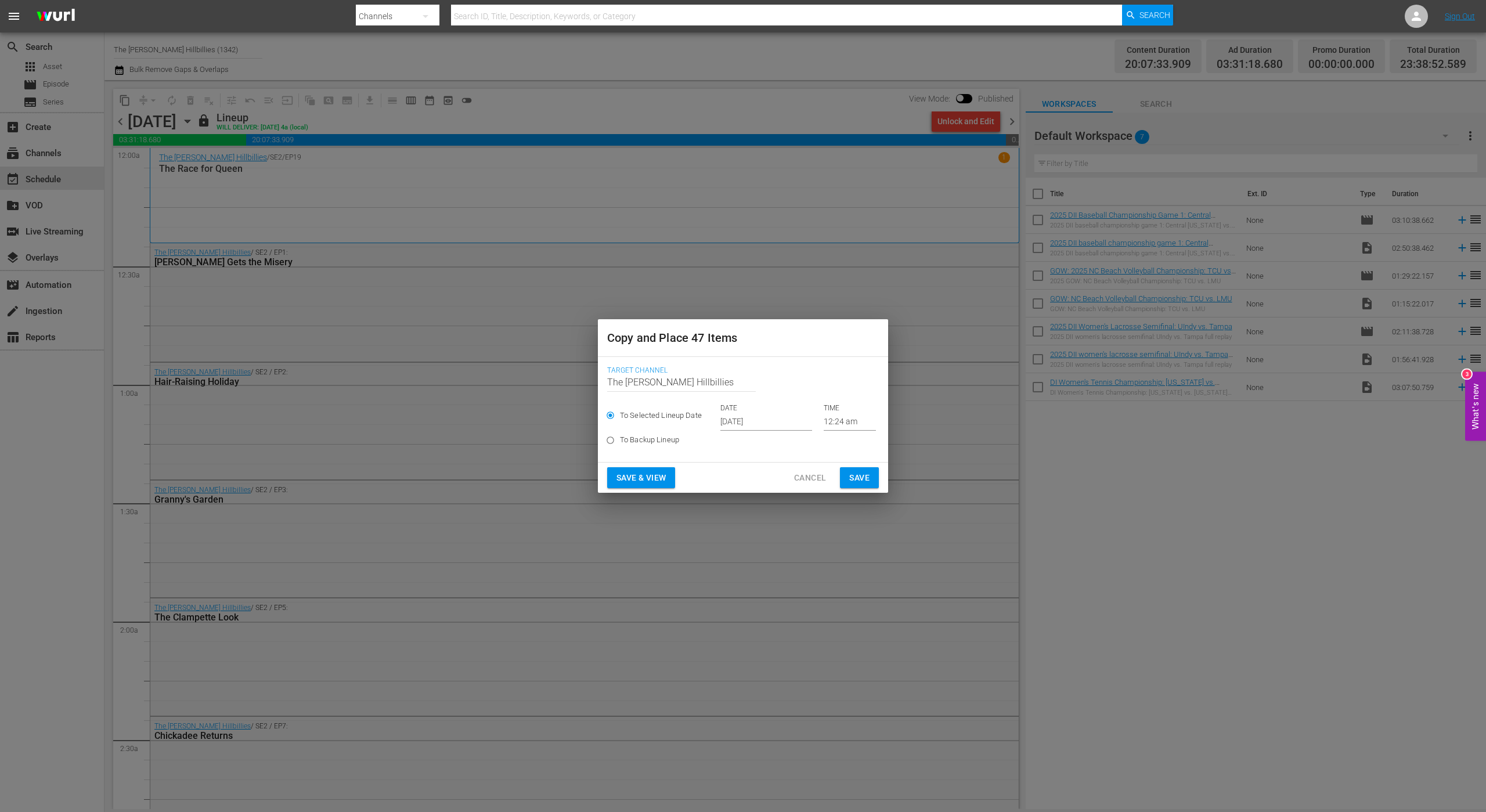
click at [771, 416] on input "[DATE]" at bounding box center [766, 422] width 92 height 17
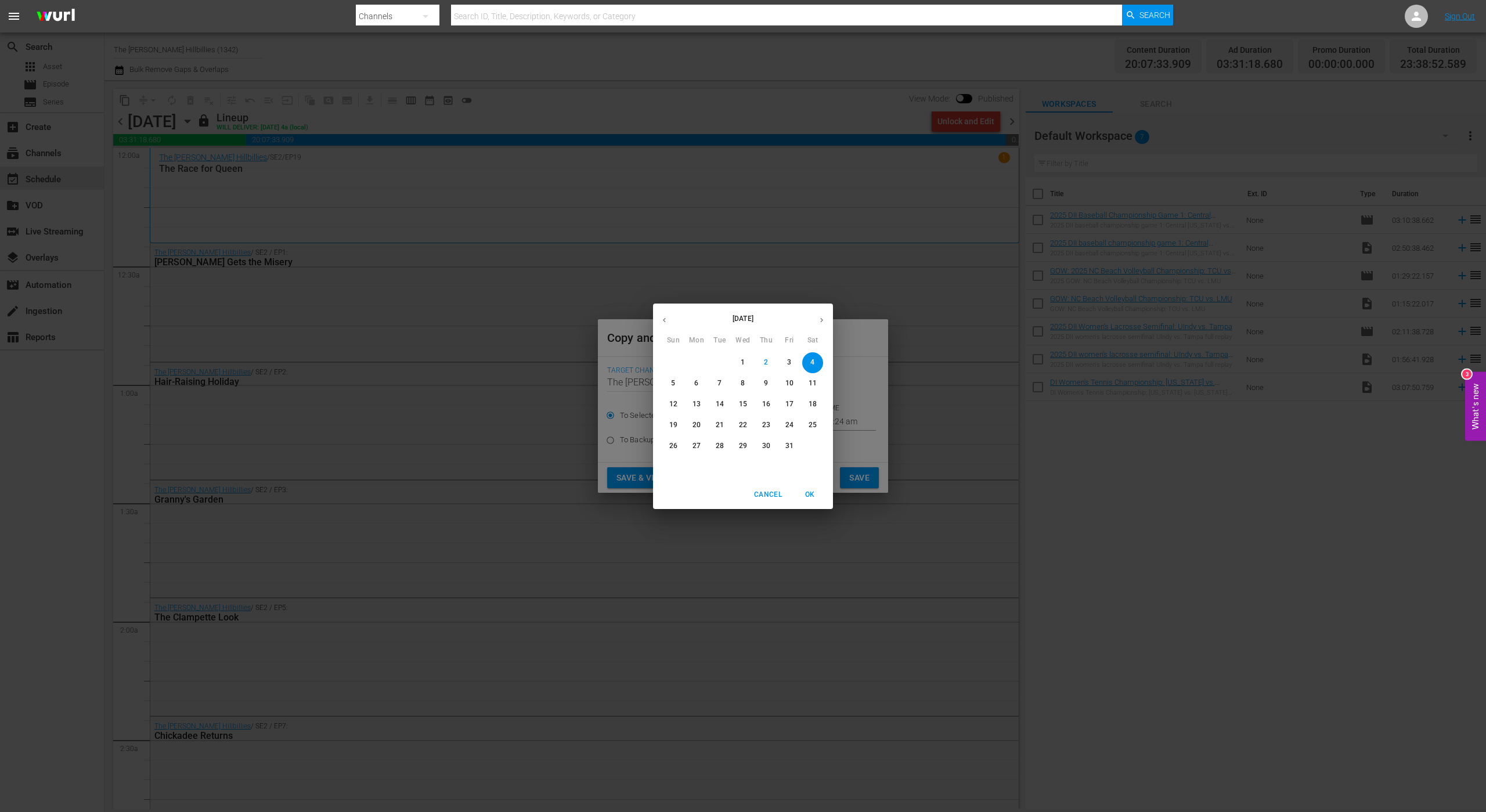
click at [824, 320] on icon "button" at bounding box center [822, 320] width 9 height 9
click at [675, 401] on p "9" at bounding box center [673, 404] width 4 height 10
type input "[DATE]"
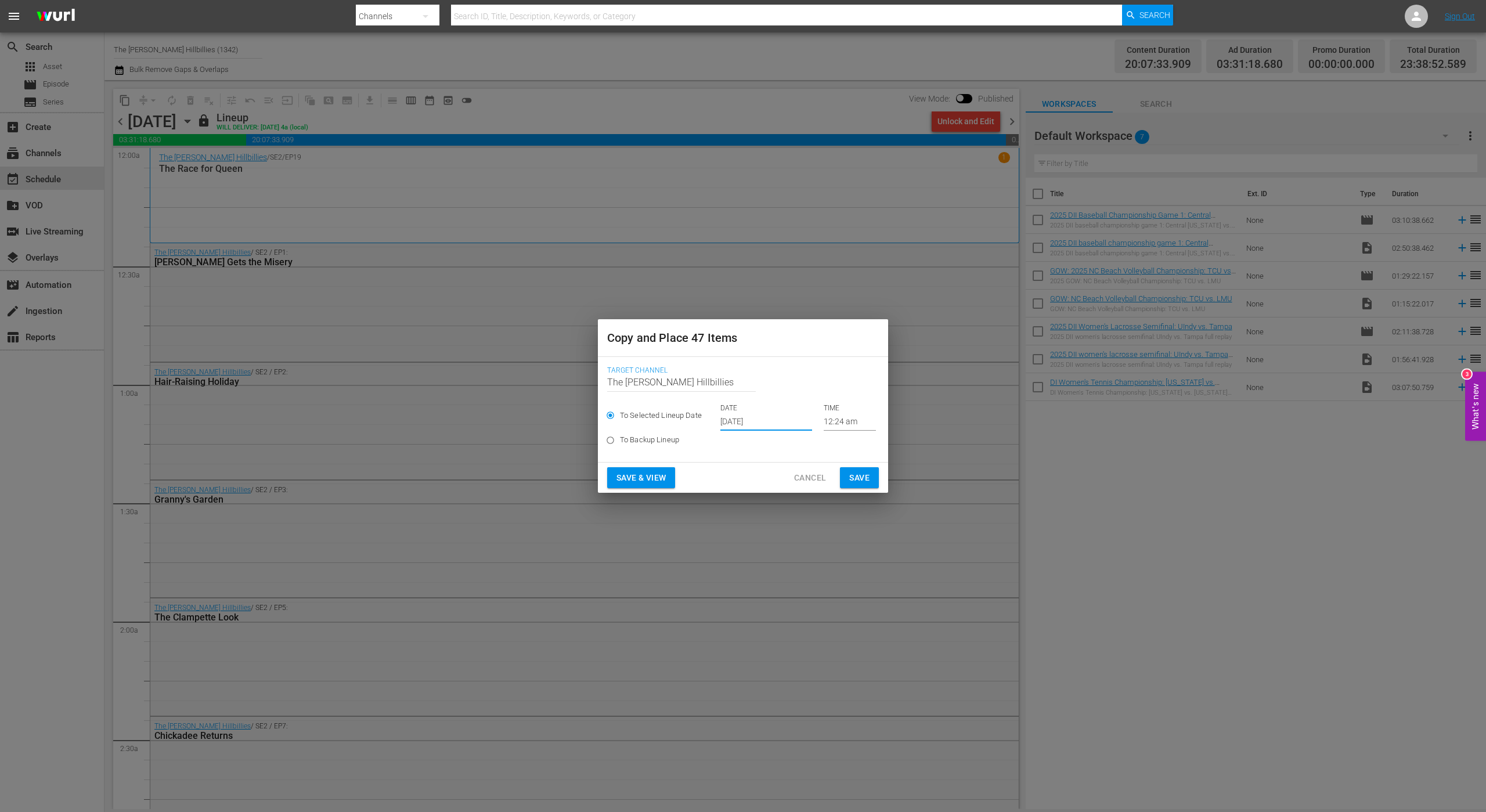
click at [859, 482] on span "Save" at bounding box center [860, 478] width 20 height 15
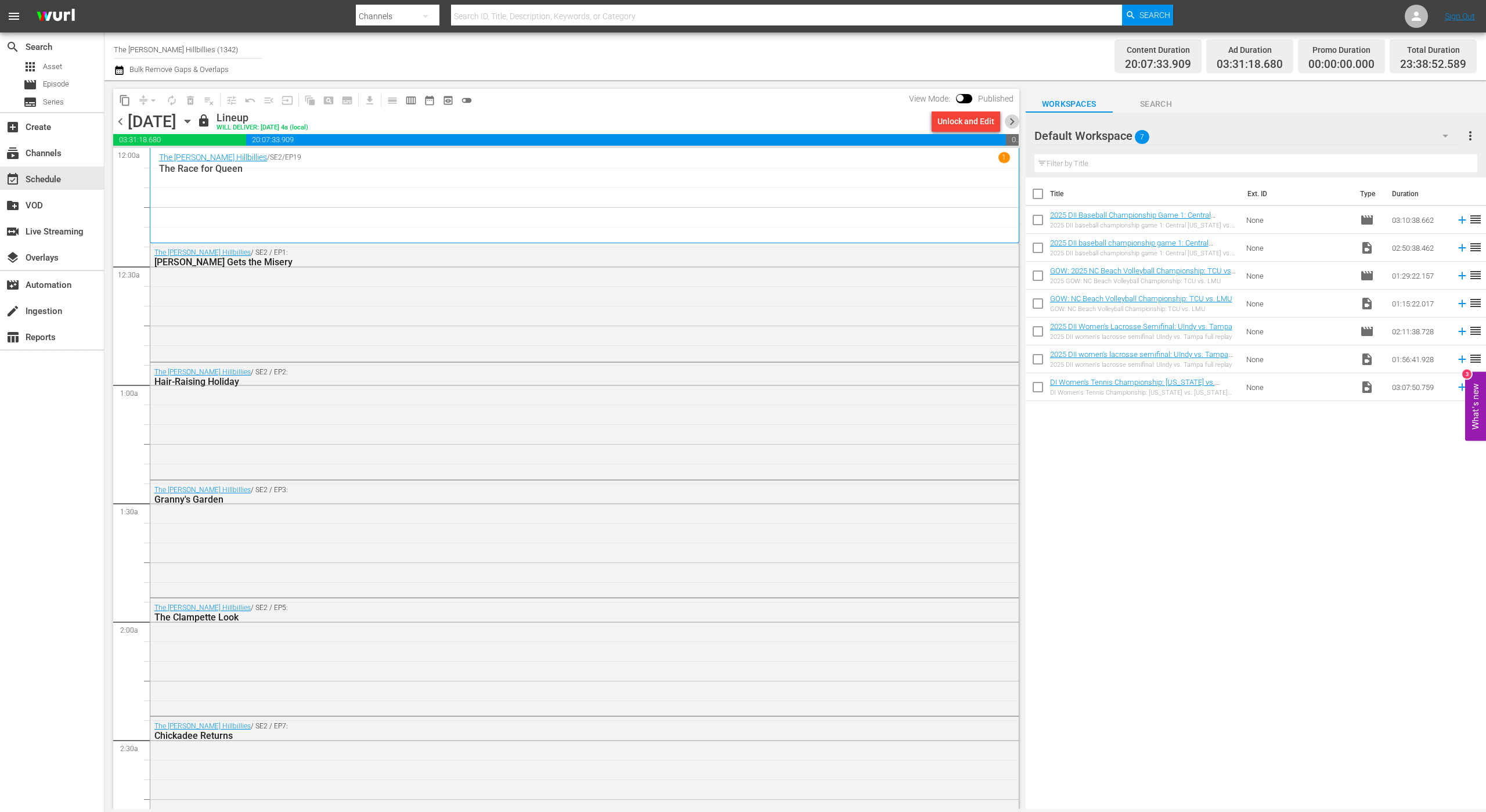
click at [1011, 117] on span "chevron_right" at bounding box center [1012, 122] width 15 height 15
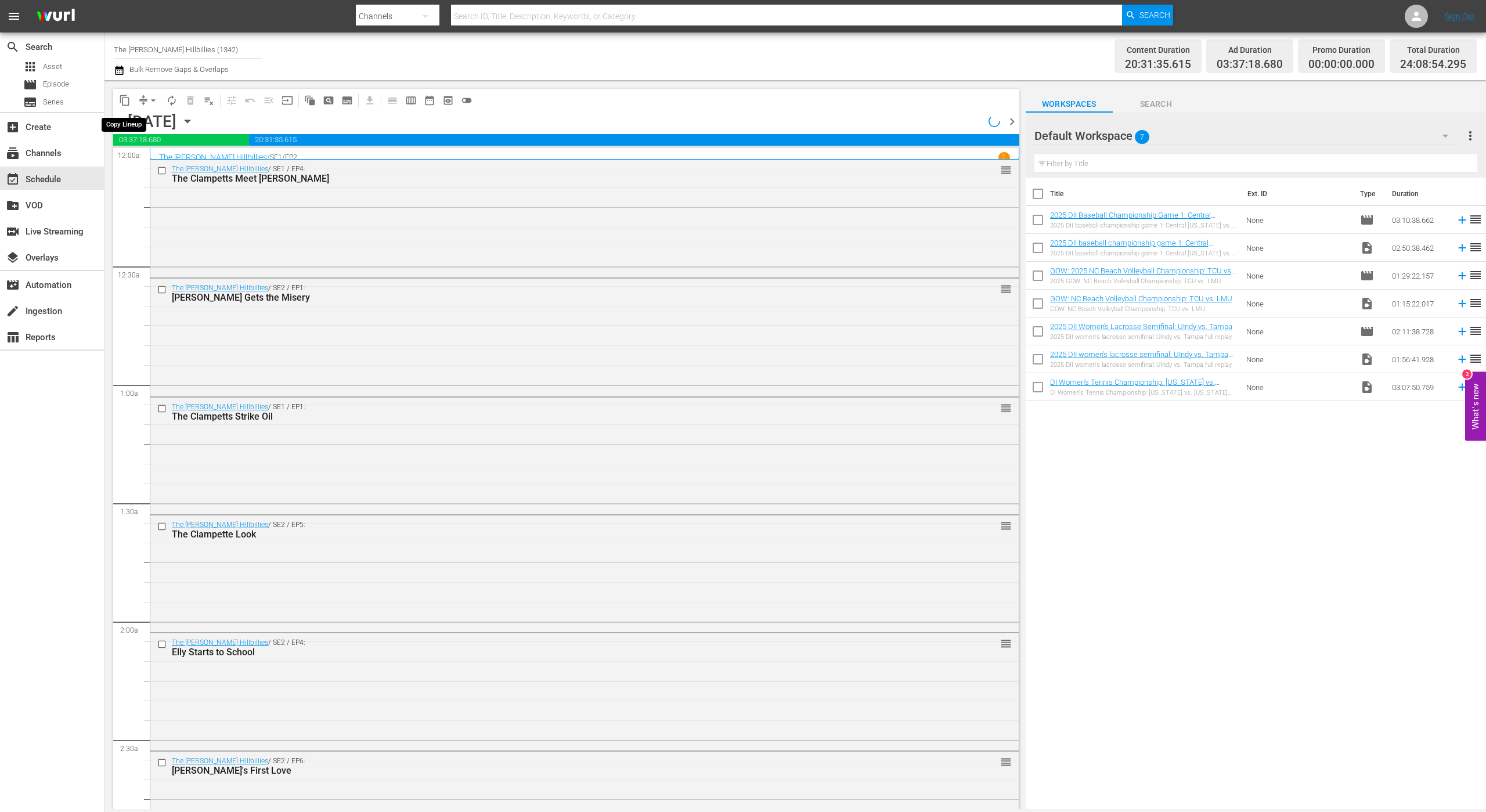
click at [128, 99] on span "content_copy" at bounding box center [125, 100] width 11 height 11
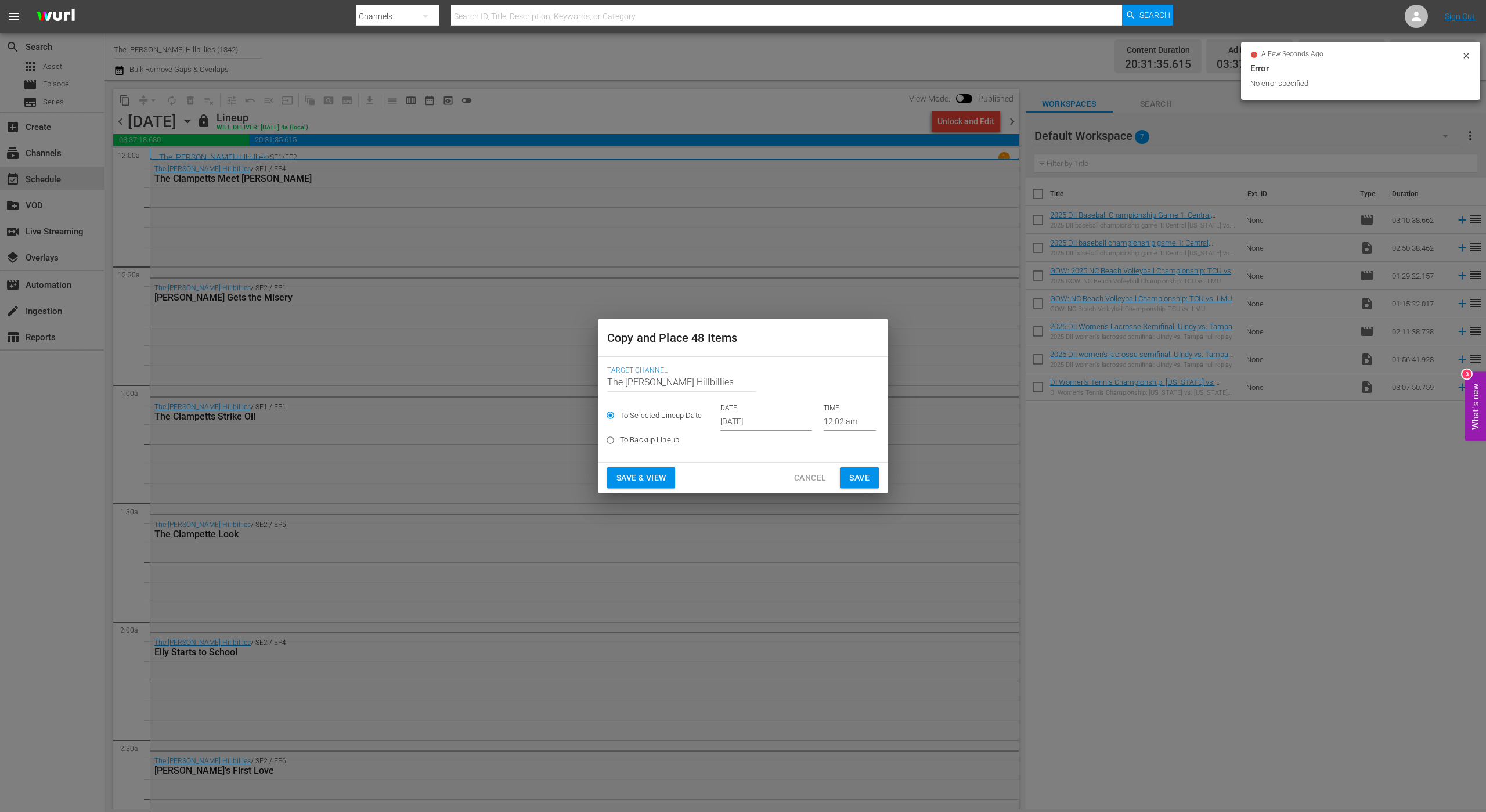
click at [772, 420] on input "[DATE]" at bounding box center [766, 422] width 92 height 17
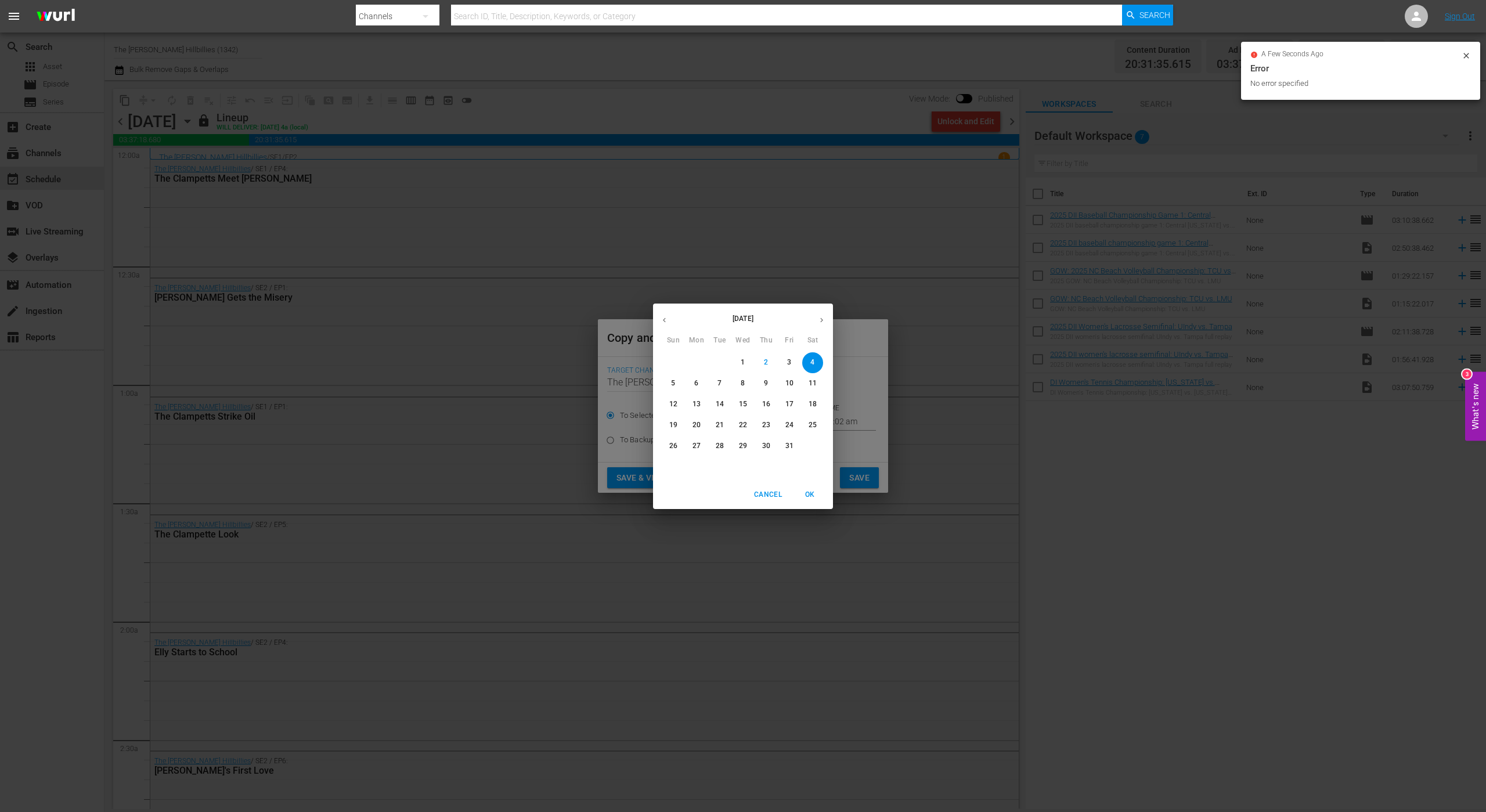
click at [815, 318] on button "button" at bounding box center [822, 320] width 23 height 23
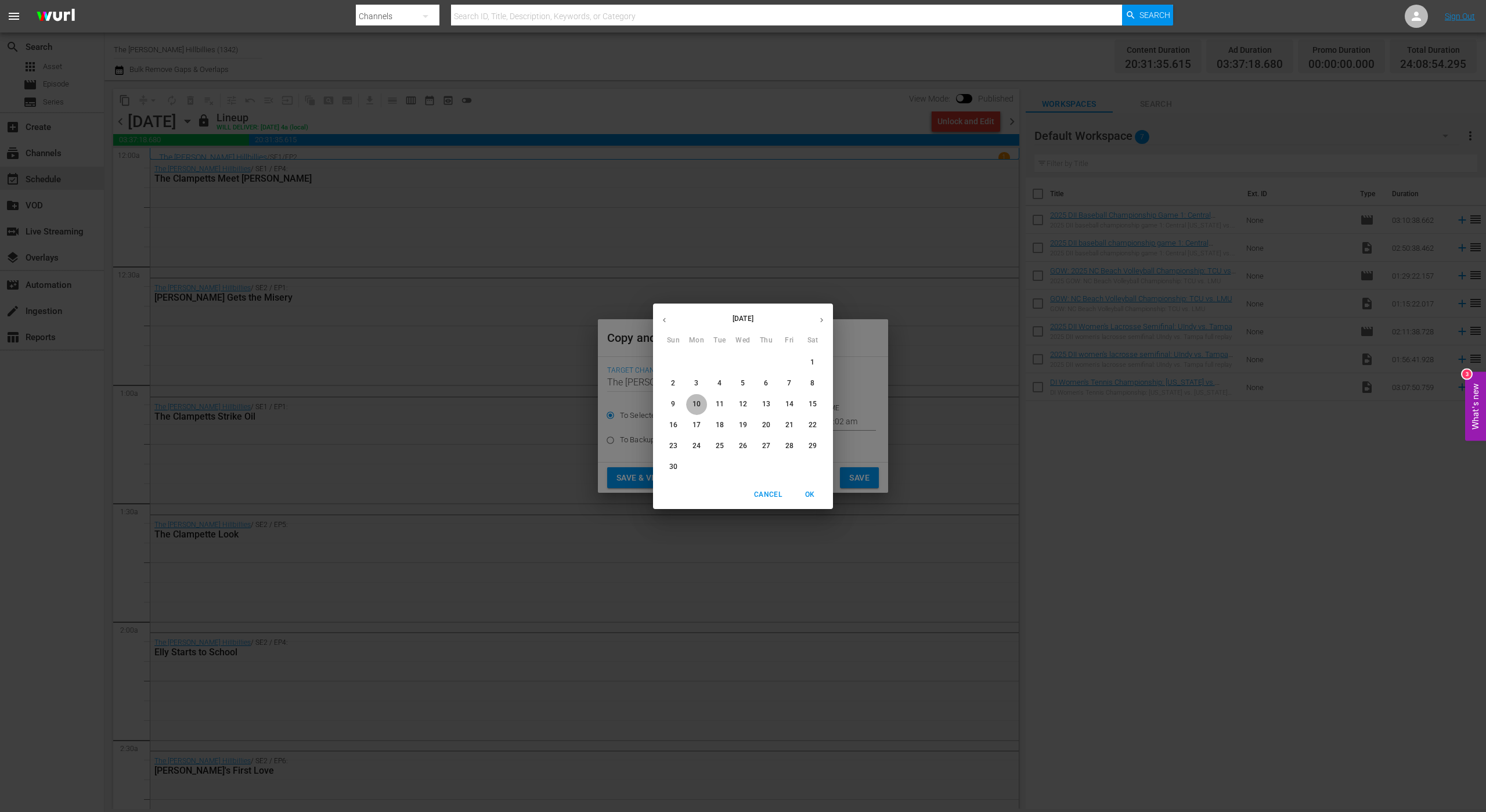
click at [699, 398] on button "10" at bounding box center [696, 404] width 21 height 21
type input "[DATE]"
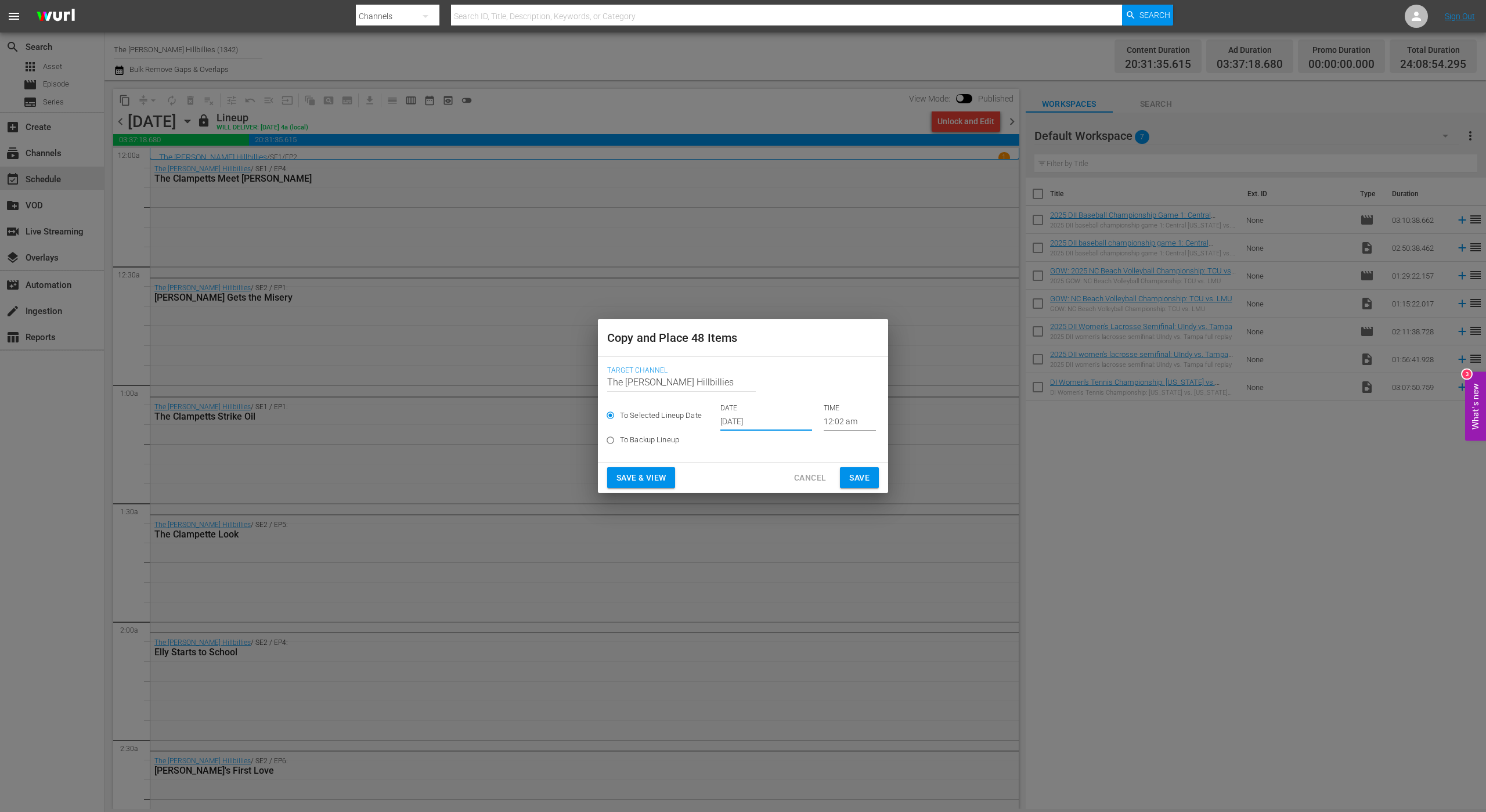
click at [868, 476] on span "Save" at bounding box center [860, 478] width 20 height 15
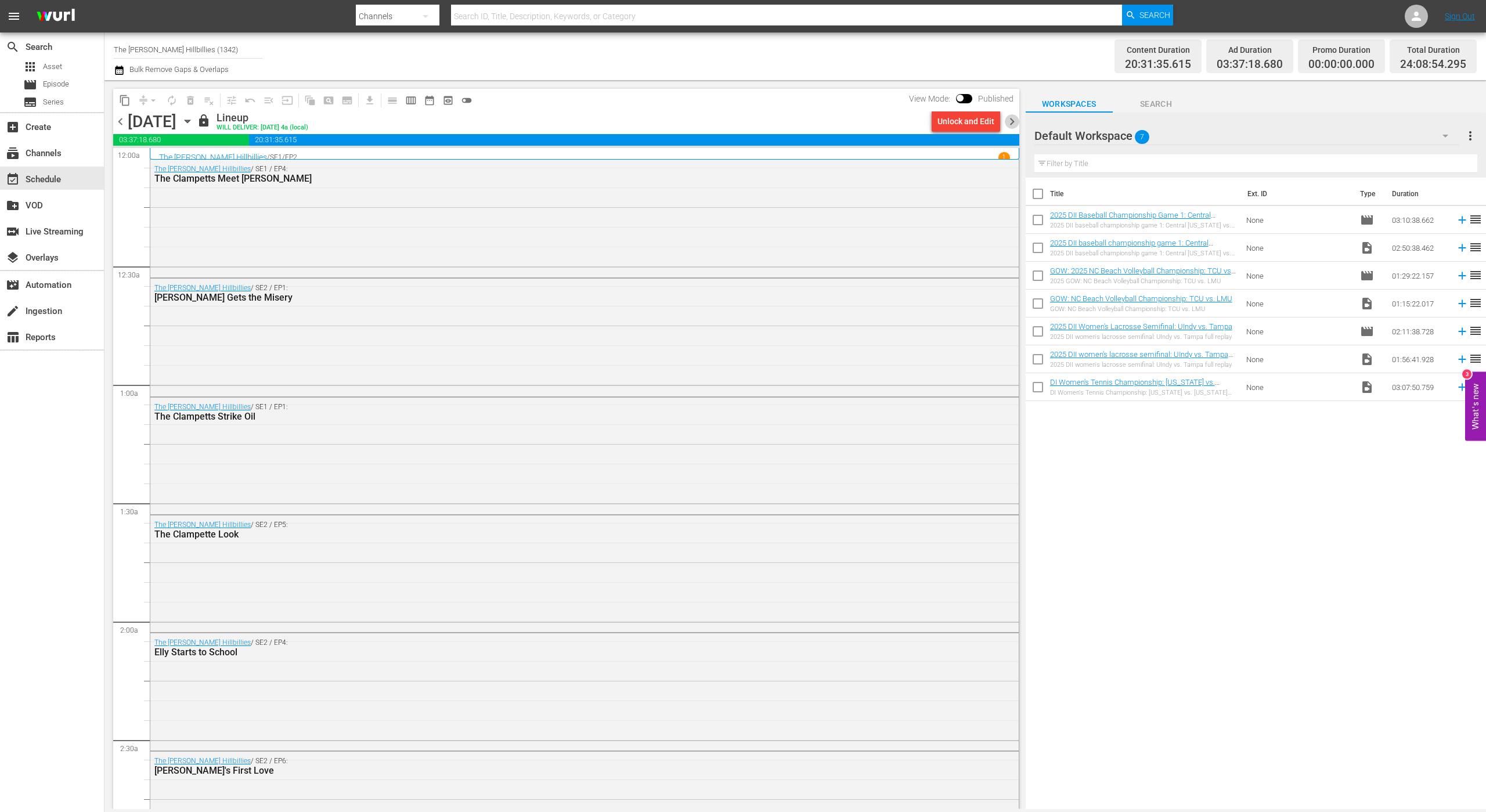
click at [1014, 121] on span "chevron_right" at bounding box center [1012, 122] width 15 height 15
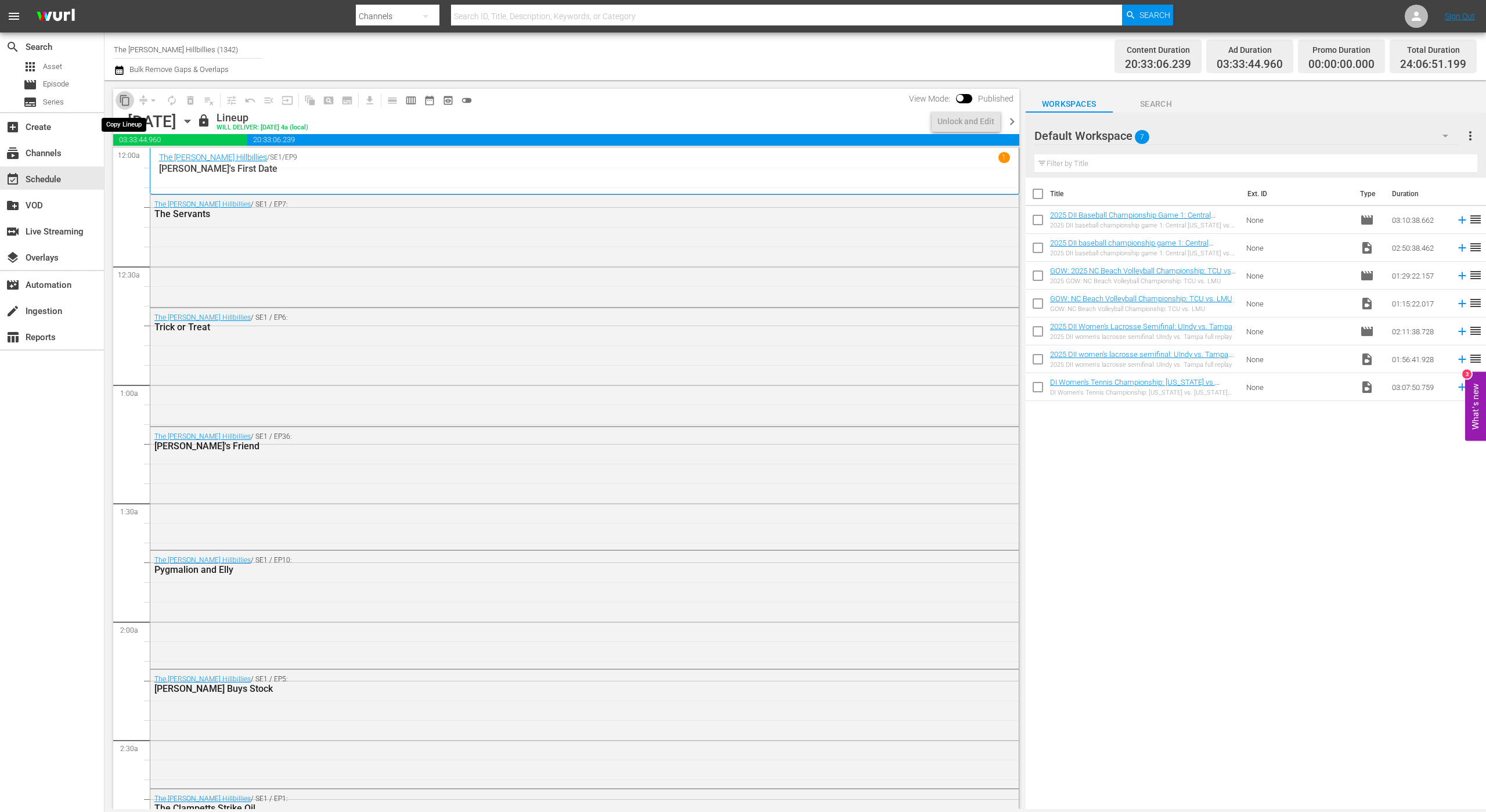
click at [127, 101] on span "content_copy" at bounding box center [125, 100] width 11 height 11
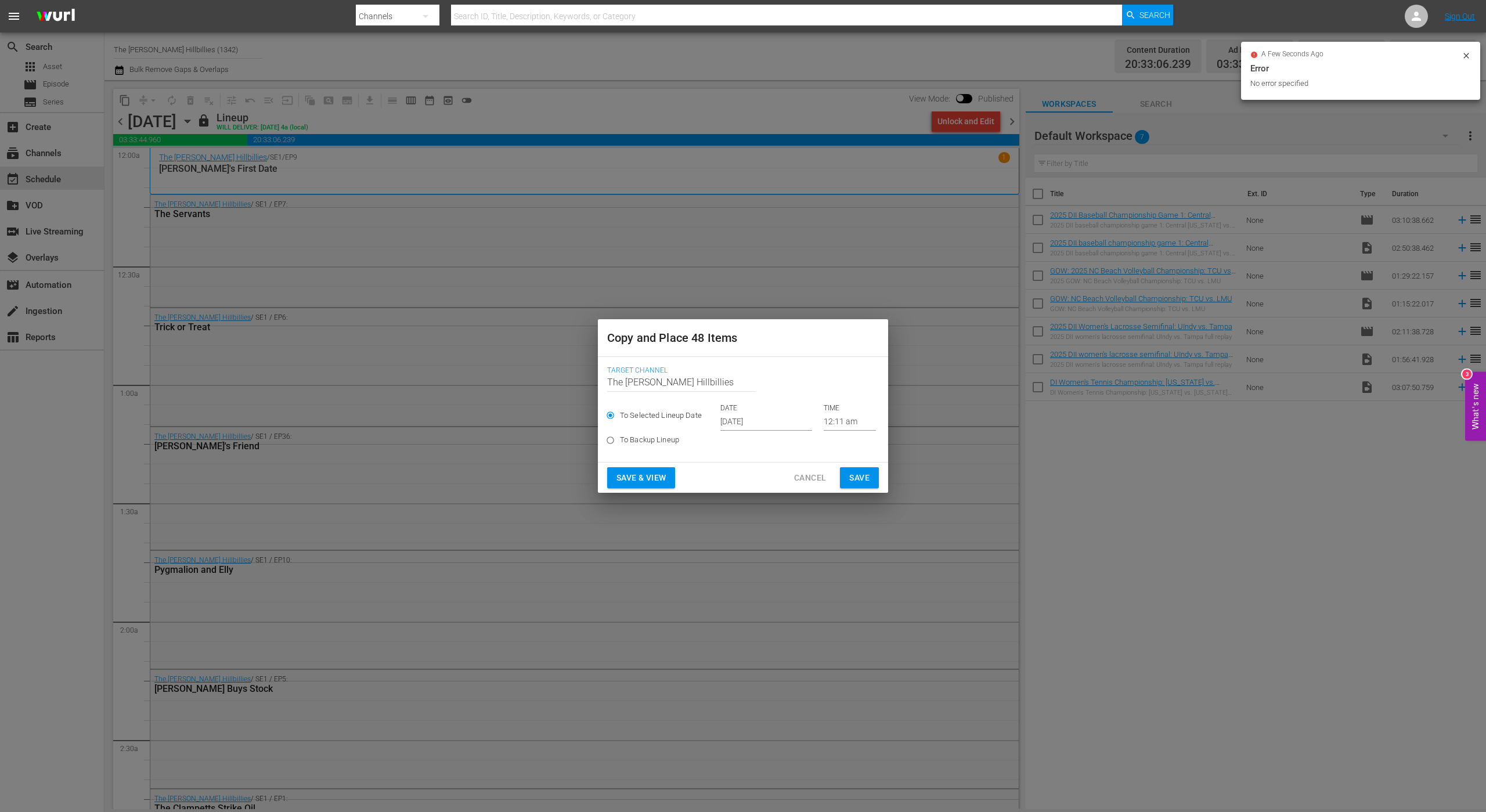
click at [744, 424] on input "[DATE]" at bounding box center [766, 422] width 92 height 17
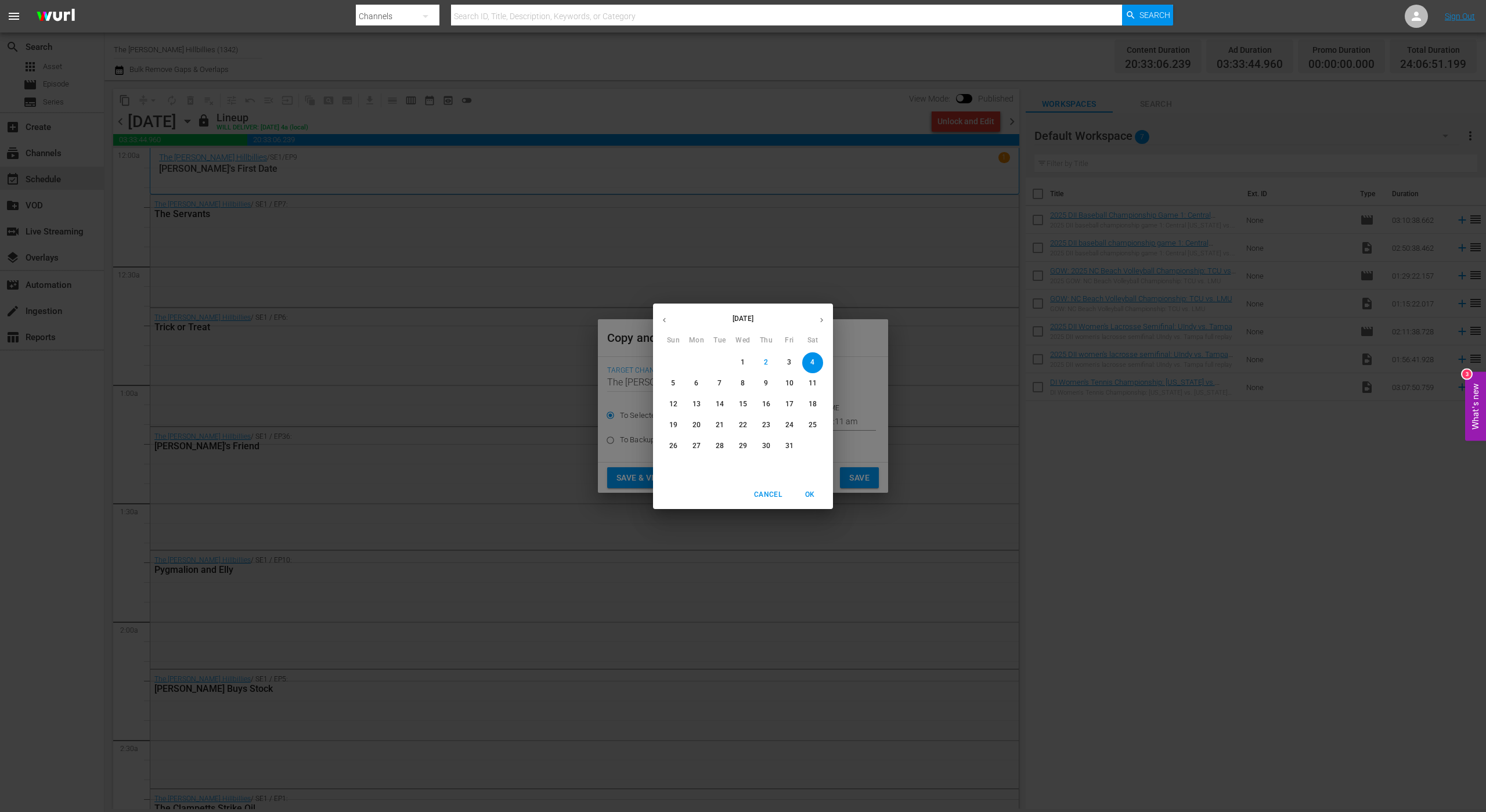
click at [821, 318] on icon "button" at bounding box center [822, 320] width 3 height 5
click at [720, 400] on p "11" at bounding box center [720, 404] width 8 height 10
type input "[DATE]"
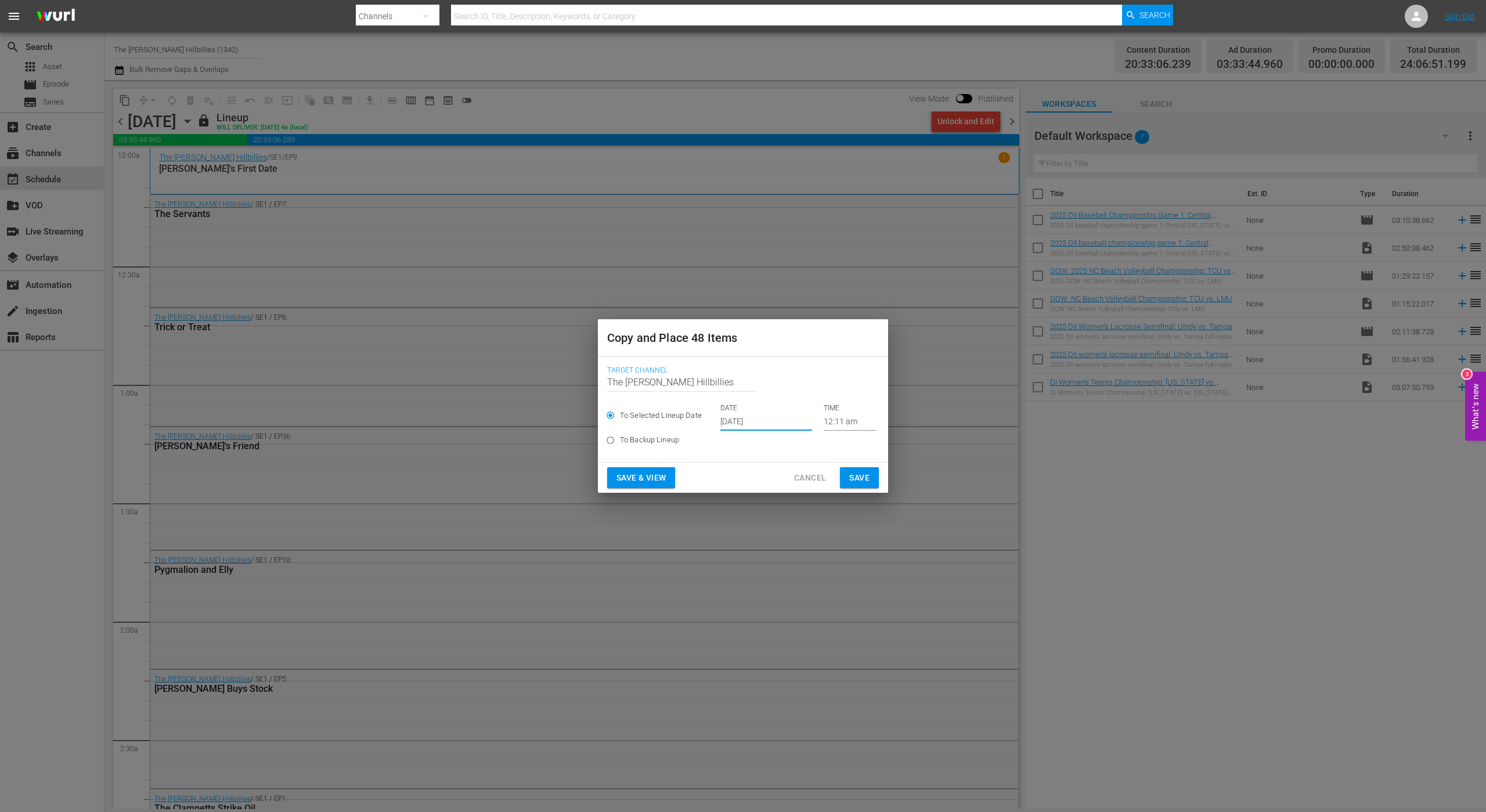
click at [858, 481] on span "Save" at bounding box center [860, 478] width 20 height 15
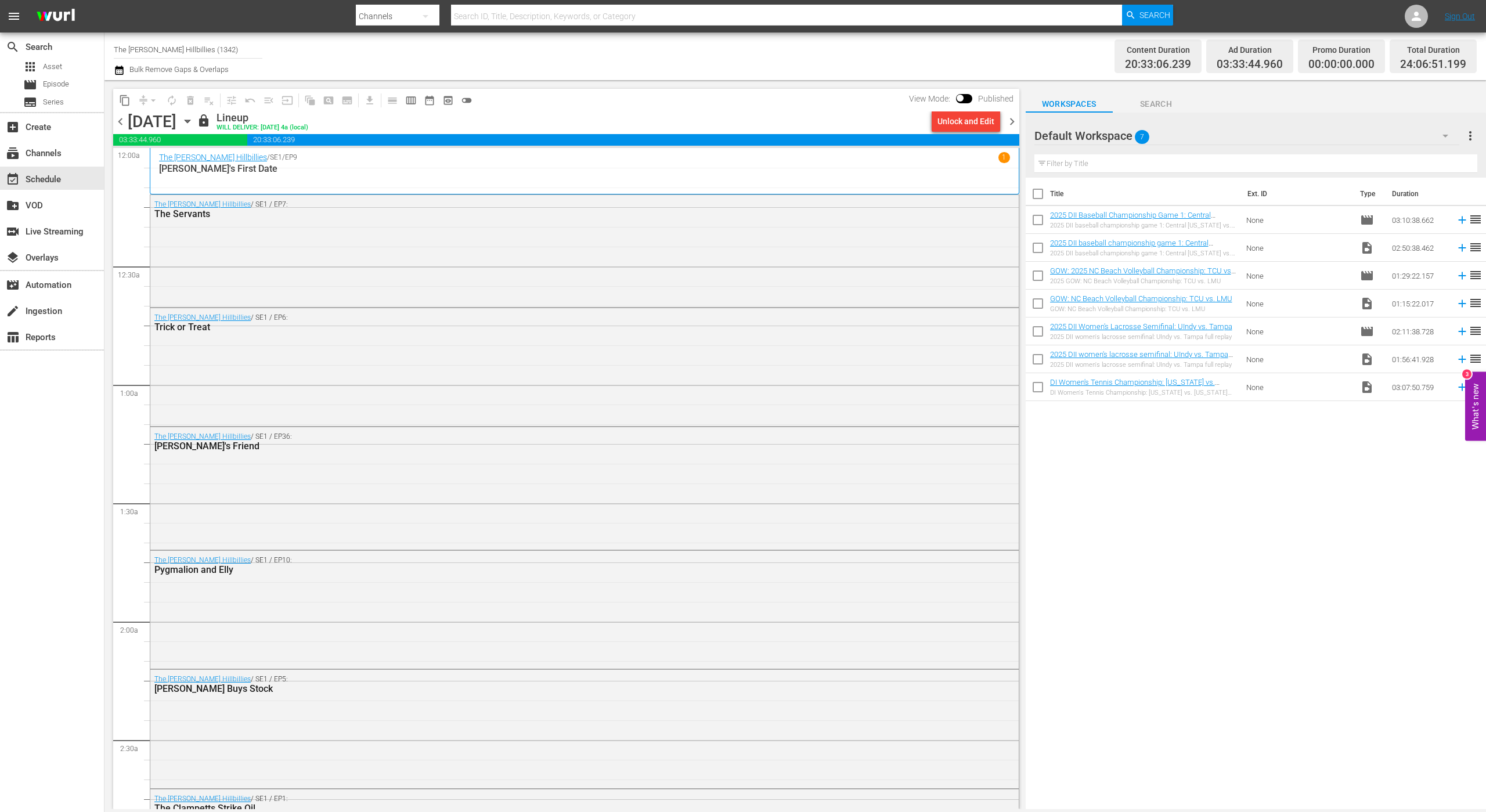
click at [1006, 124] on span "chevron_right" at bounding box center [1012, 122] width 15 height 15
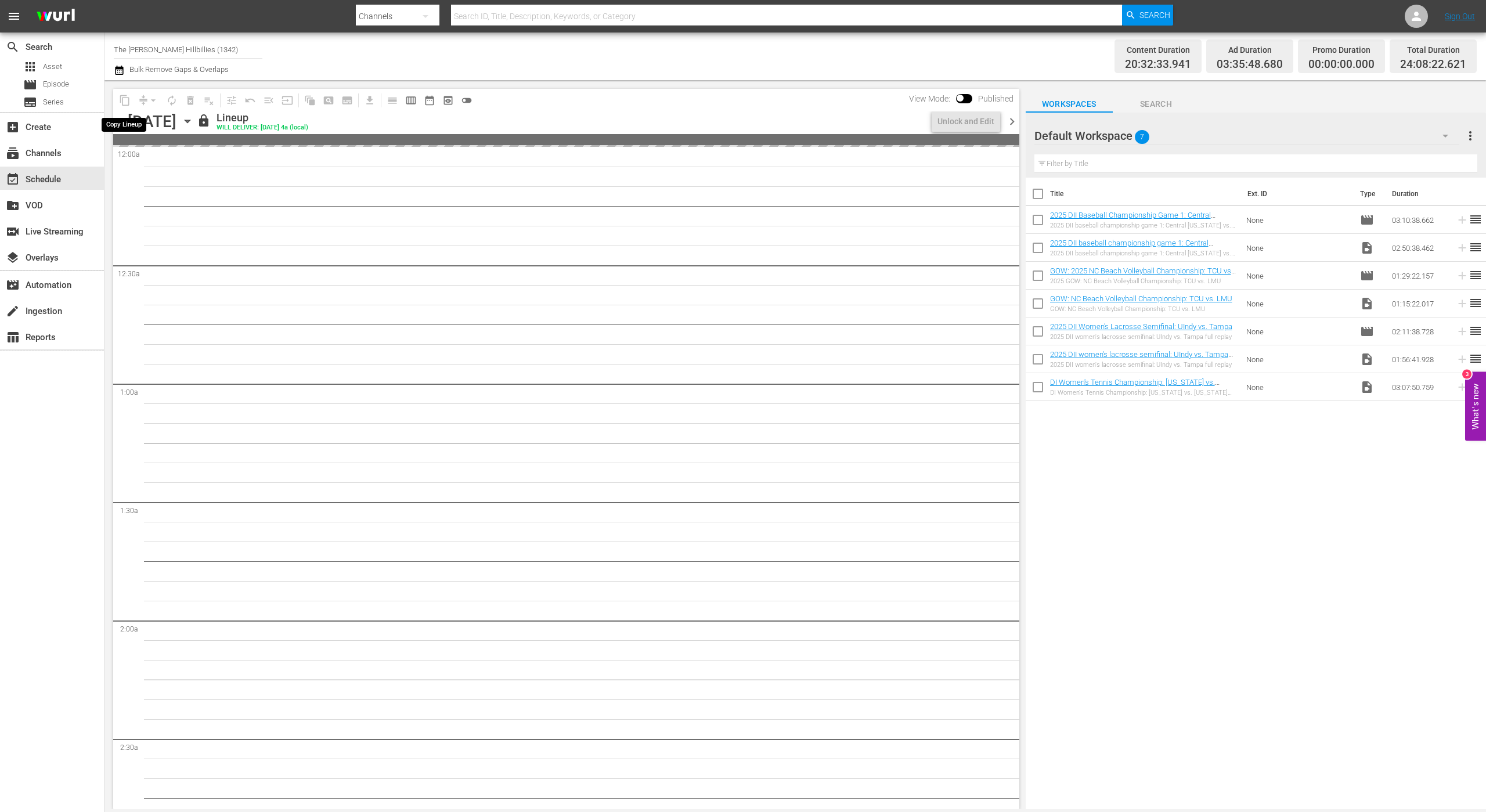
click at [126, 99] on span "content_copy" at bounding box center [125, 100] width 11 height 11
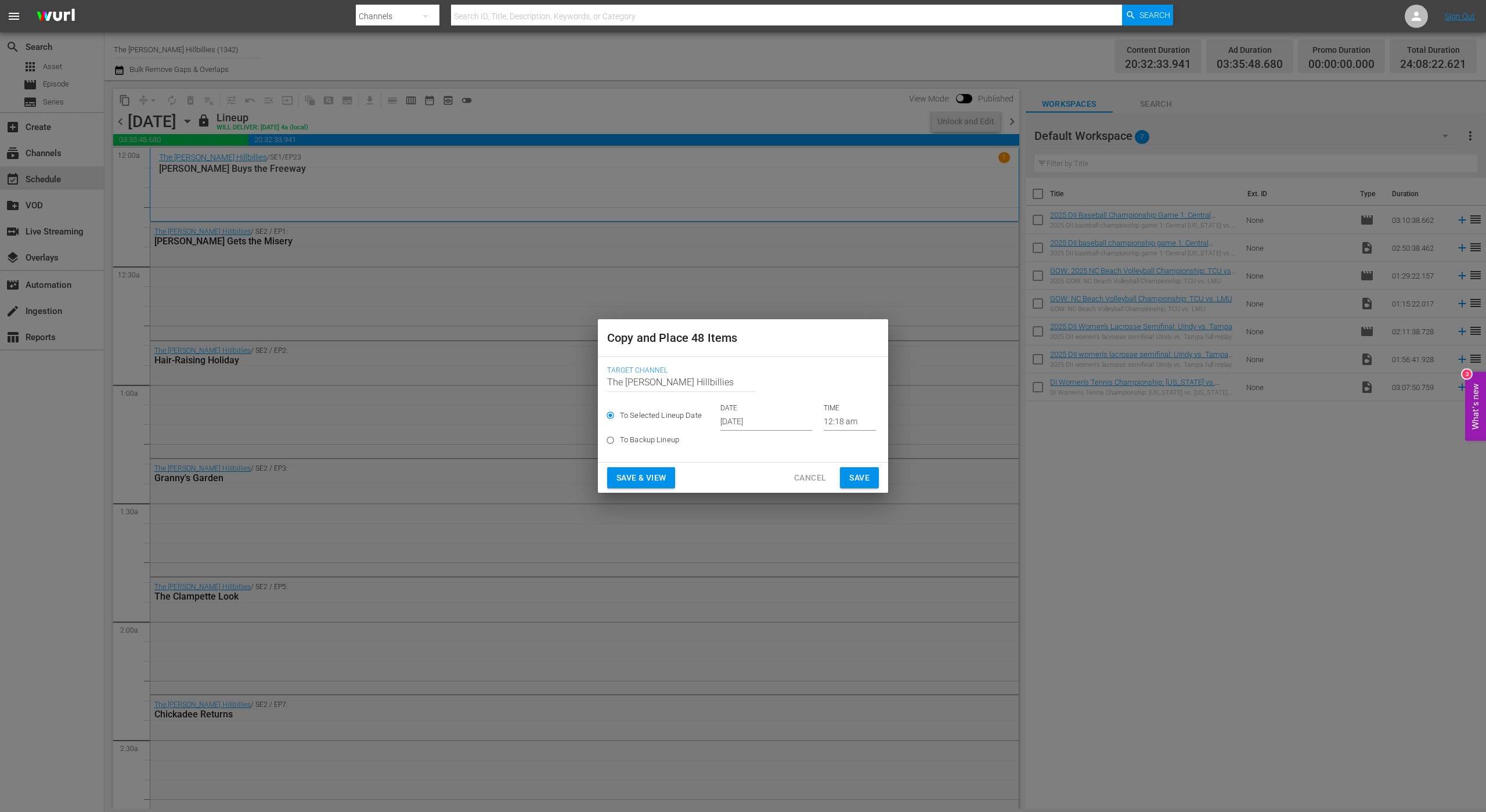
click at [765, 422] on input "[DATE]" at bounding box center [766, 422] width 92 height 17
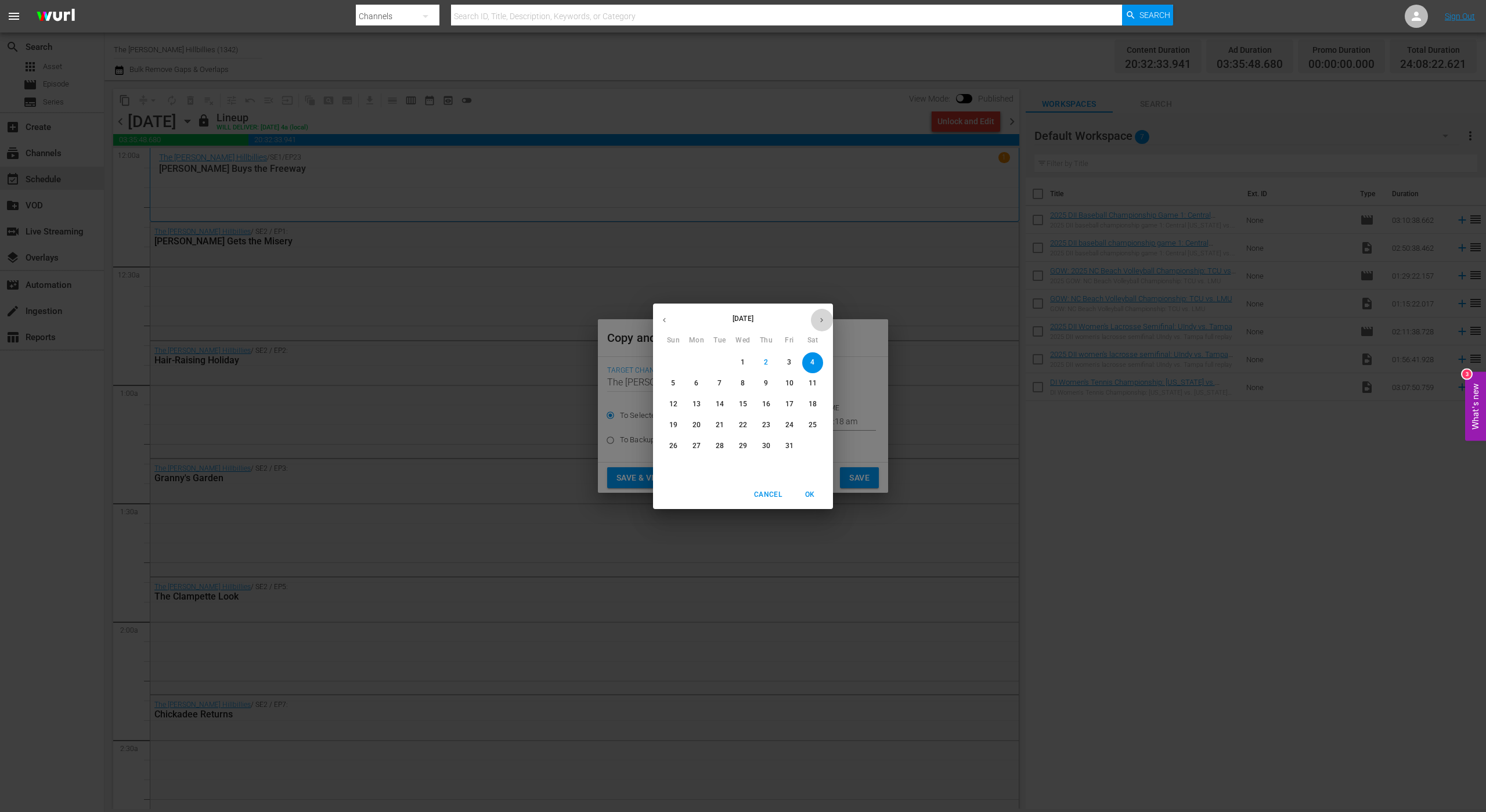
click at [821, 323] on icon "button" at bounding box center [822, 320] width 9 height 9
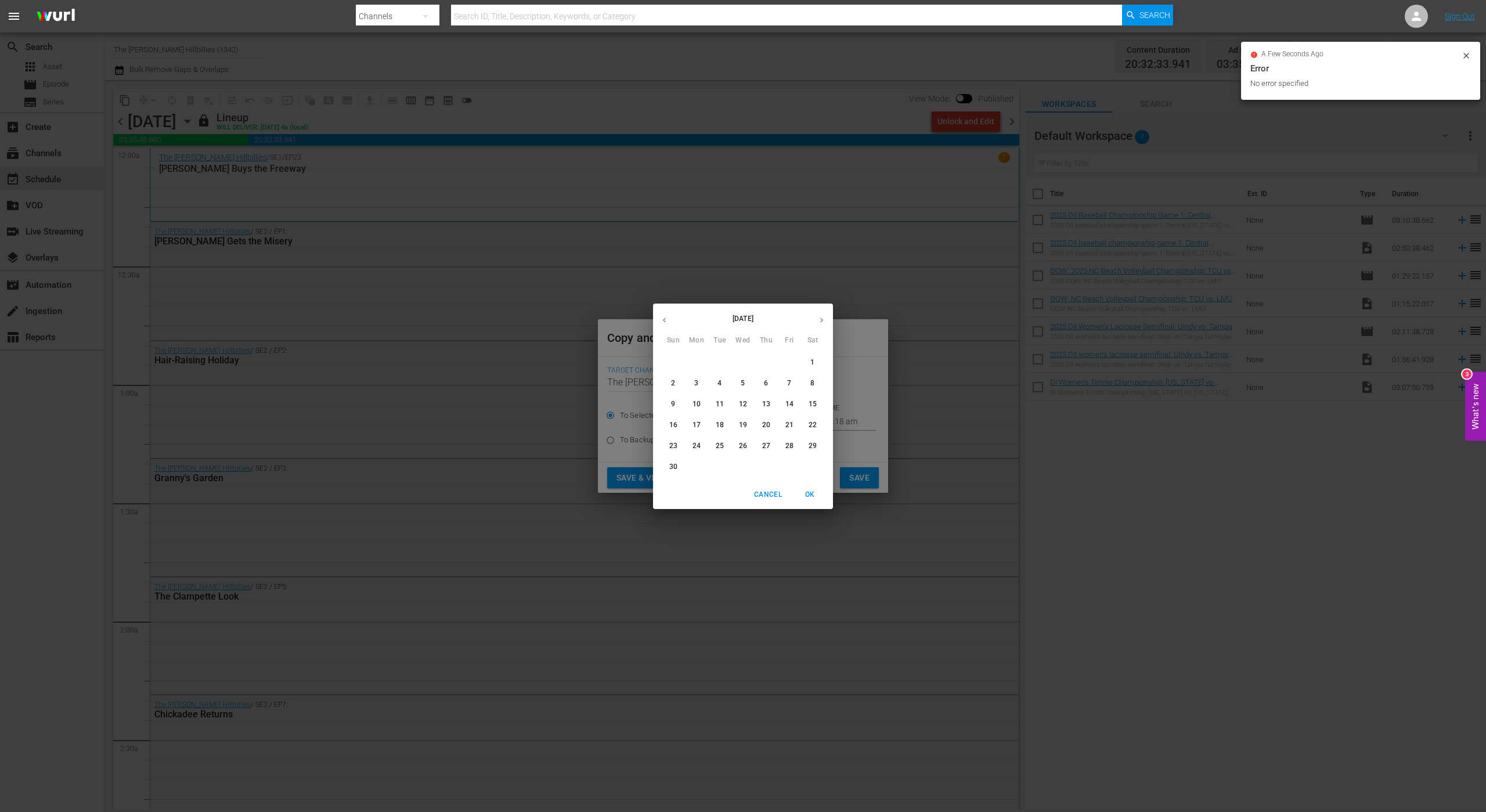
click at [743, 404] on p "12" at bounding box center [743, 404] width 8 height 10
type input "[DATE]"
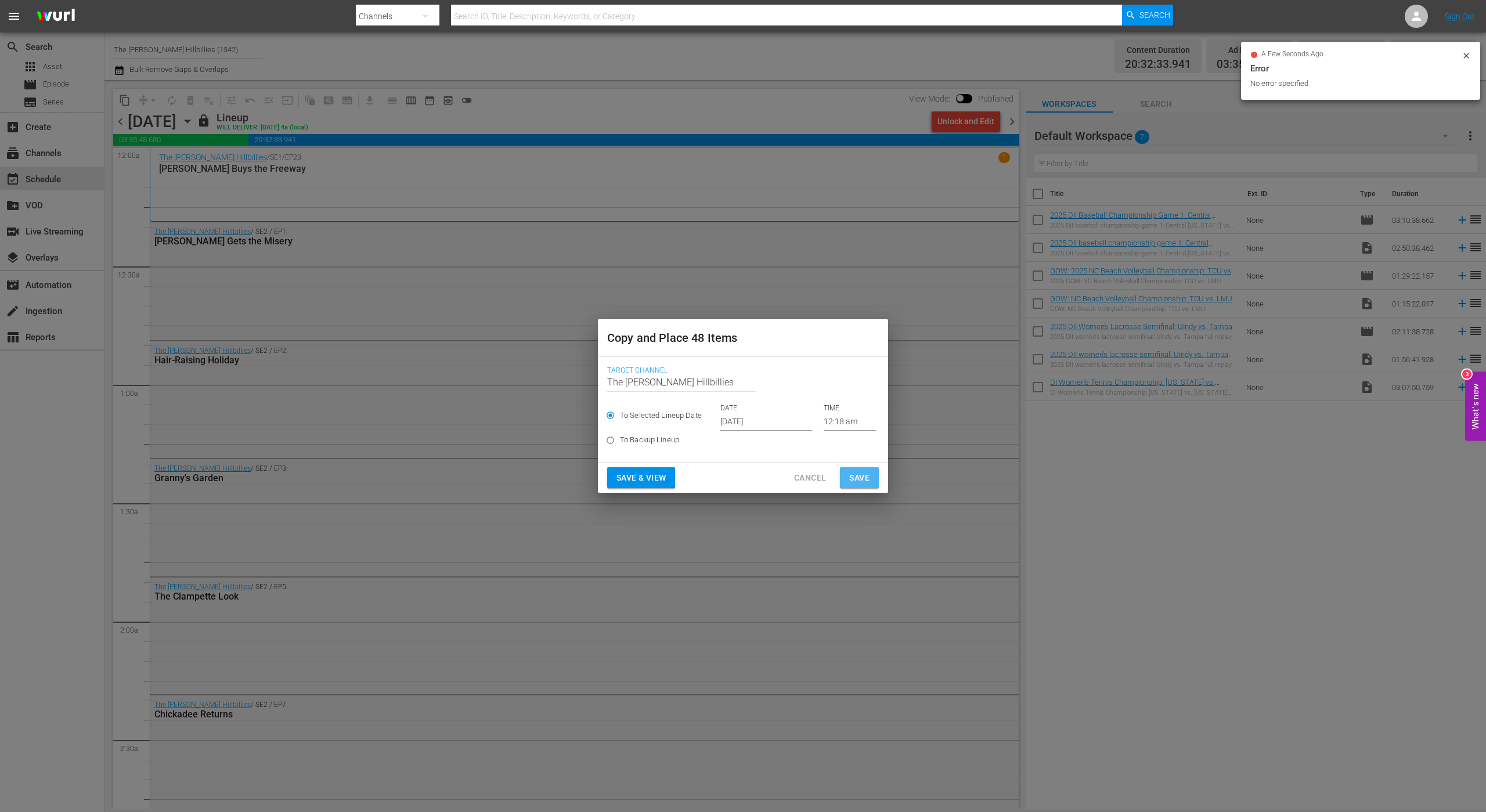
click at [870, 484] on button "Save" at bounding box center [860, 478] width 39 height 21
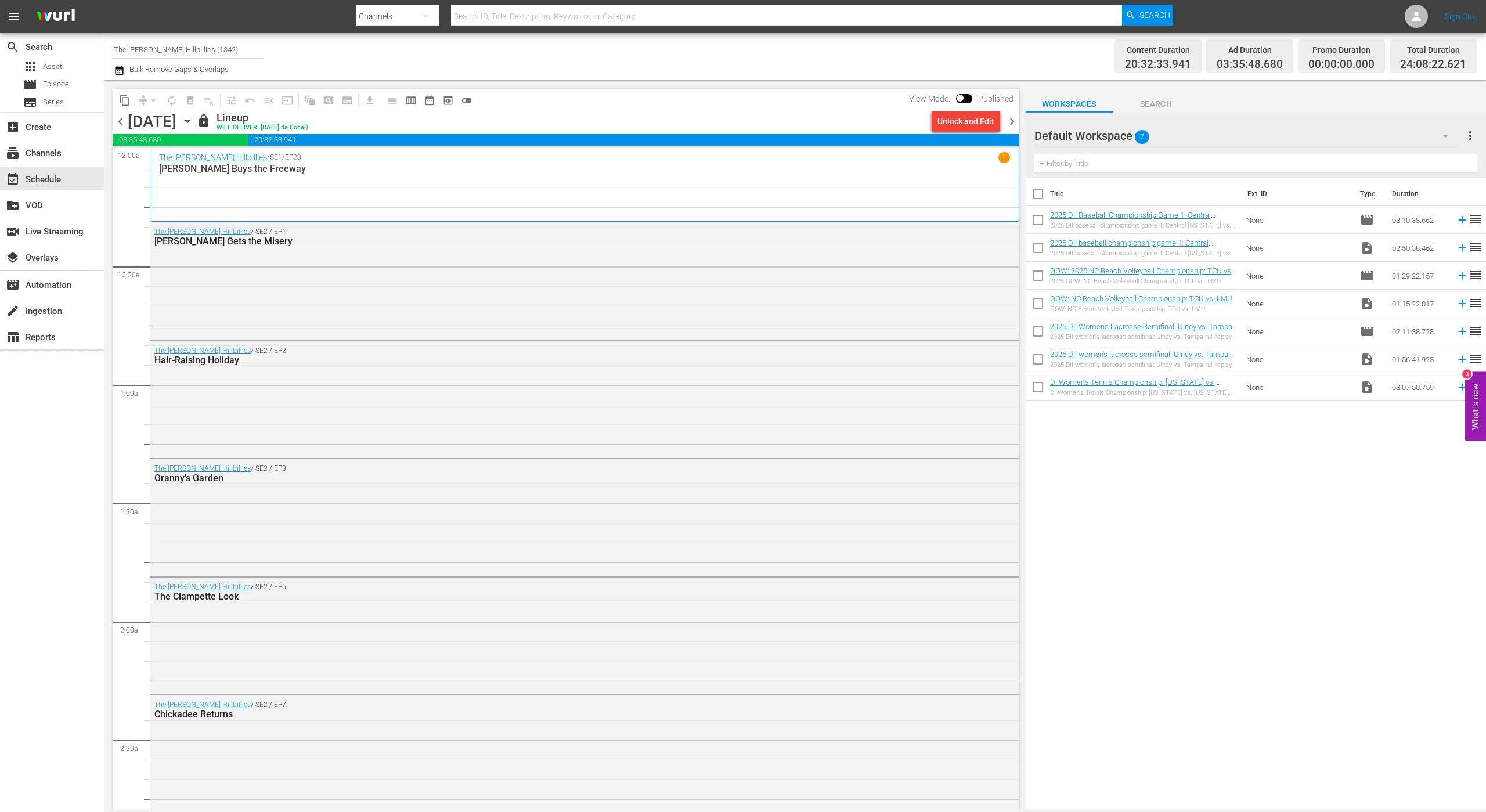
click at [1014, 119] on span "chevron_right" at bounding box center [1012, 122] width 15 height 15
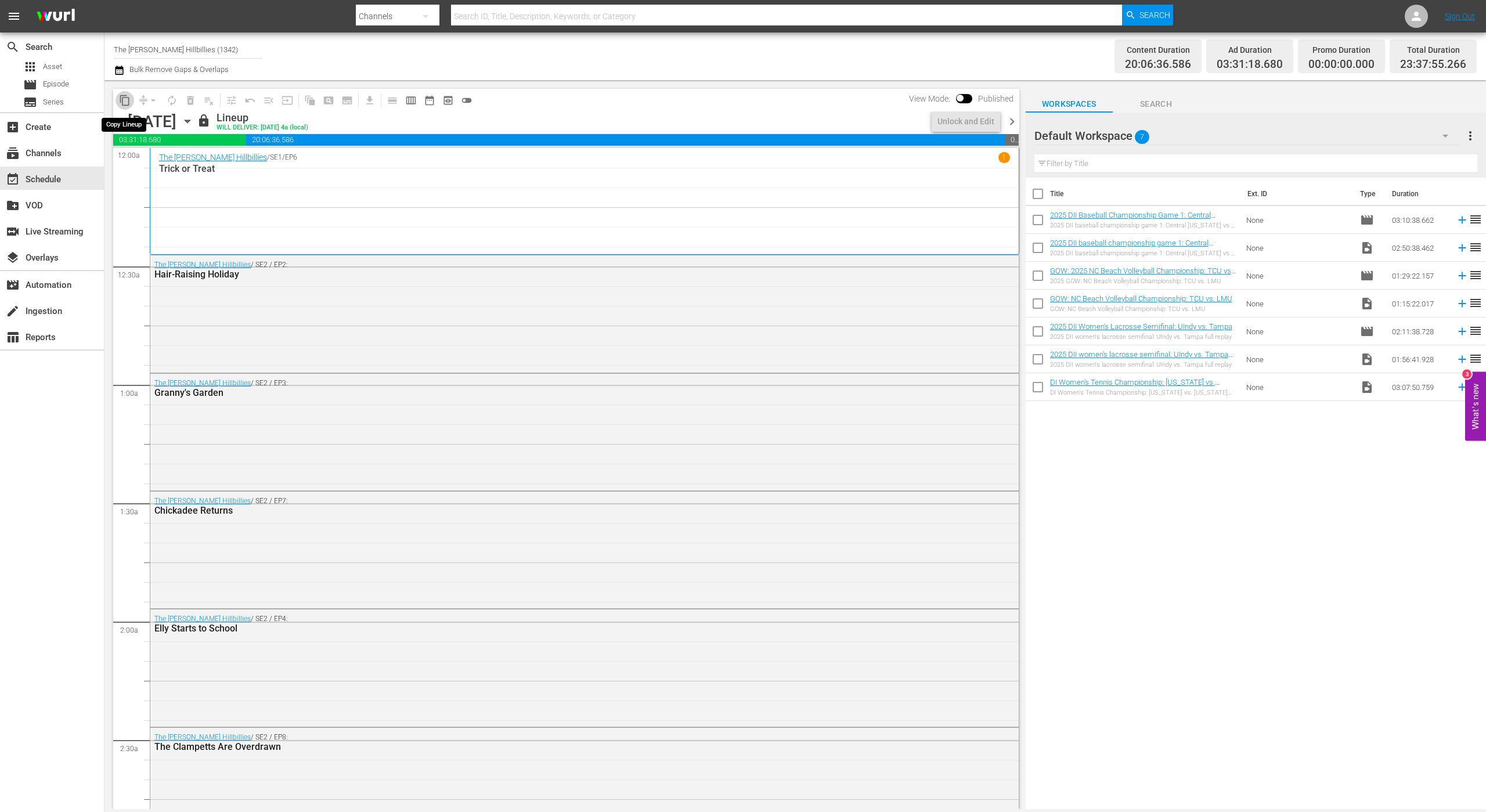
click at [124, 99] on span "content_copy" at bounding box center [125, 100] width 11 height 11
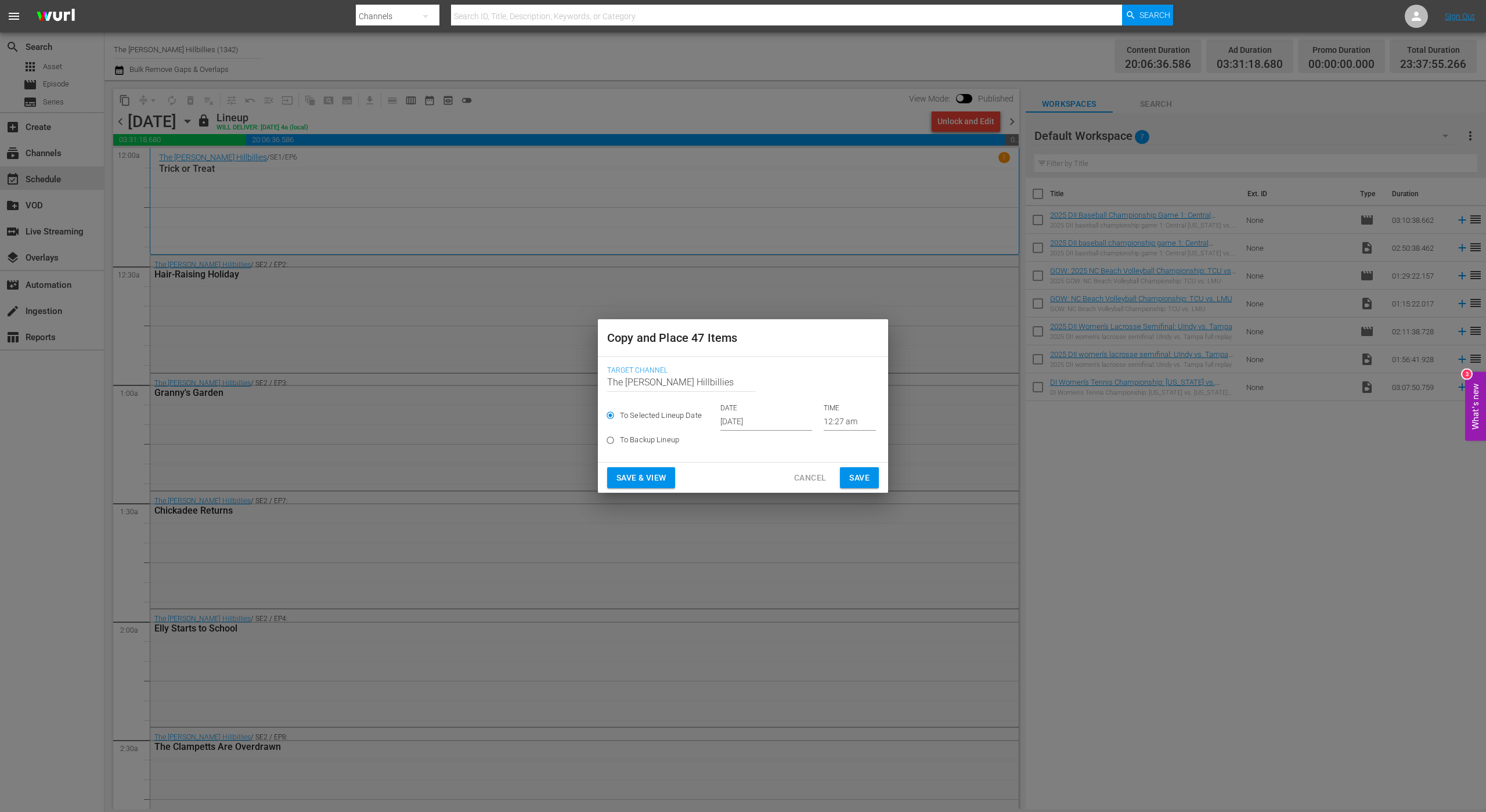
click at [764, 420] on input "[DATE]" at bounding box center [766, 422] width 92 height 17
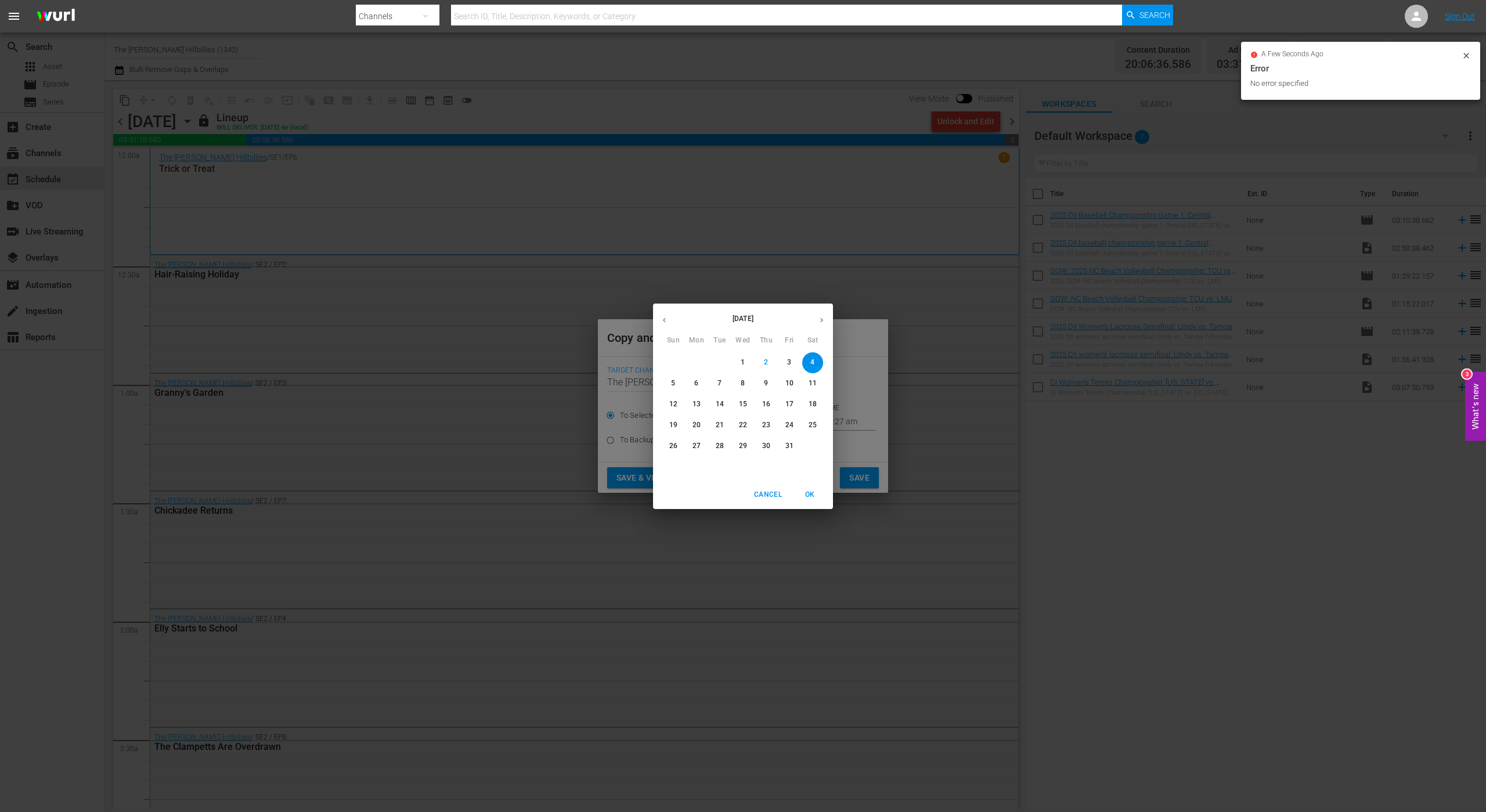
click at [823, 316] on icon "button" at bounding box center [822, 320] width 9 height 9
click at [767, 407] on p "13" at bounding box center [766, 404] width 8 height 10
type input "[DATE]"
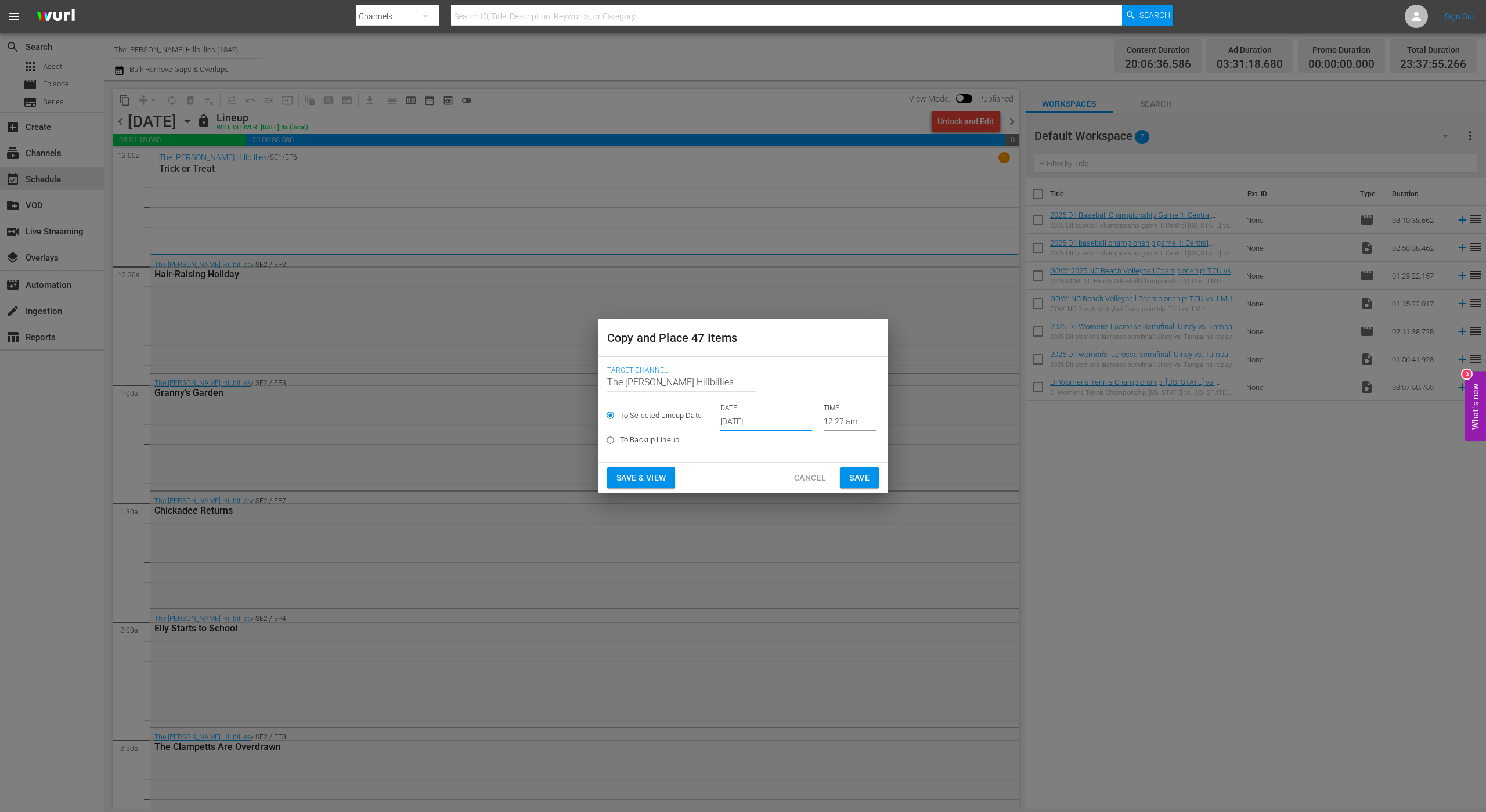
click at [872, 477] on button "Save" at bounding box center [860, 478] width 39 height 21
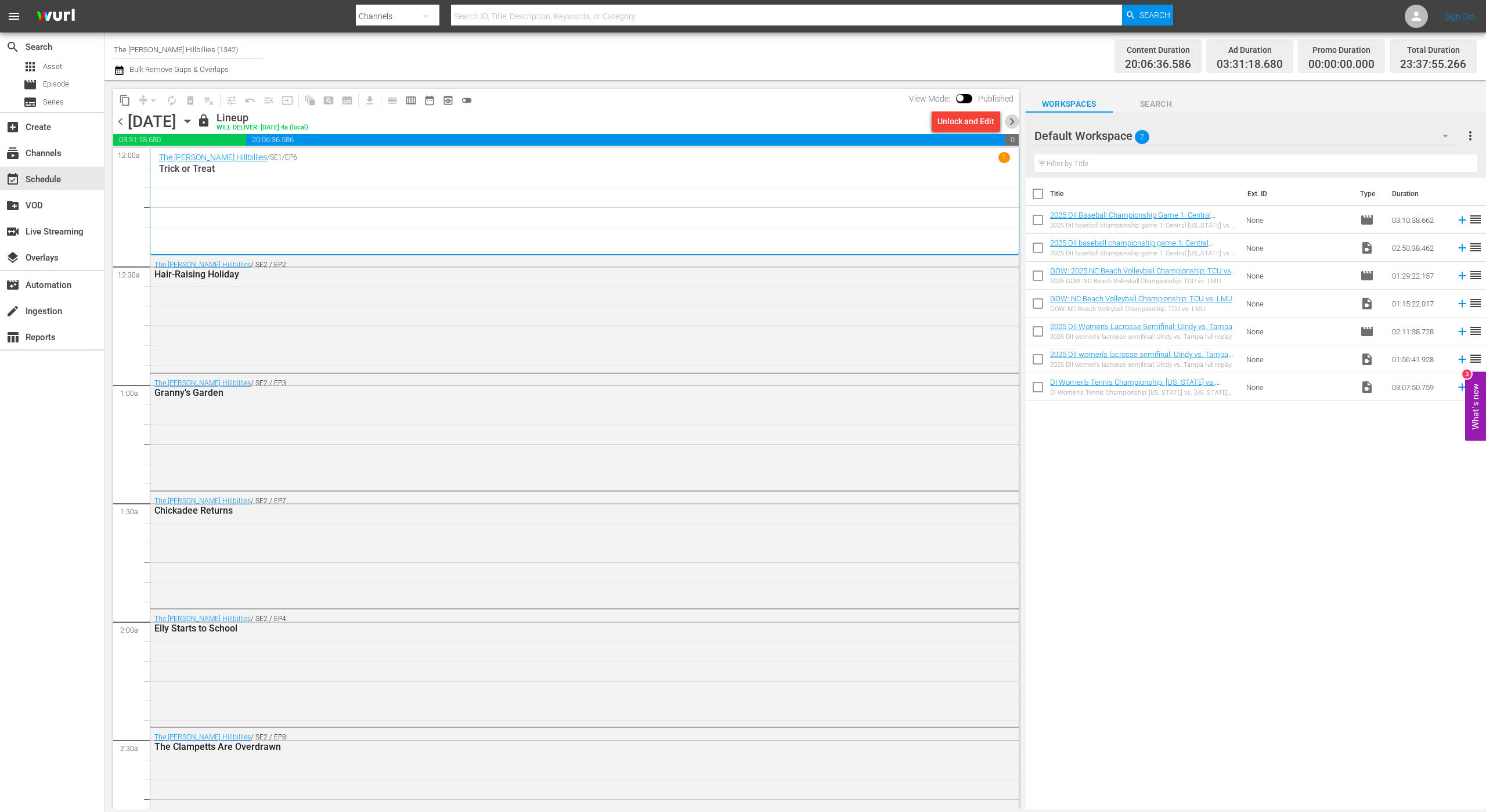
click at [1010, 116] on span "chevron_right" at bounding box center [1012, 122] width 15 height 15
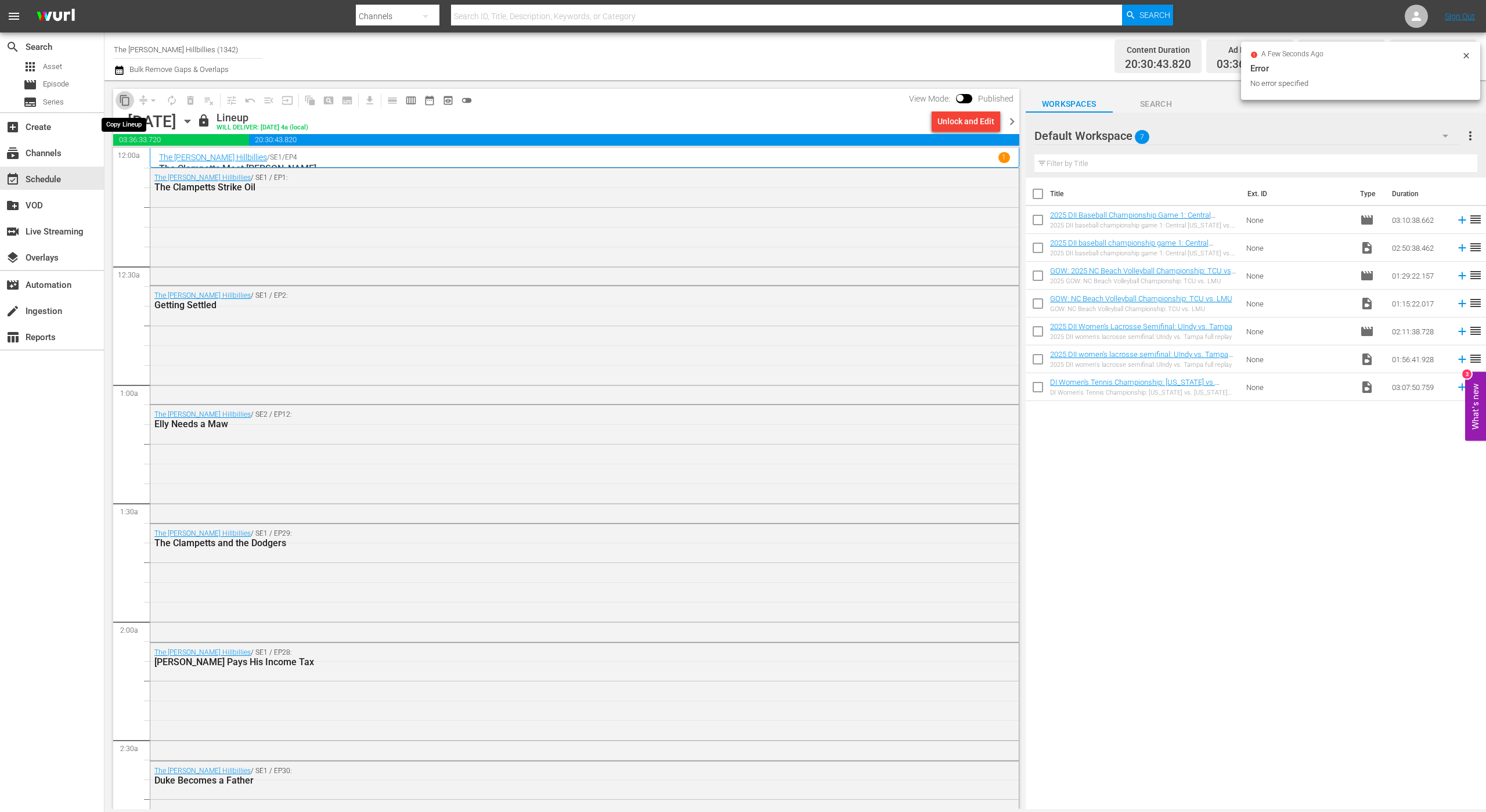
click at [129, 101] on span "content_copy" at bounding box center [125, 100] width 11 height 11
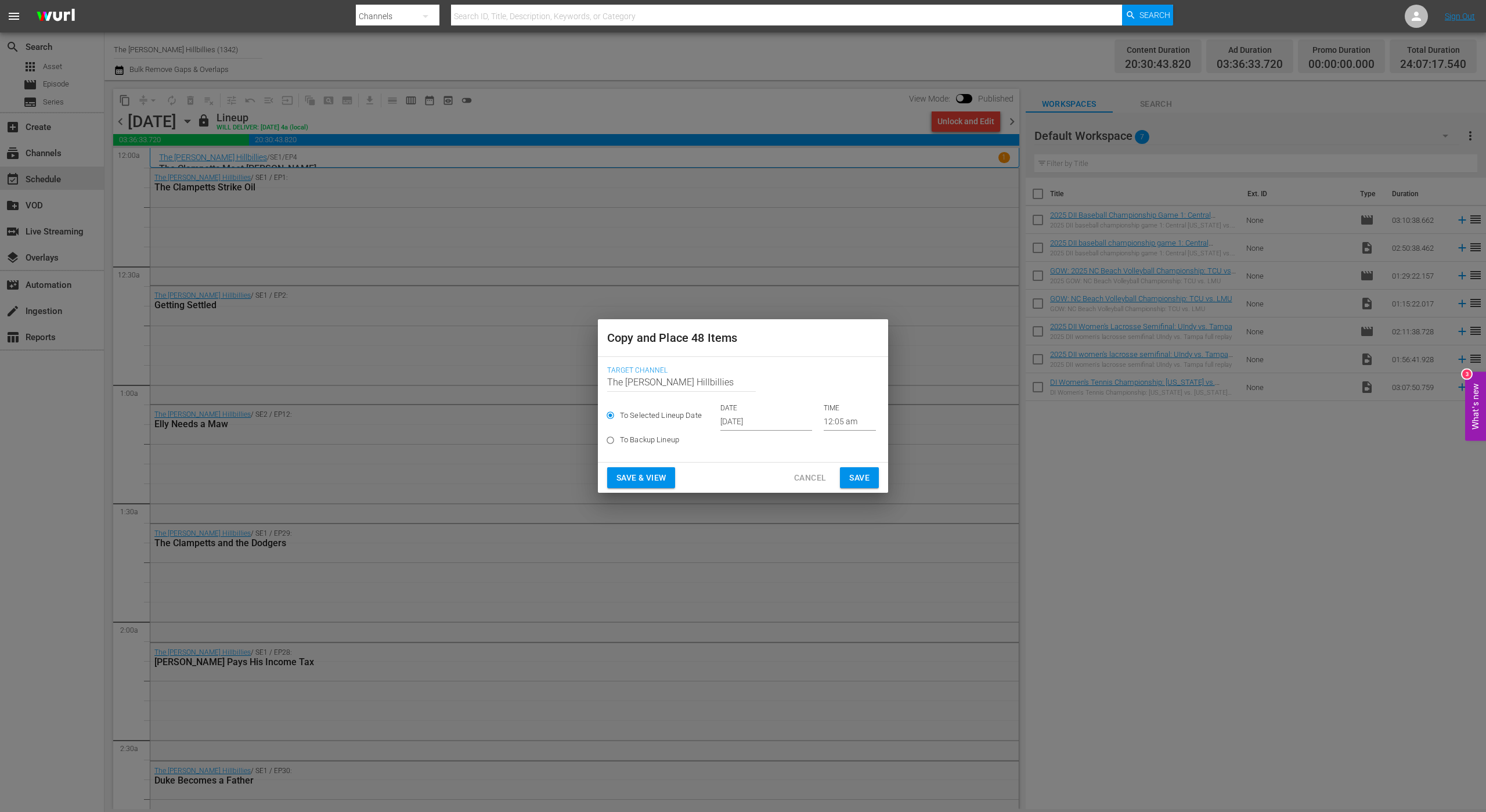
click at [778, 426] on input "[DATE]" at bounding box center [766, 422] width 92 height 17
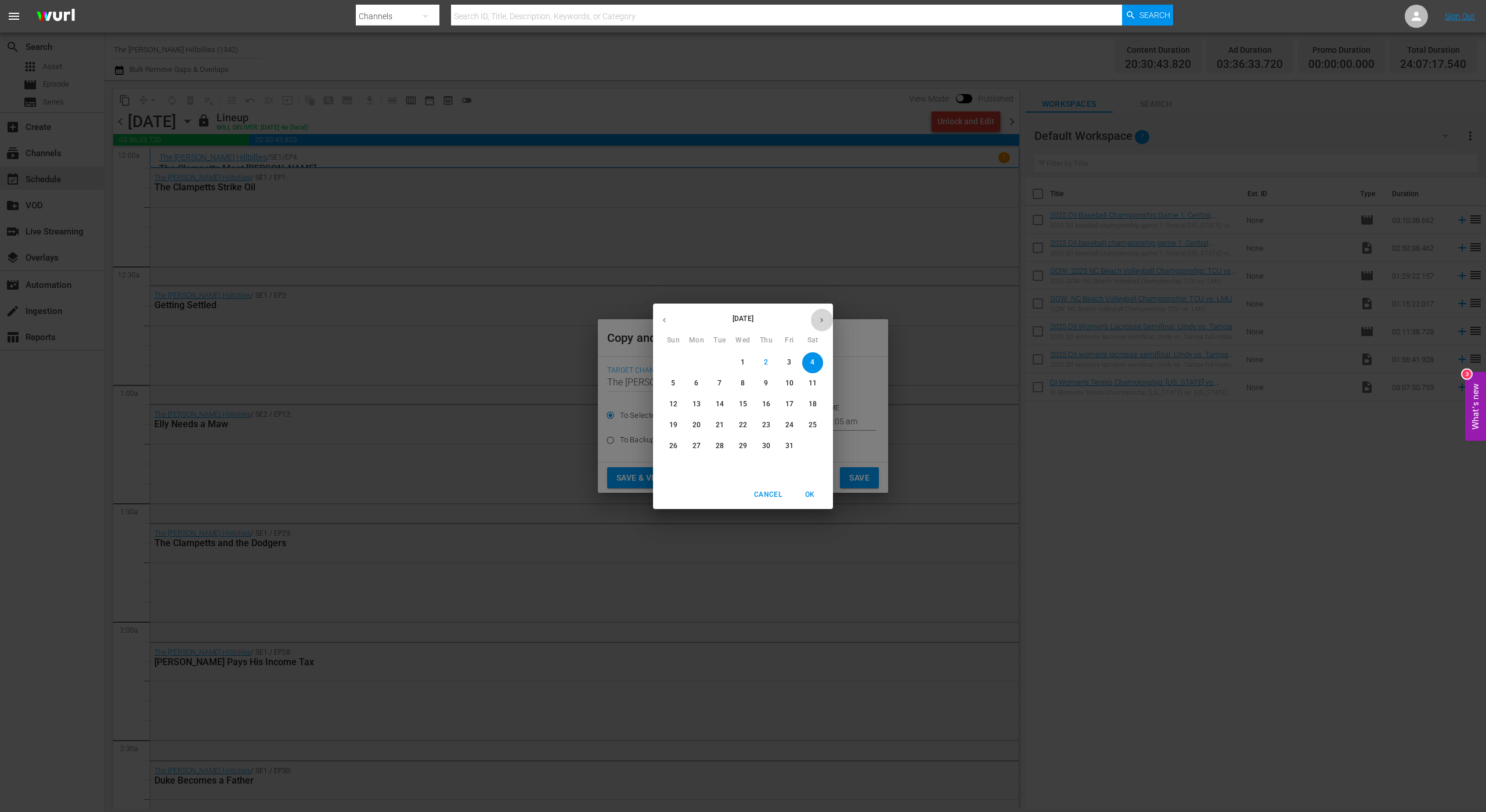
click at [828, 316] on button "button" at bounding box center [822, 320] width 23 height 23
click at [794, 408] on span "14" at bounding box center [789, 404] width 21 height 10
type input "[DATE]"
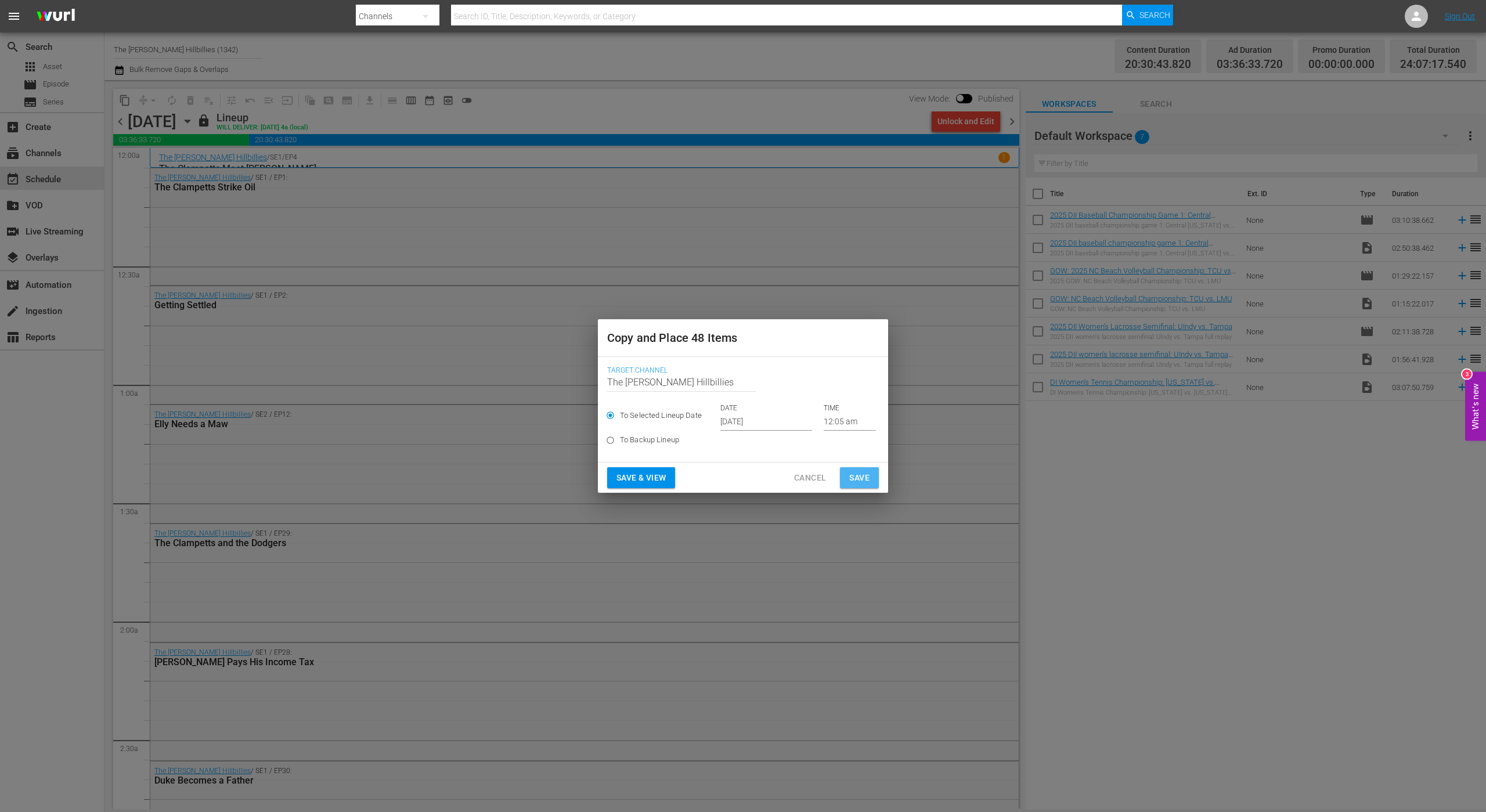
click at [871, 480] on button "Save" at bounding box center [860, 478] width 39 height 21
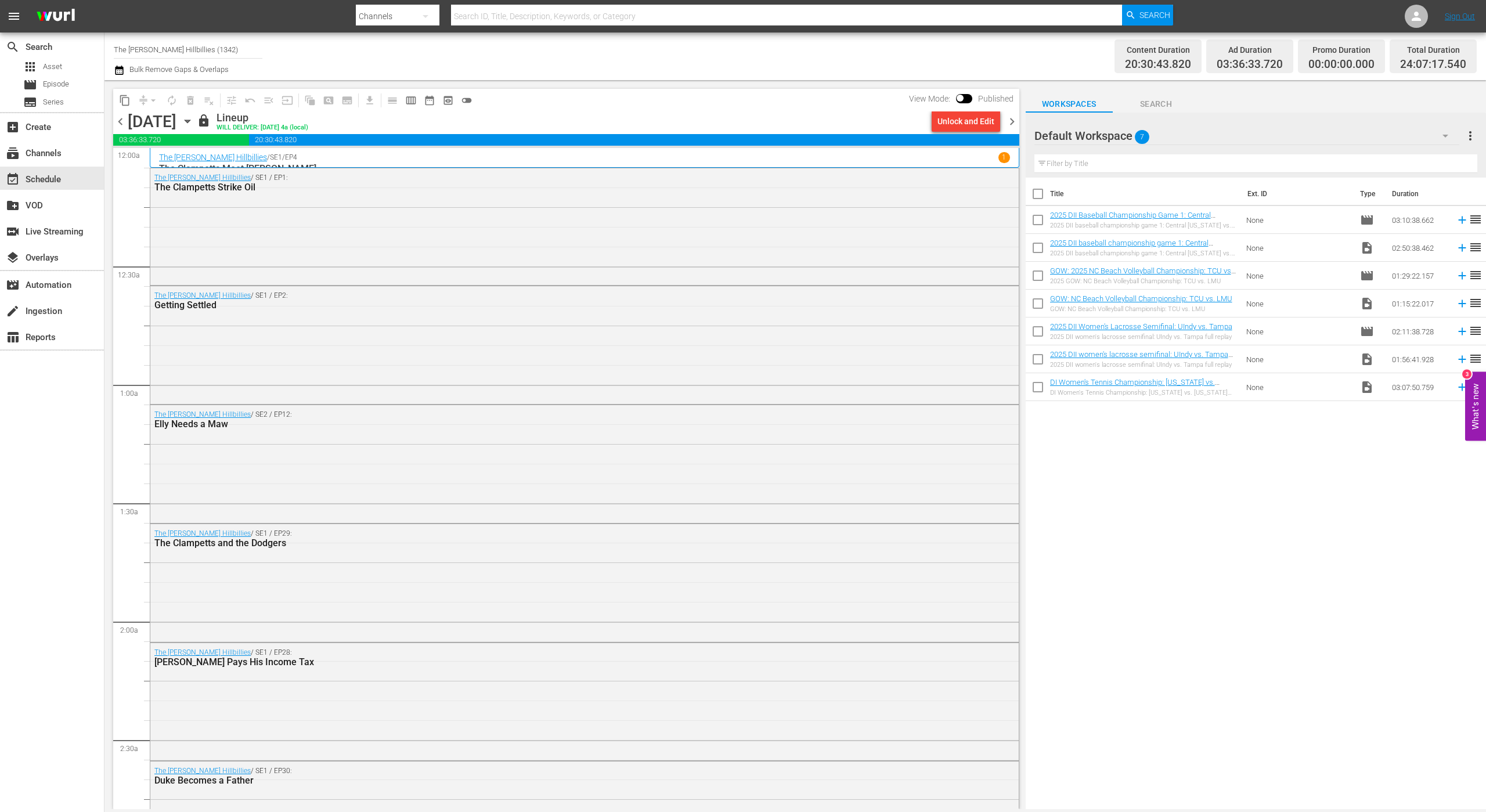
click at [1011, 123] on span "chevron_right" at bounding box center [1012, 122] width 15 height 15
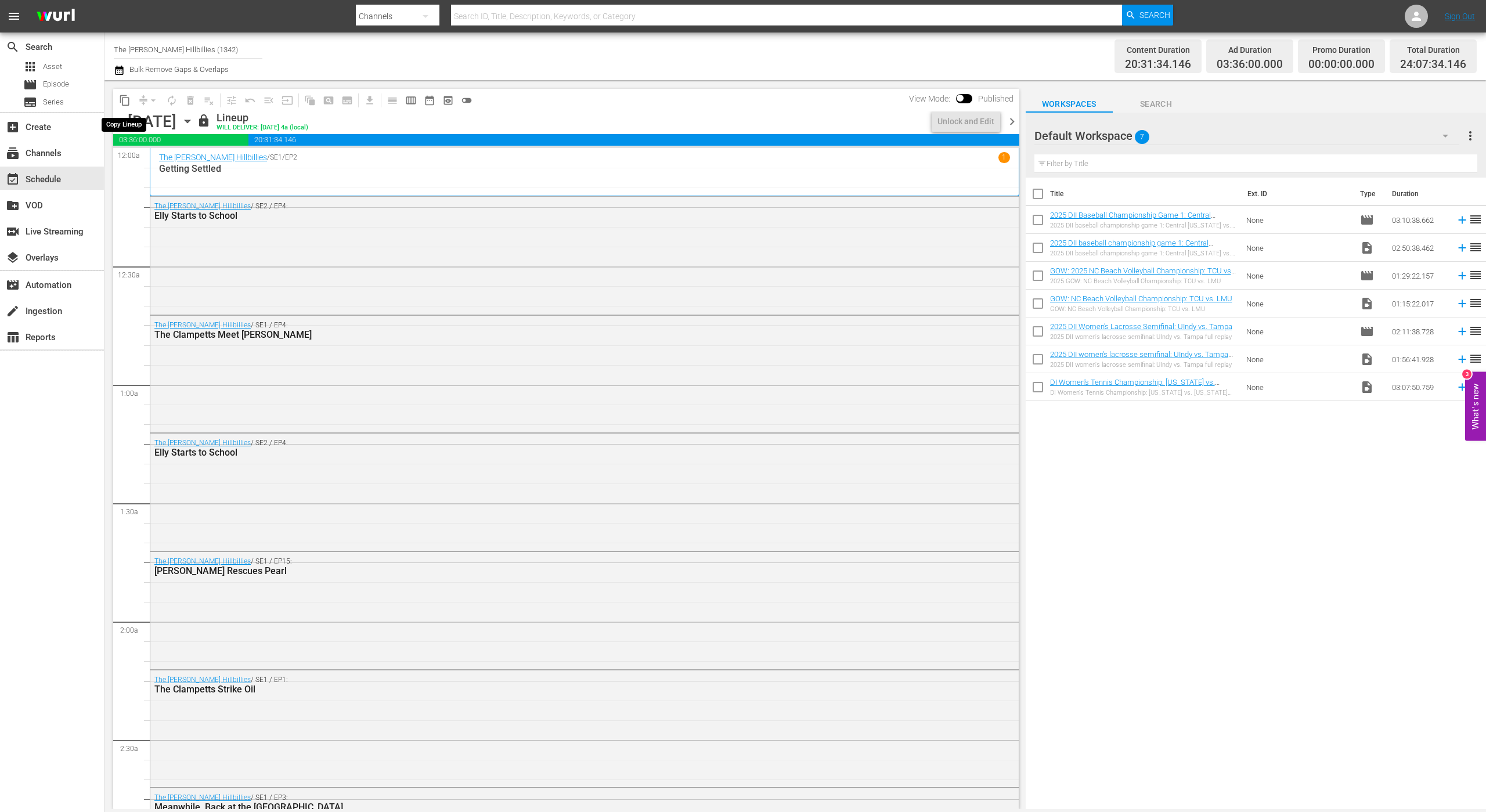
click at [125, 100] on span "content_copy" at bounding box center [125, 100] width 11 height 11
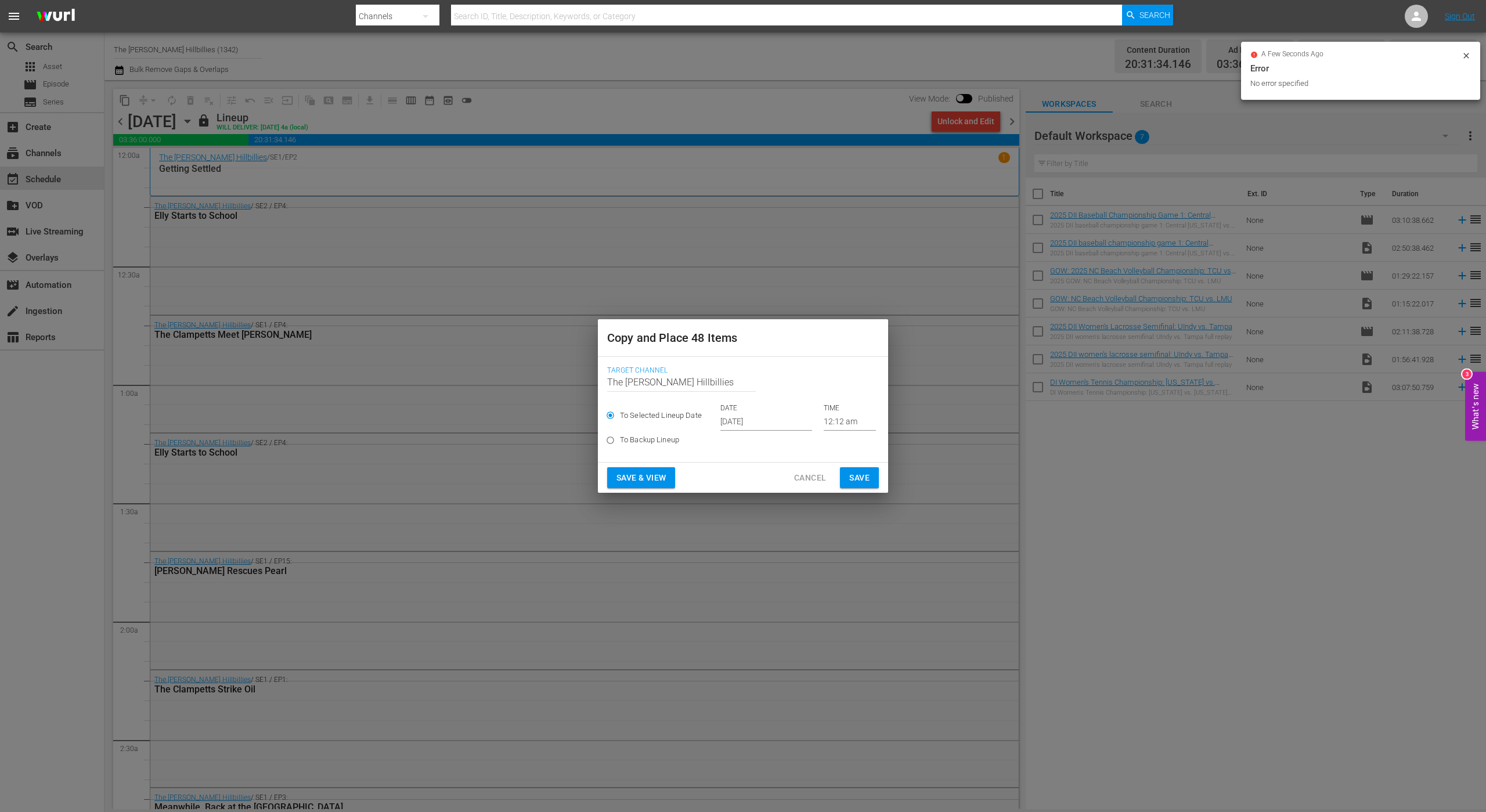
click at [788, 434] on label "To Backup Lineup" at bounding box center [735, 440] width 269 height 19
click at [620, 434] on input "To Backup Lineup" at bounding box center [610, 442] width 19 height 19
radio input "true"
click at [783, 426] on div "To Selected Lineup Date DATE [DATE] TIME 12:12 am" at bounding box center [743, 417] width 272 height 27
click at [652, 416] on span "To Selected Lineup Date" at bounding box center [661, 415] width 82 height 11
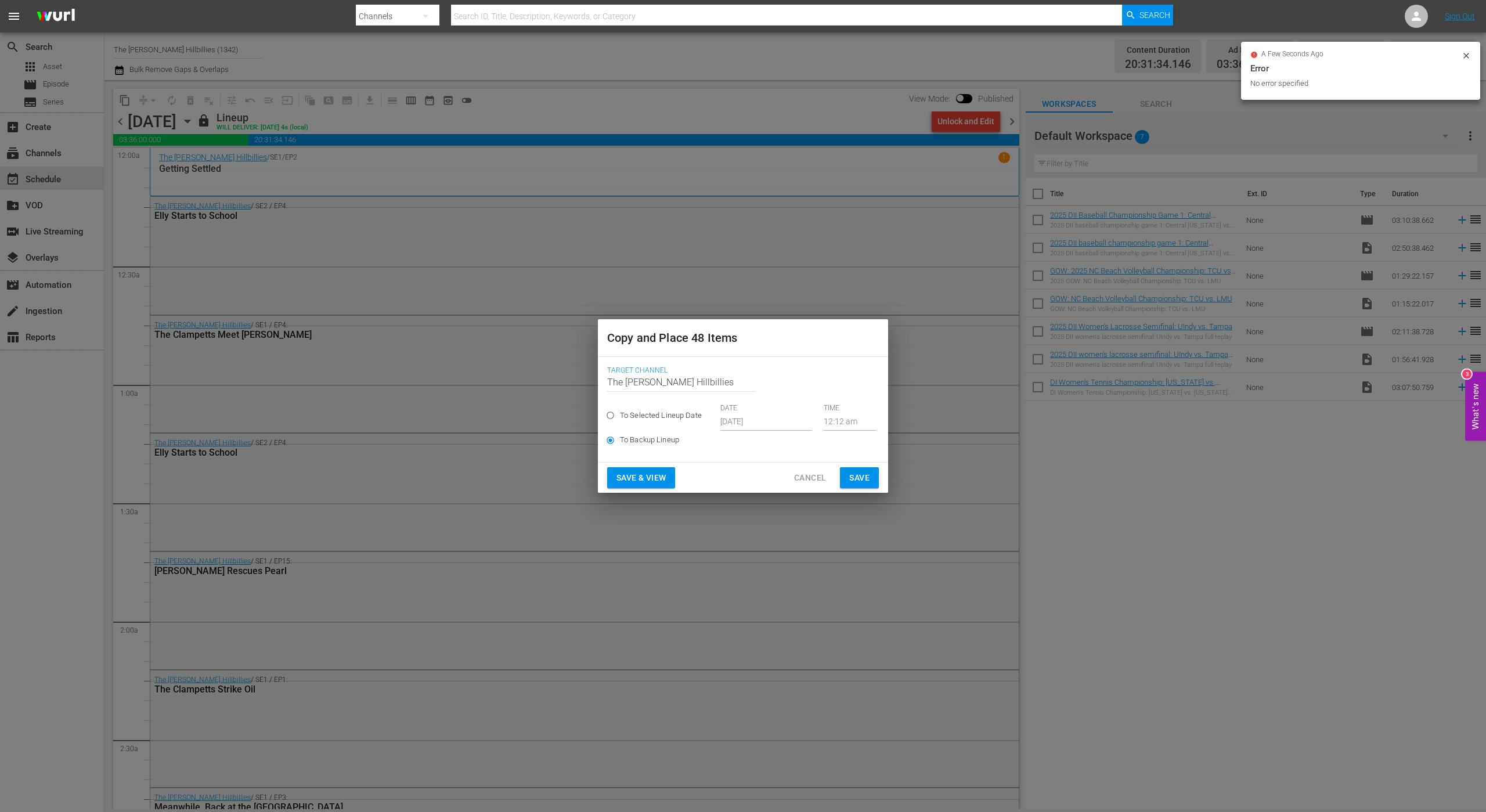
click at [620, 416] on input "To Selected Lineup Date" at bounding box center [610, 418] width 19 height 19
radio input "true"
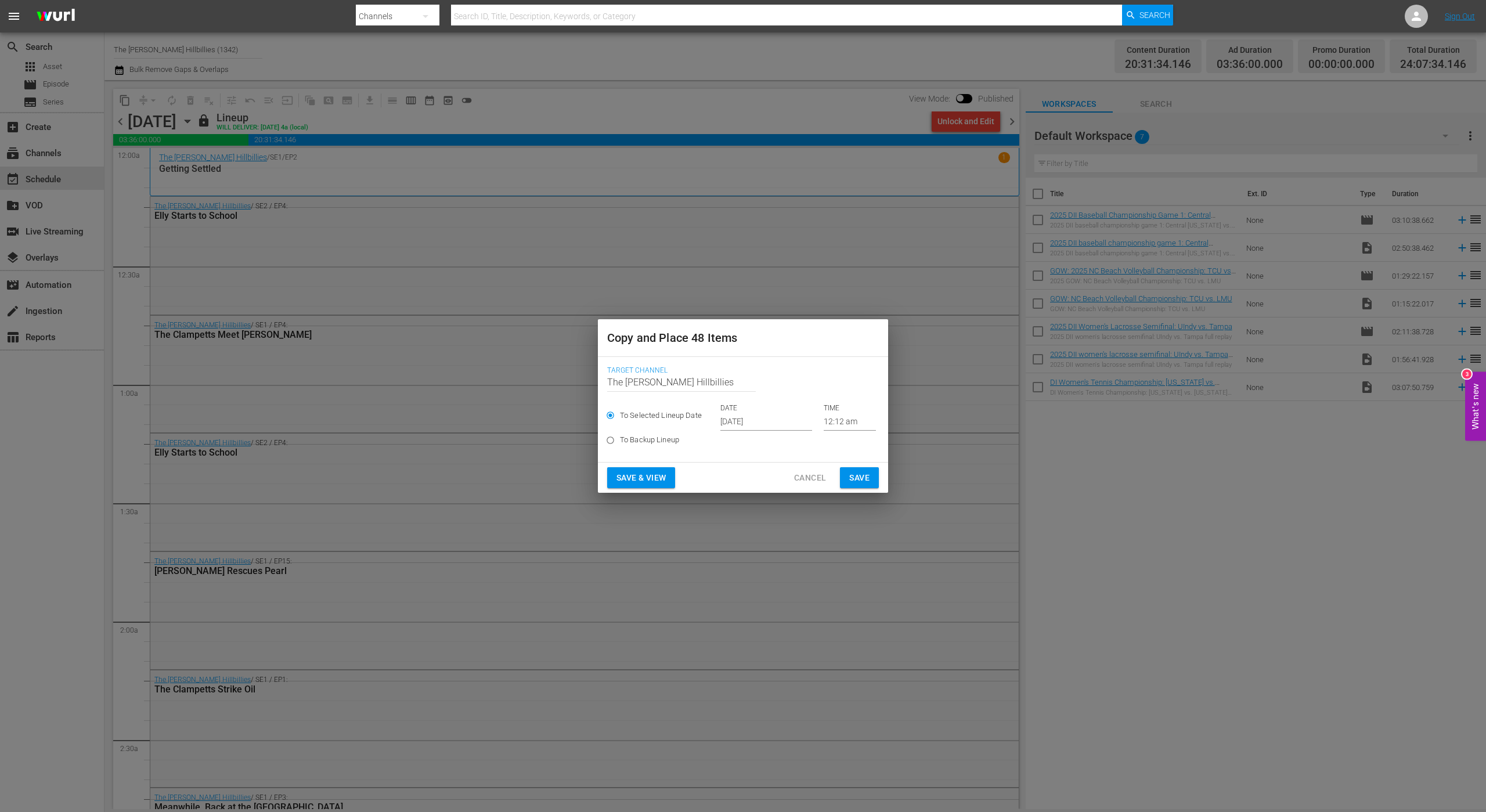
click at [778, 416] on input "[DATE]" at bounding box center [766, 422] width 92 height 17
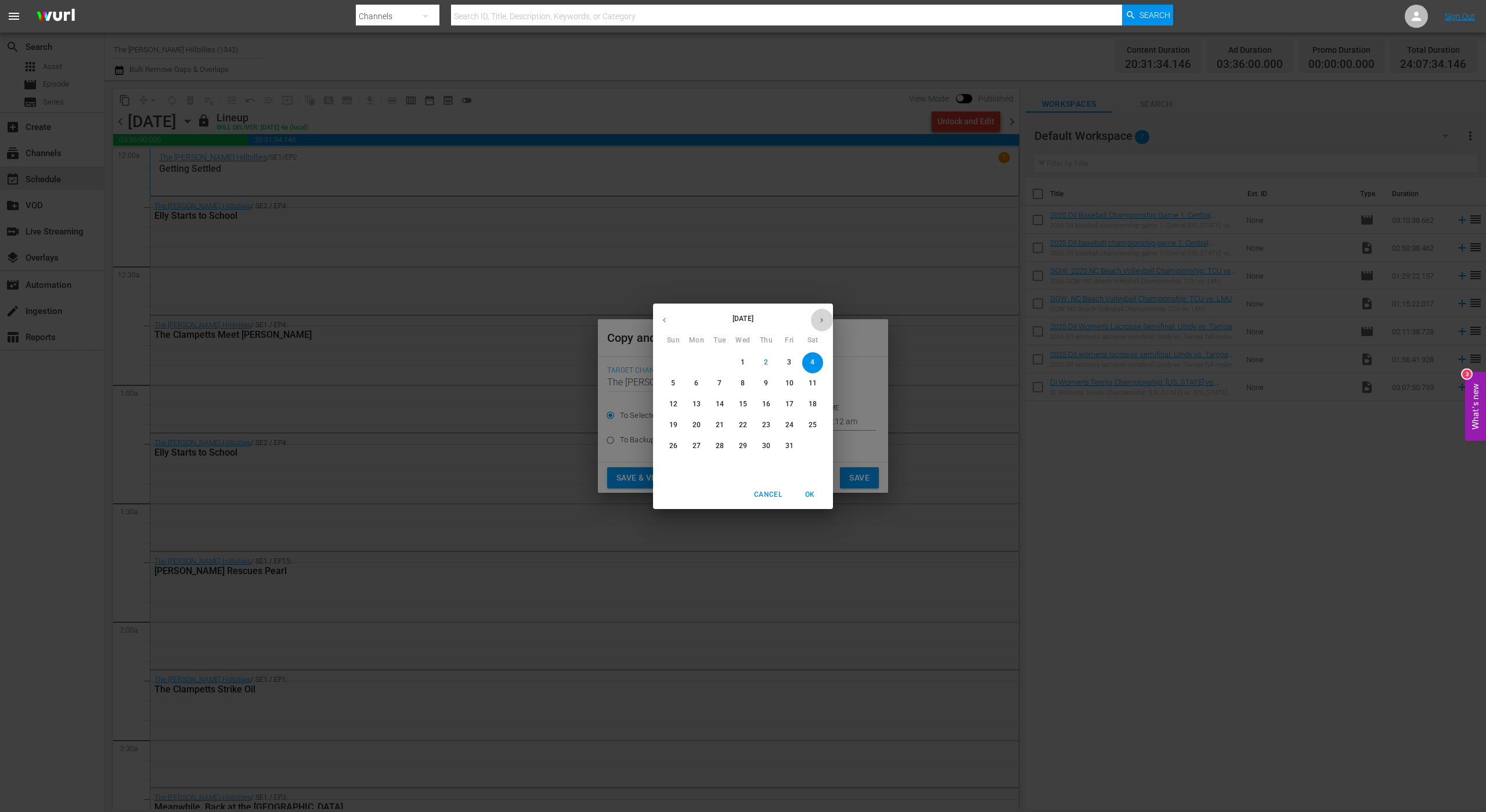
click at [827, 317] on button "button" at bounding box center [822, 320] width 23 height 23
click at [810, 404] on p "15" at bounding box center [813, 404] width 8 height 10
type input "[DATE]"
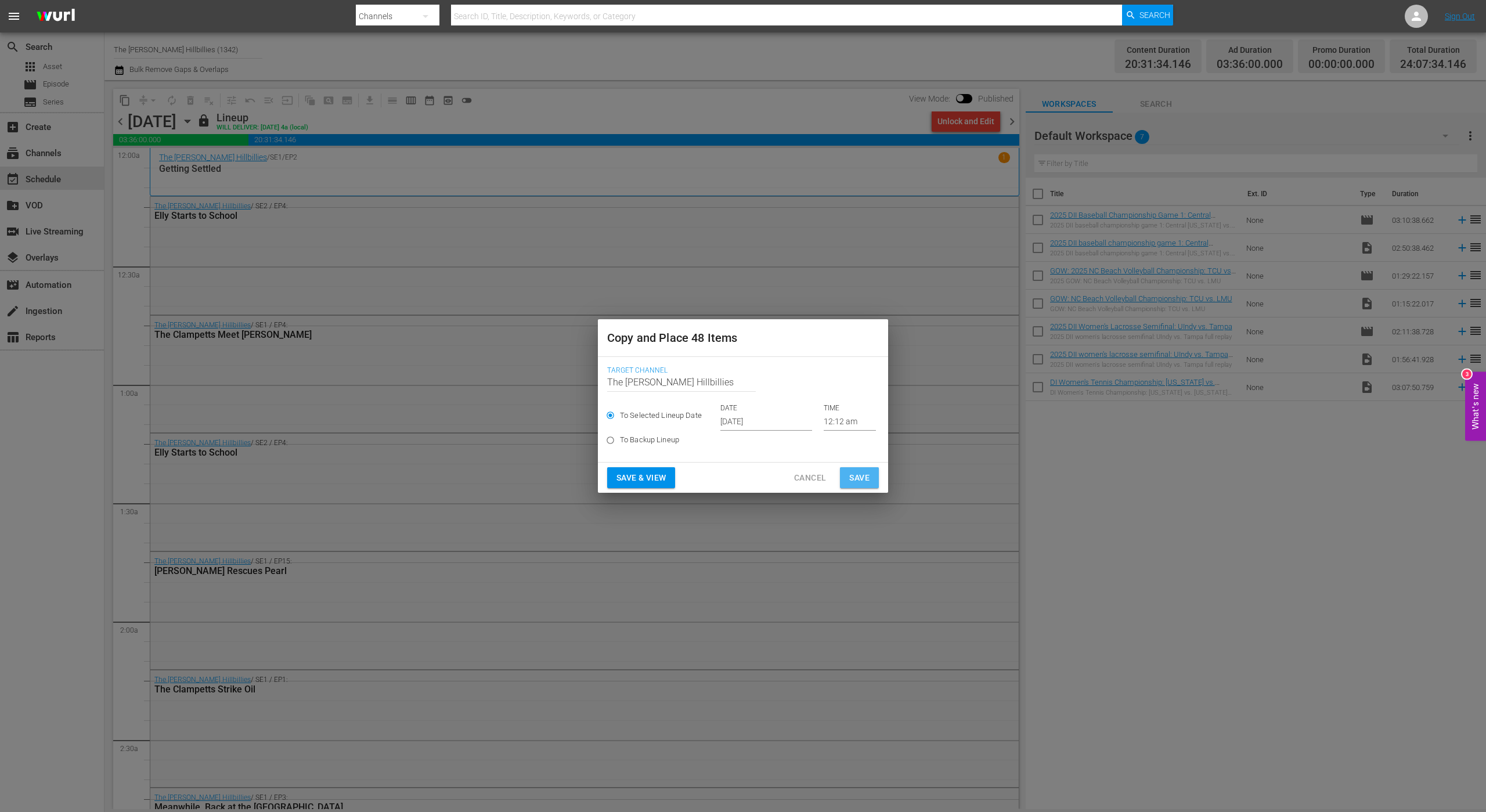
click at [858, 480] on span "Save" at bounding box center [860, 478] width 20 height 15
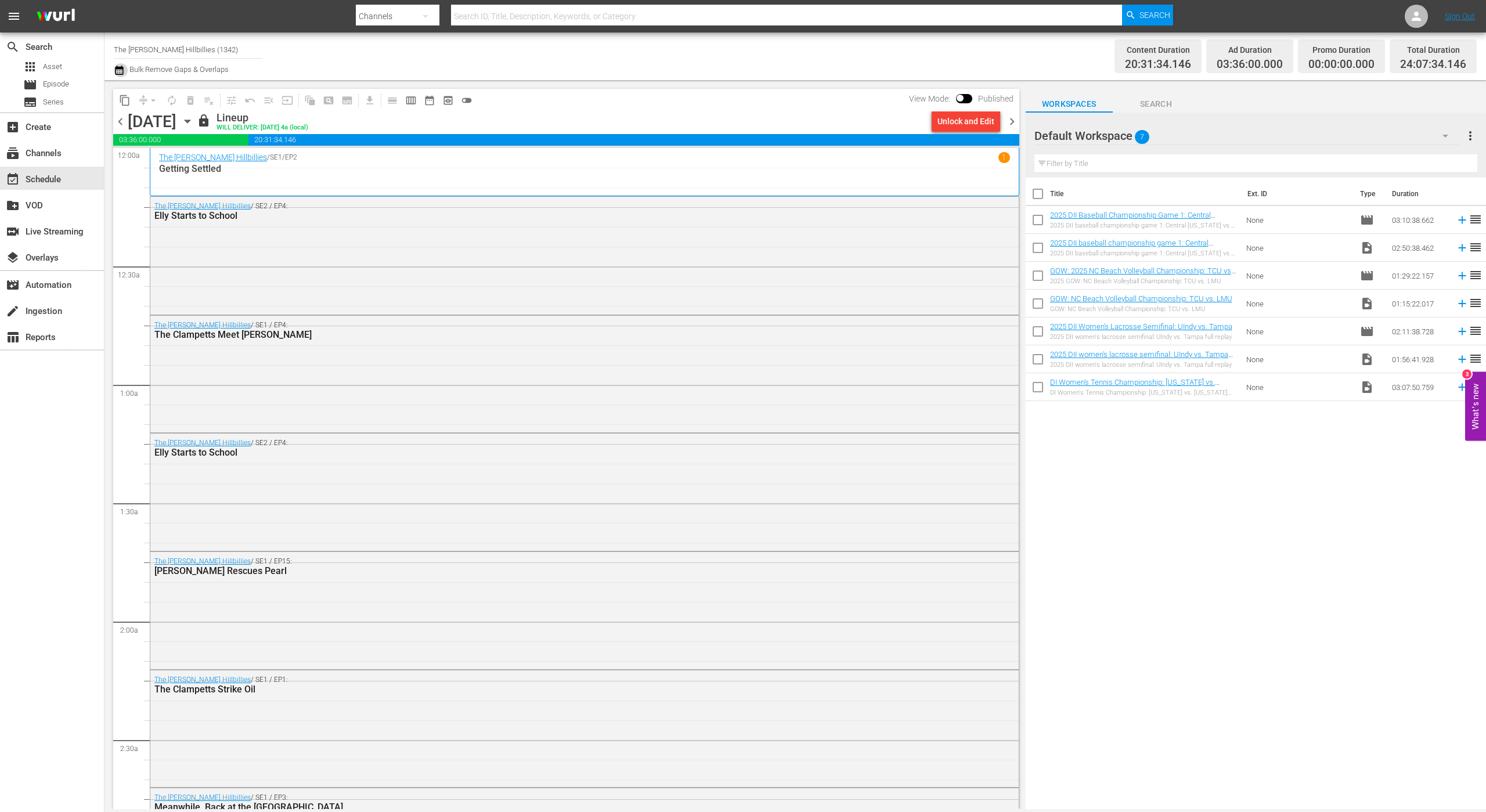
click at [120, 77] on icon "button" at bounding box center [119, 70] width 11 height 14
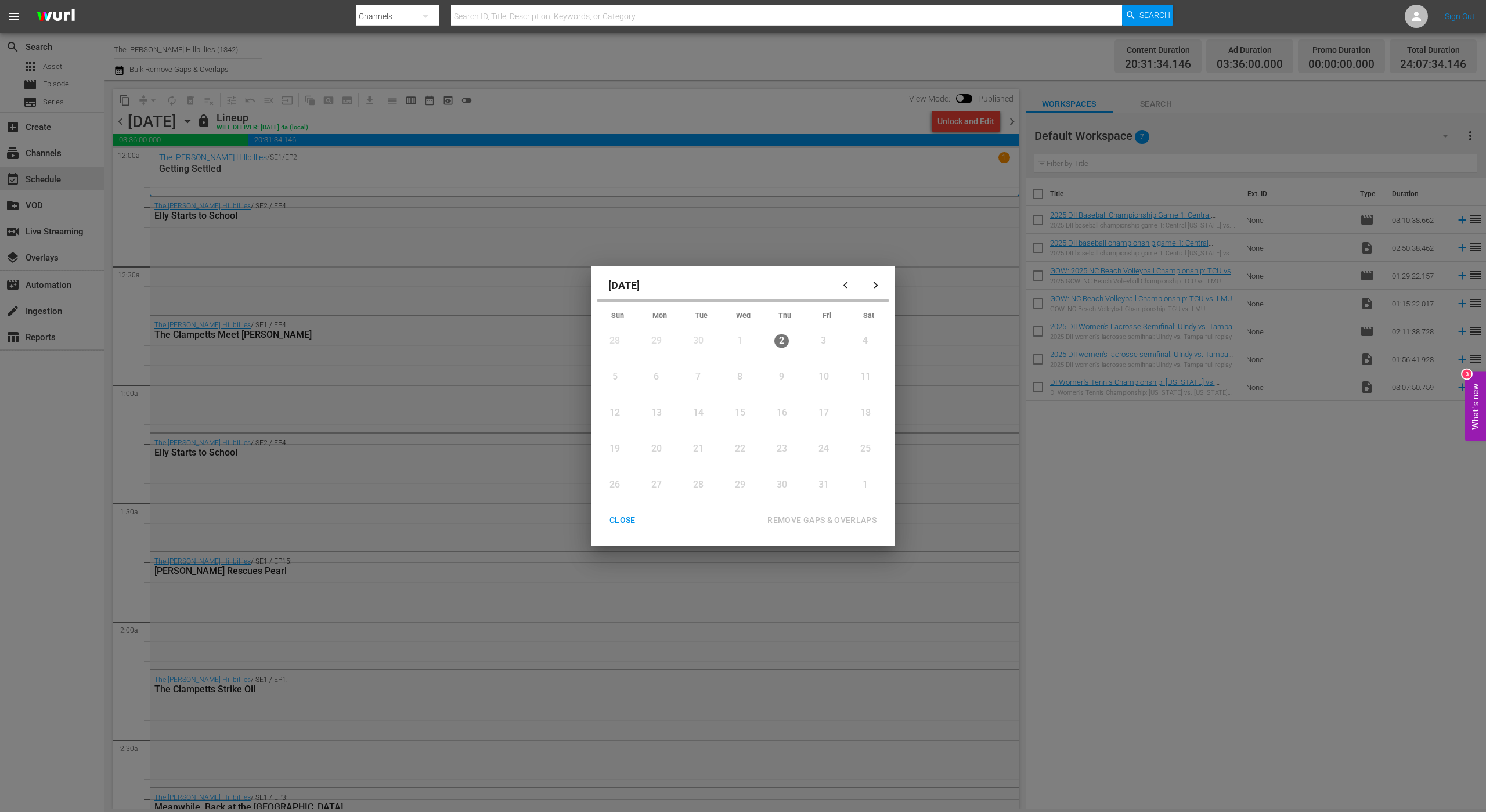
click at [878, 290] on button "button" at bounding box center [876, 286] width 28 height 28
click at [702, 361] on icon "Month View" at bounding box center [706, 359] width 9 height 9
click at [865, 396] on div "15" at bounding box center [864, 394] width 15 height 13
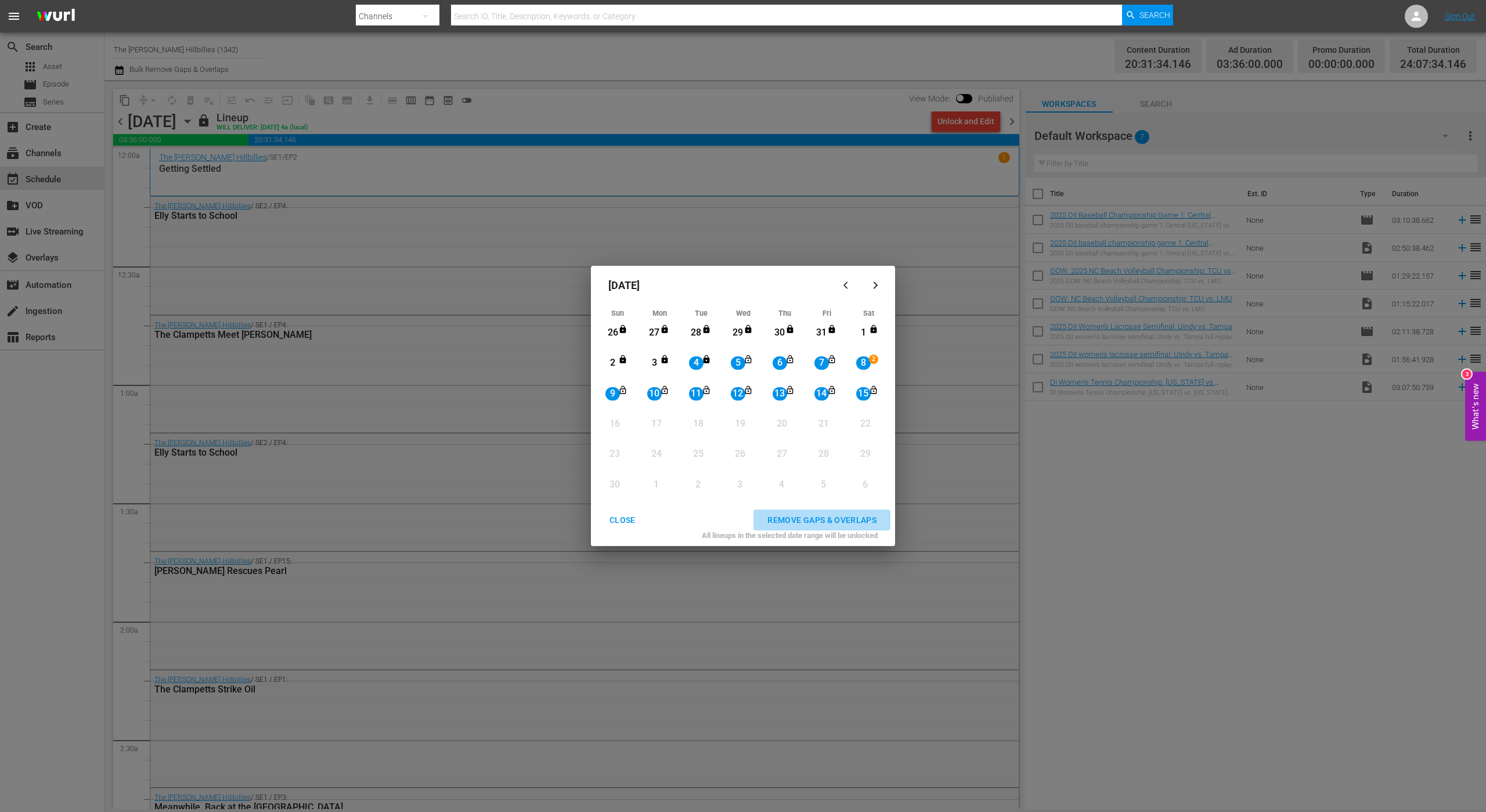
click at [824, 520] on div "REMOVE GAPS & OVERLAPS" at bounding box center [822, 520] width 128 height 15
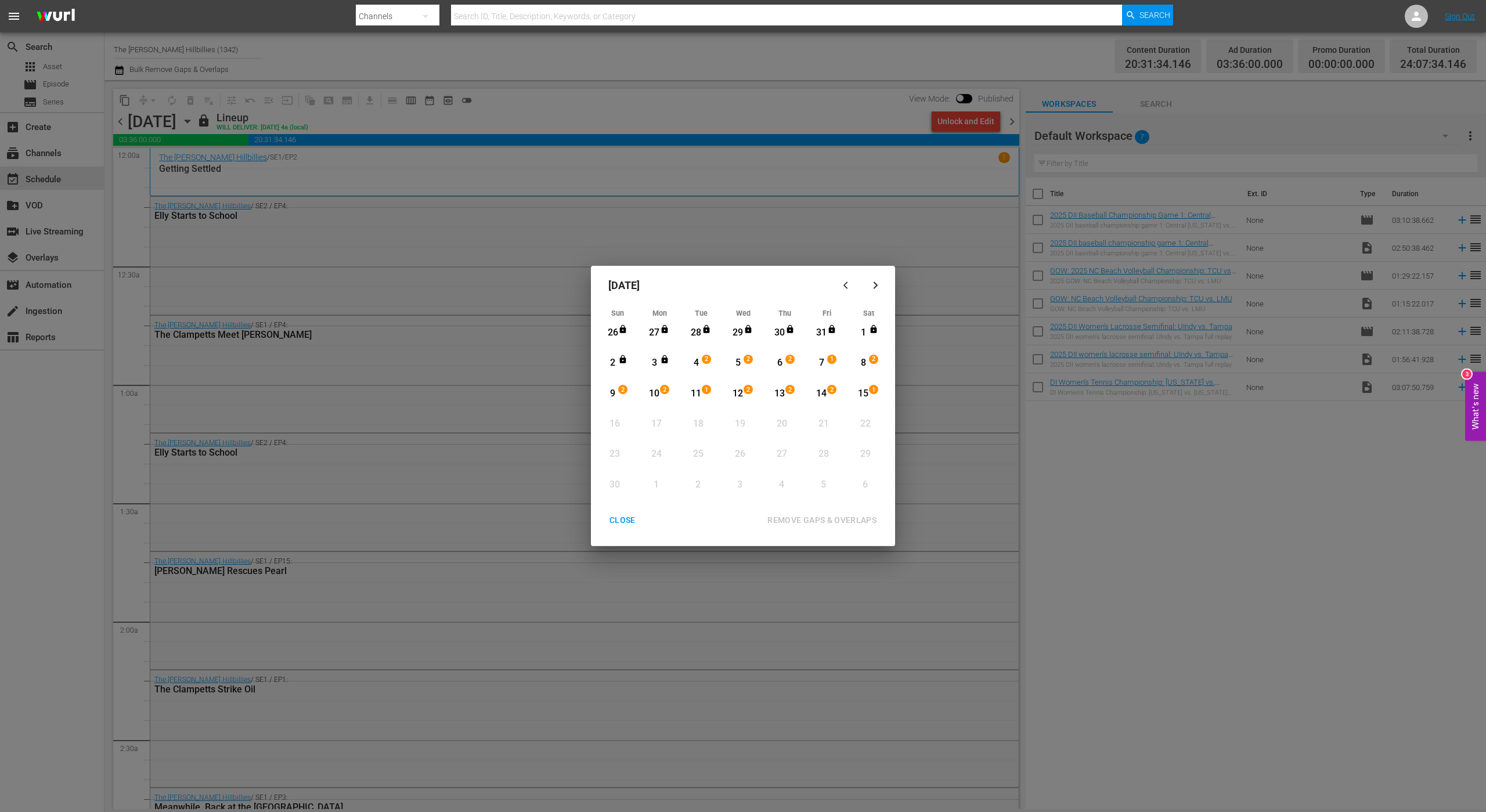
click at [610, 521] on div "CLOSE" at bounding box center [622, 520] width 45 height 15
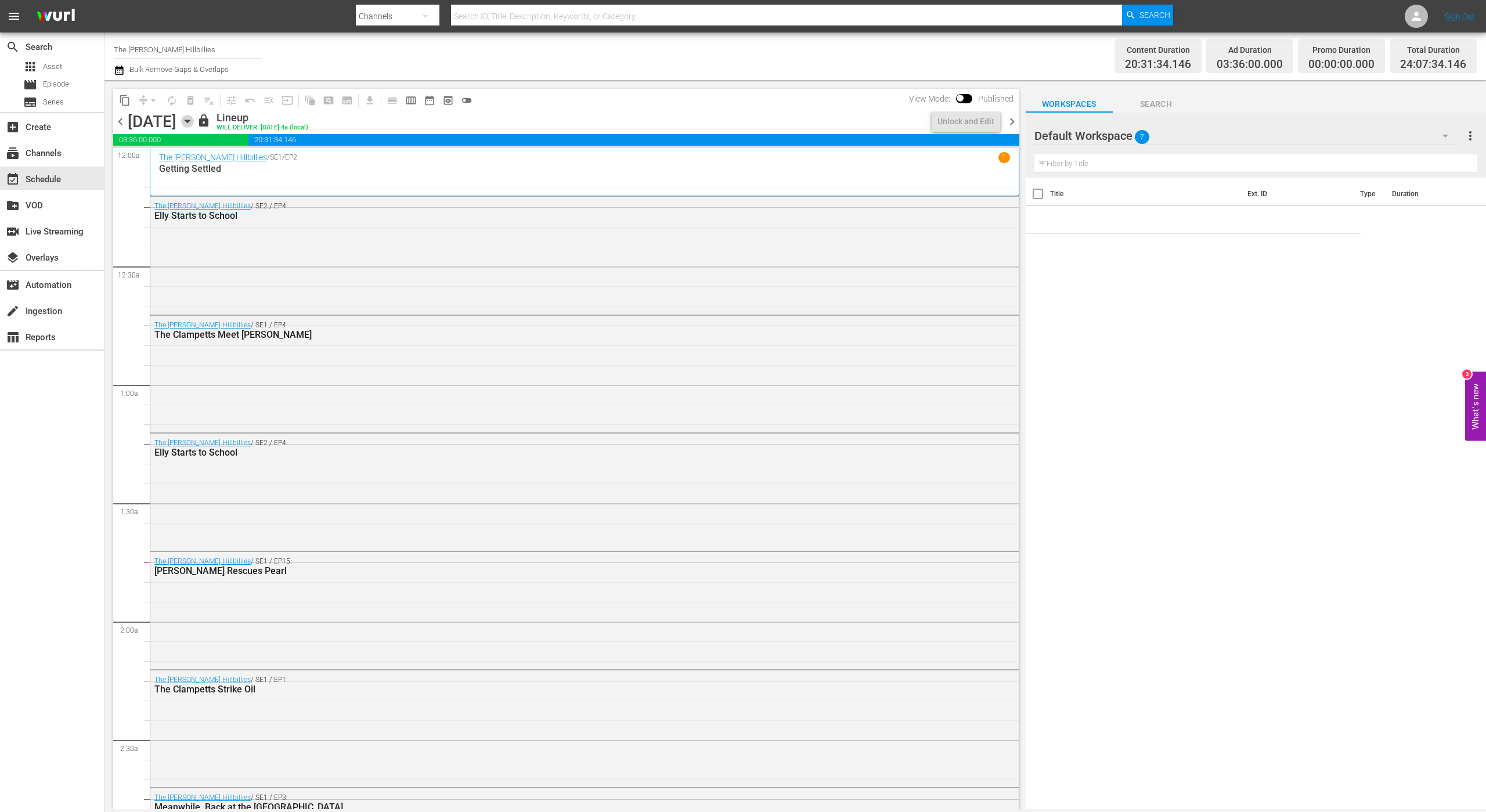
click at [194, 119] on icon "button" at bounding box center [187, 121] width 13 height 13
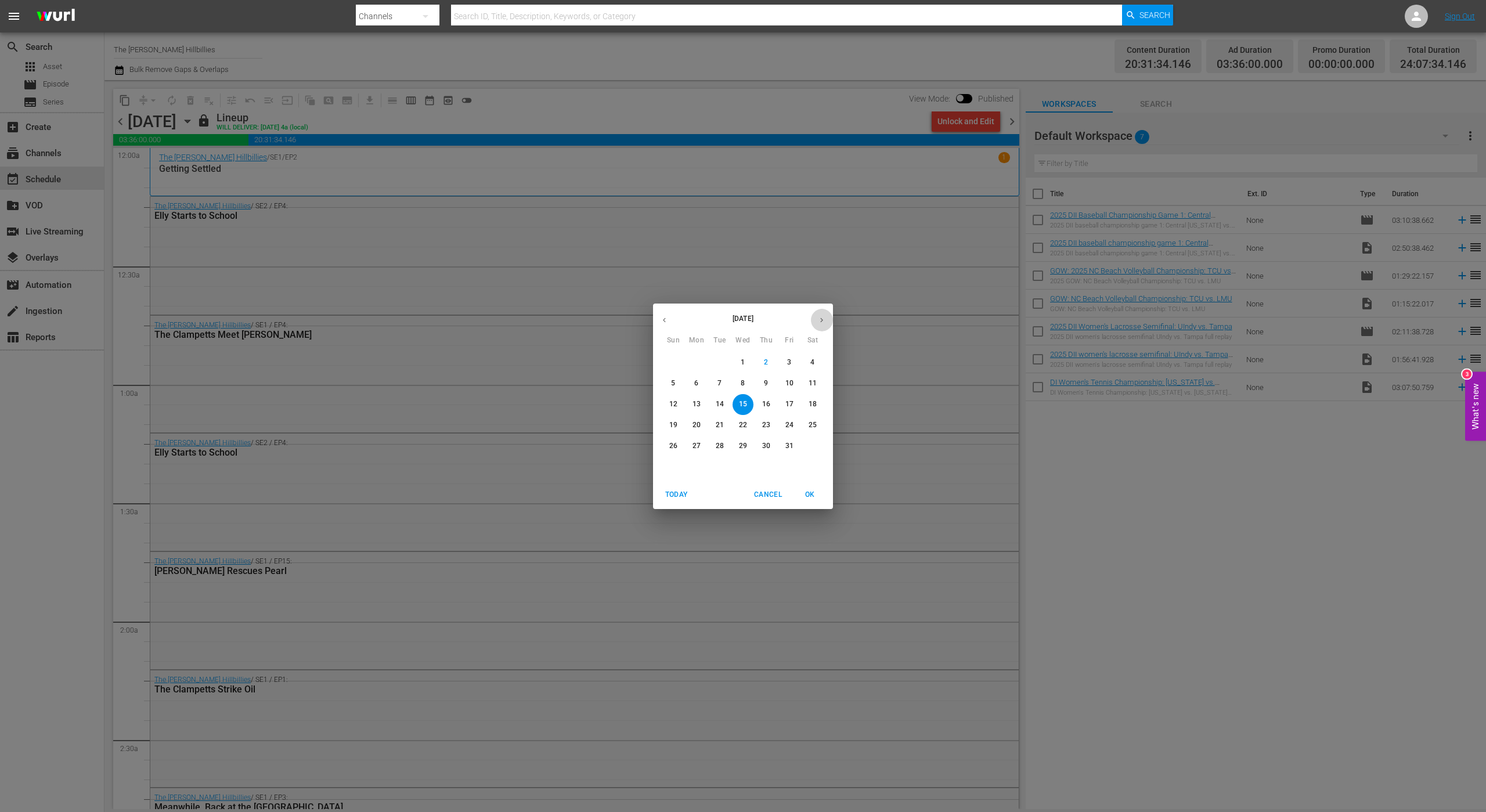
click at [823, 321] on icon "button" at bounding box center [822, 320] width 9 height 9
click at [710, 384] on span "4" at bounding box center [720, 383] width 21 height 10
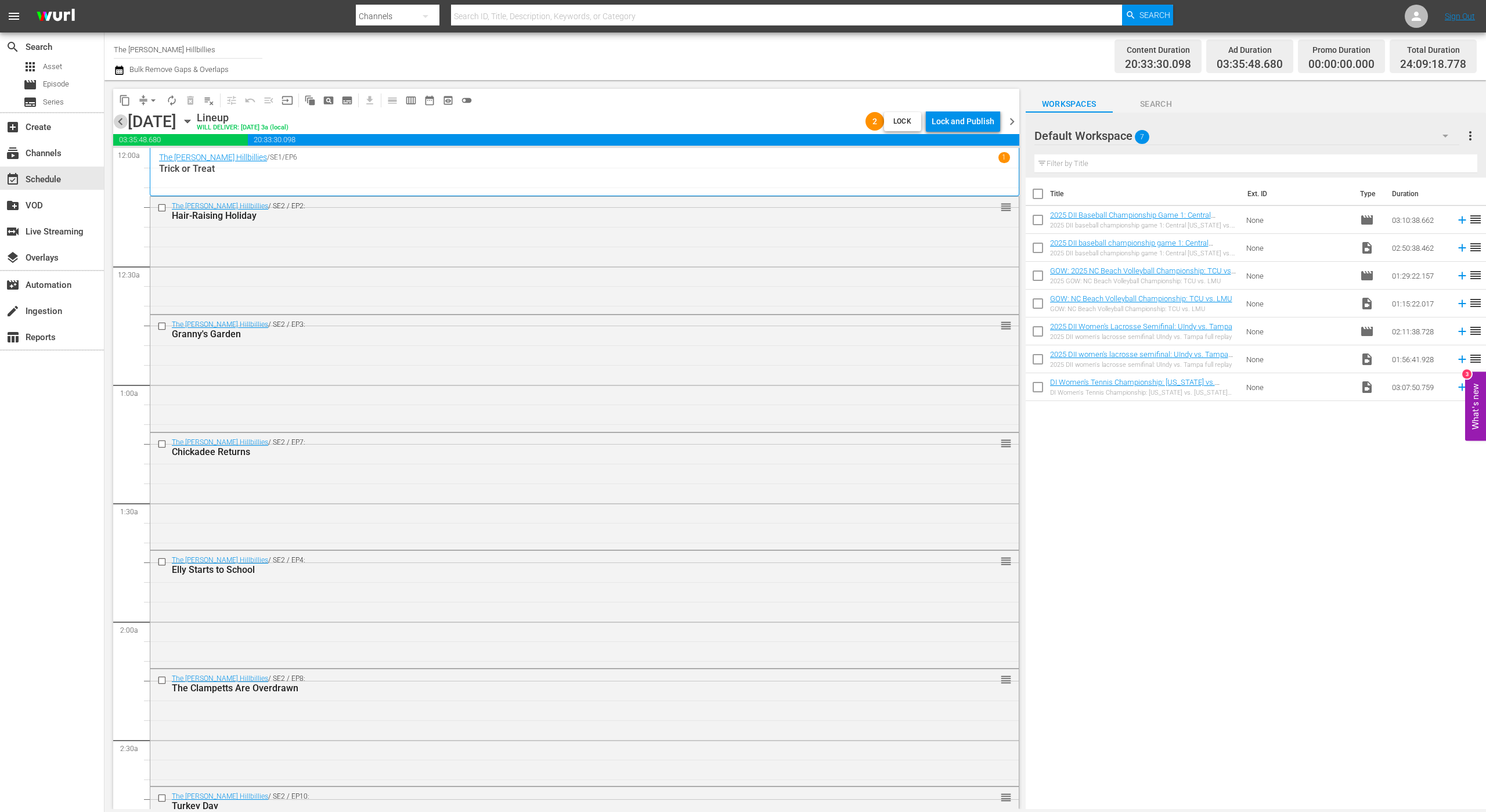
click at [119, 125] on span "chevron_left" at bounding box center [121, 122] width 15 height 15
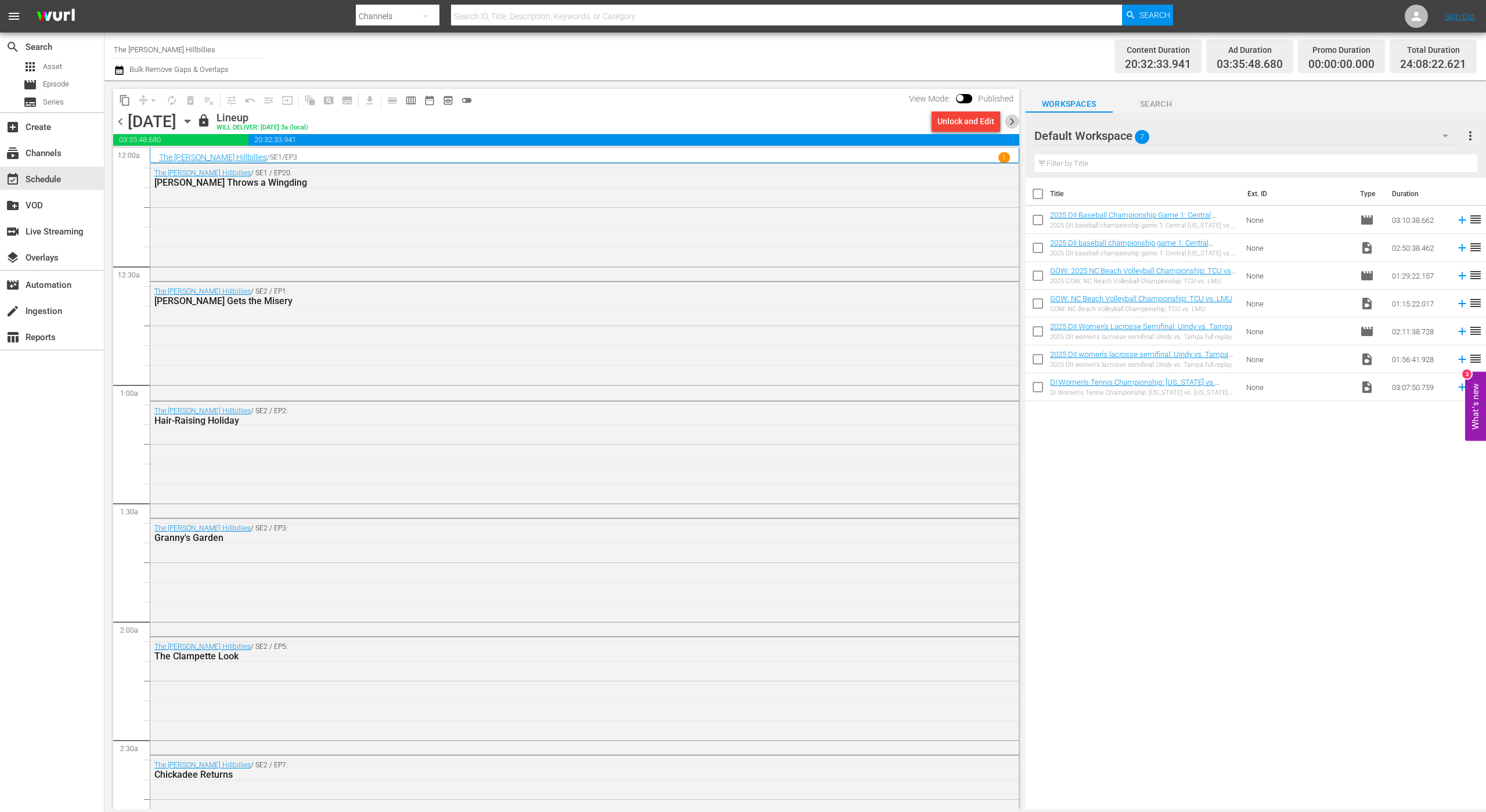
click at [1008, 125] on span "chevron_right" at bounding box center [1012, 122] width 15 height 15
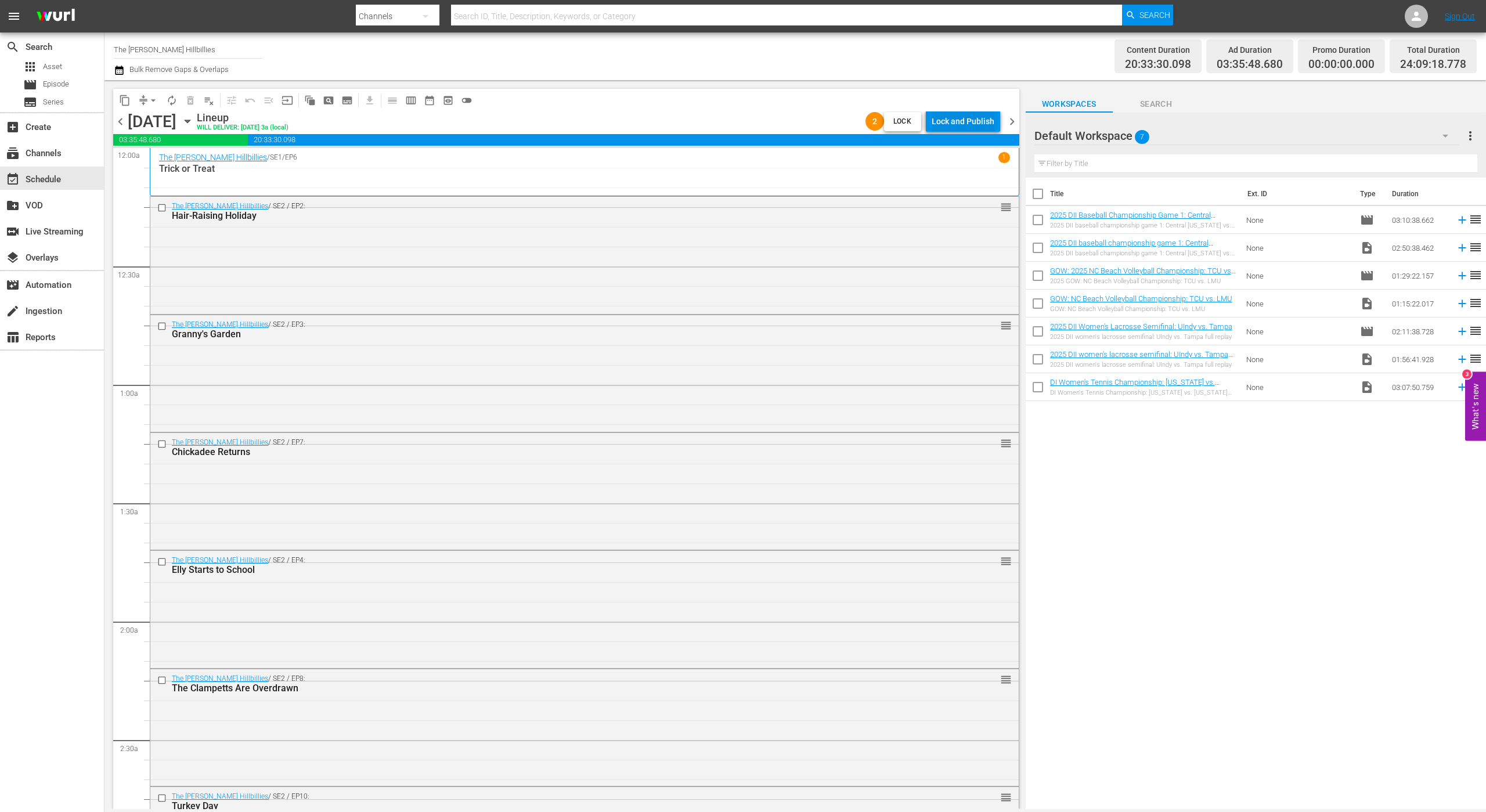
click at [966, 120] on div "Lock and Publish" at bounding box center [963, 121] width 63 height 21
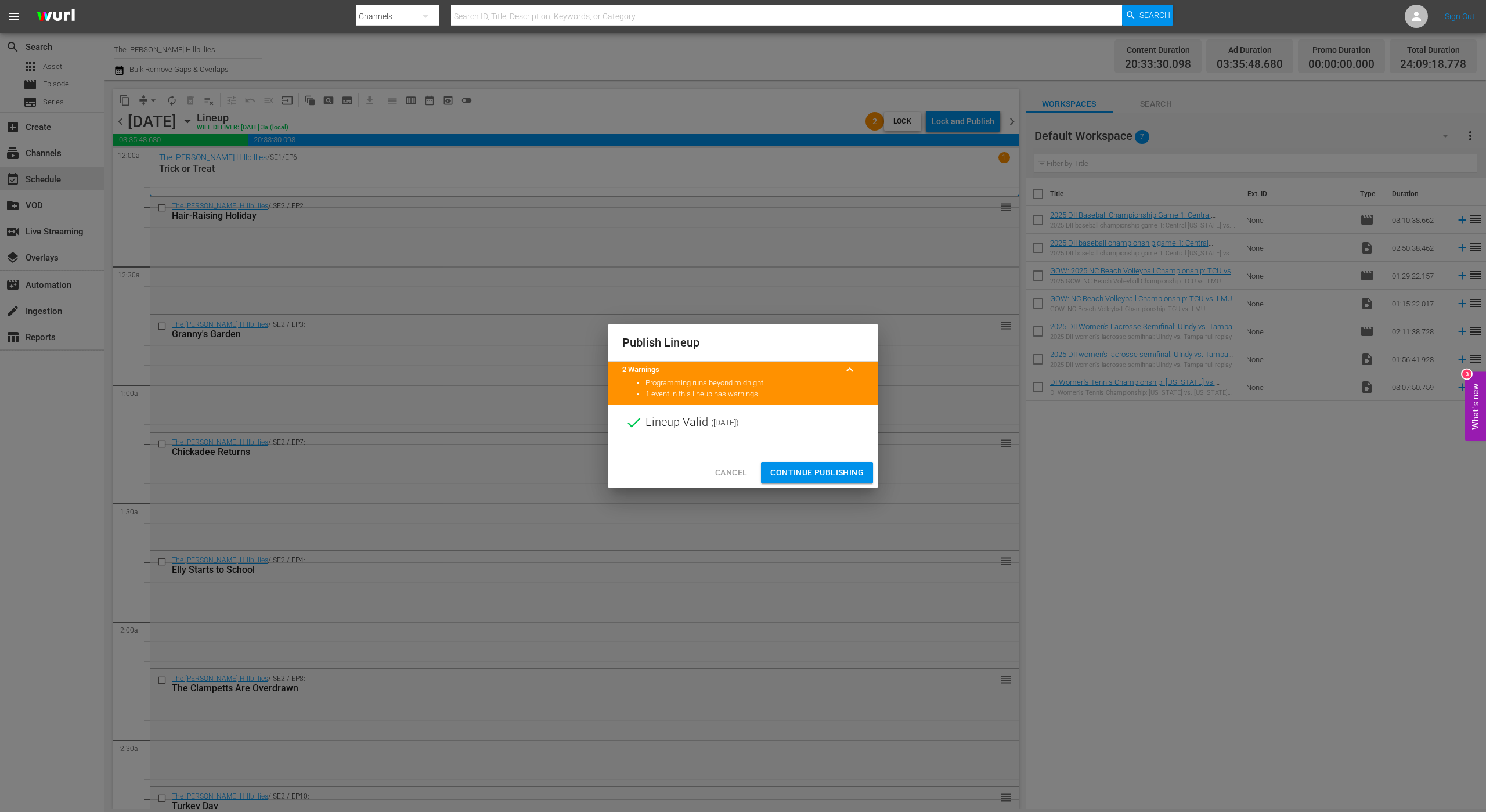
click at [801, 467] on span "Continue Publishing" at bounding box center [817, 473] width 93 height 15
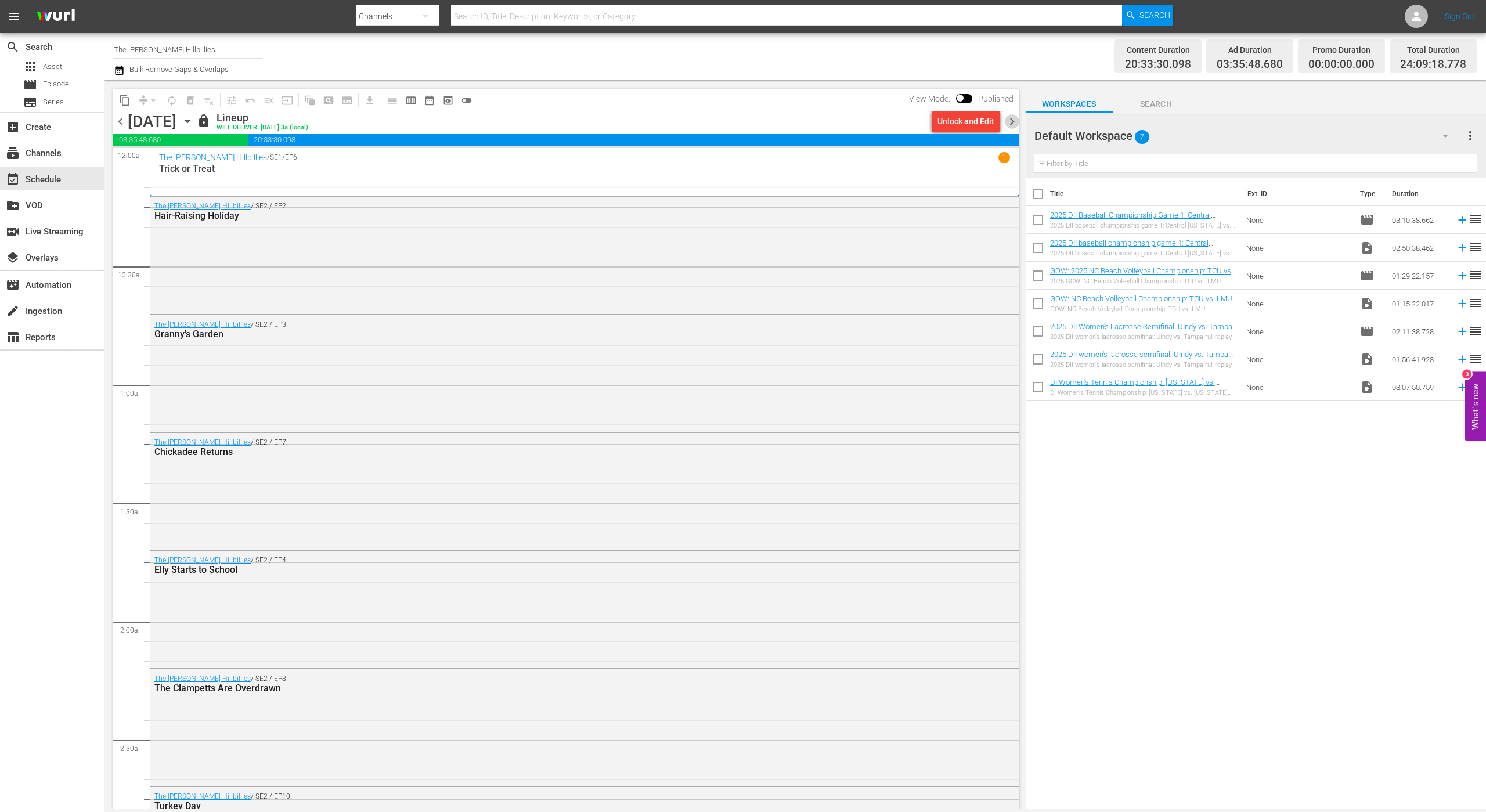
click at [1010, 123] on span "chevron_right" at bounding box center [1012, 122] width 15 height 15
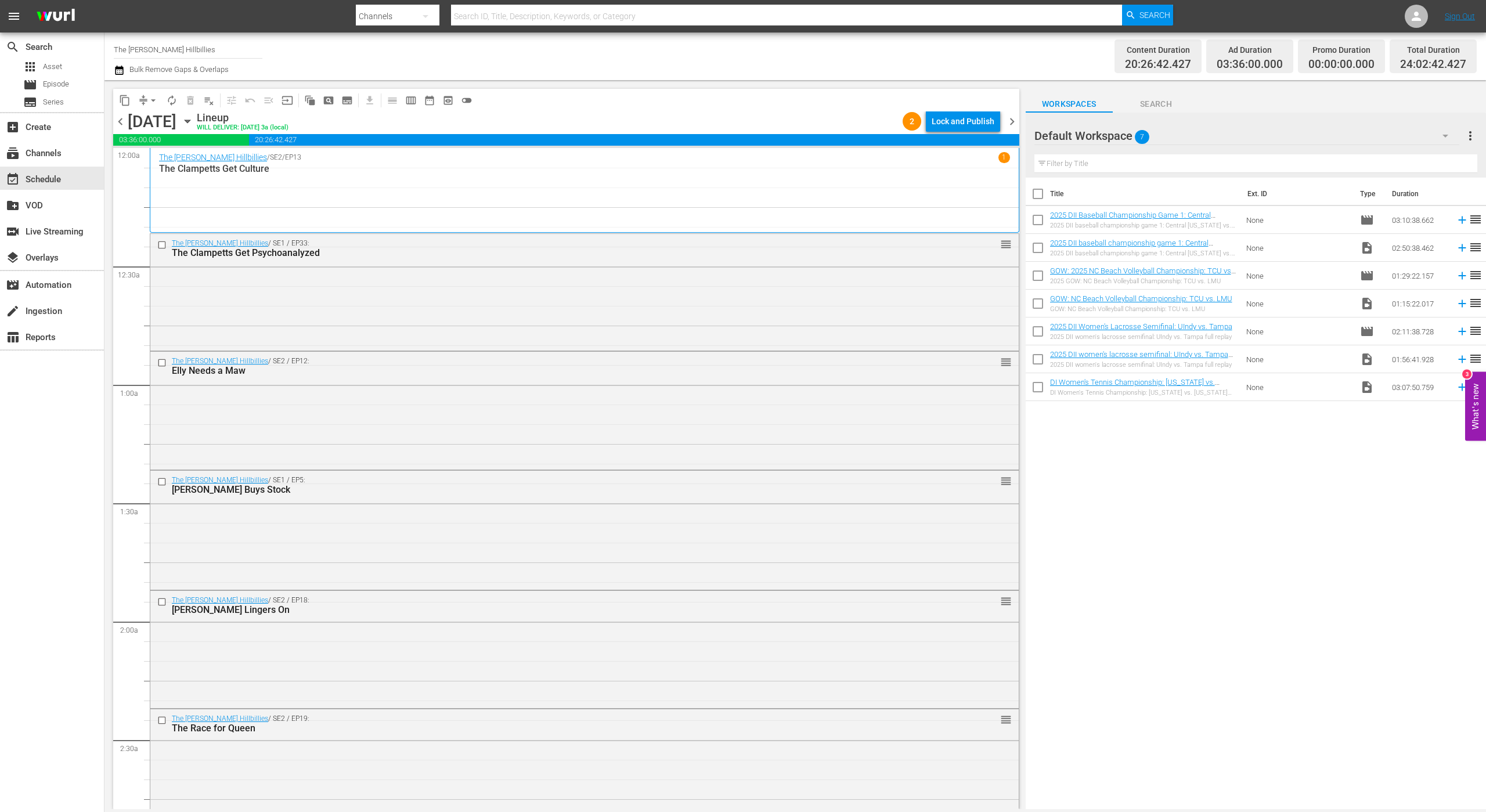
click at [984, 123] on div "Lock and Publish" at bounding box center [963, 121] width 63 height 21
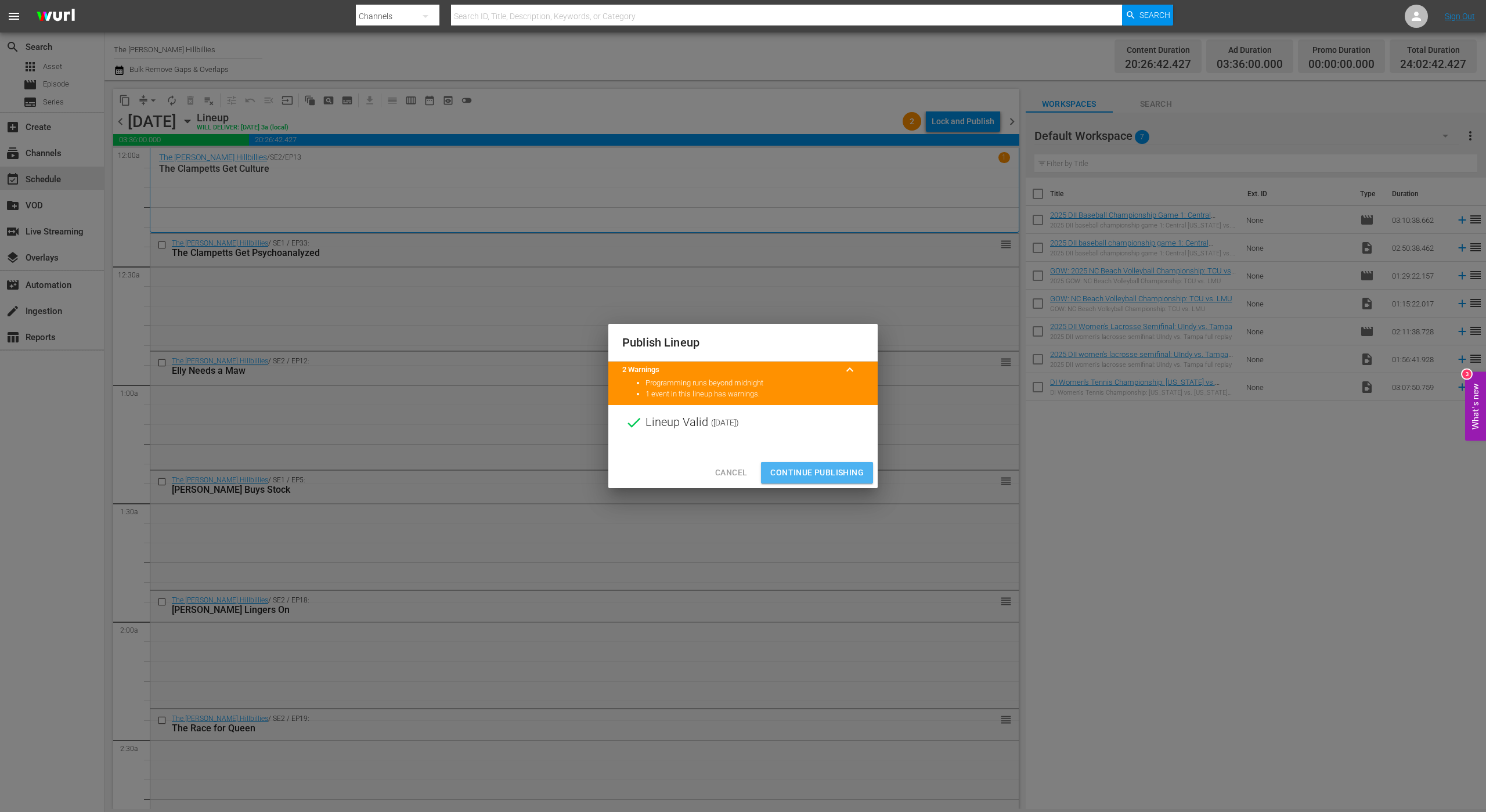
click at [838, 472] on span "Continue Publishing" at bounding box center [817, 473] width 93 height 15
